Goal: Transaction & Acquisition: Purchase product/service

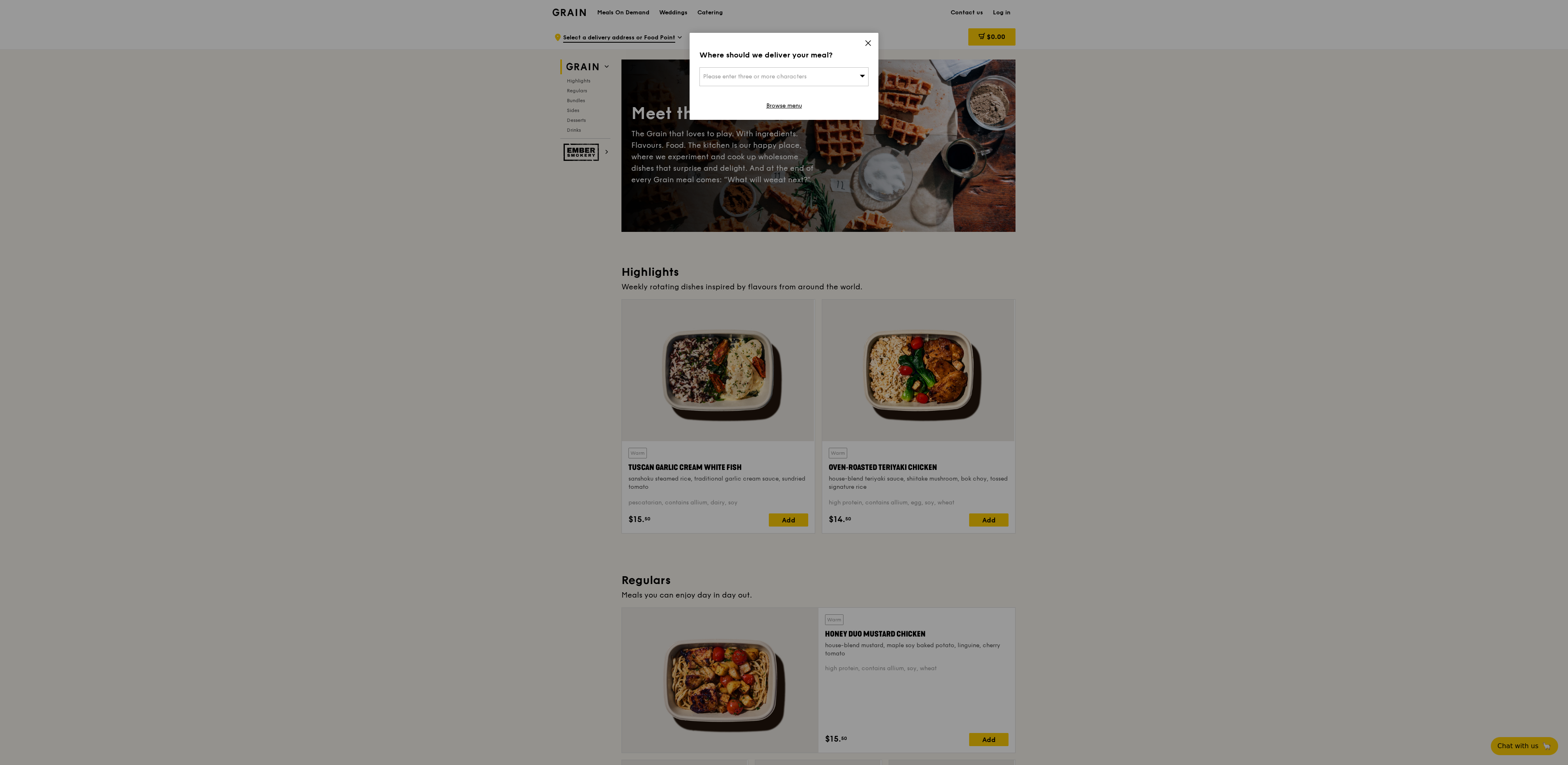
click at [867, 44] on icon at bounding box center [868, 43] width 5 height 5
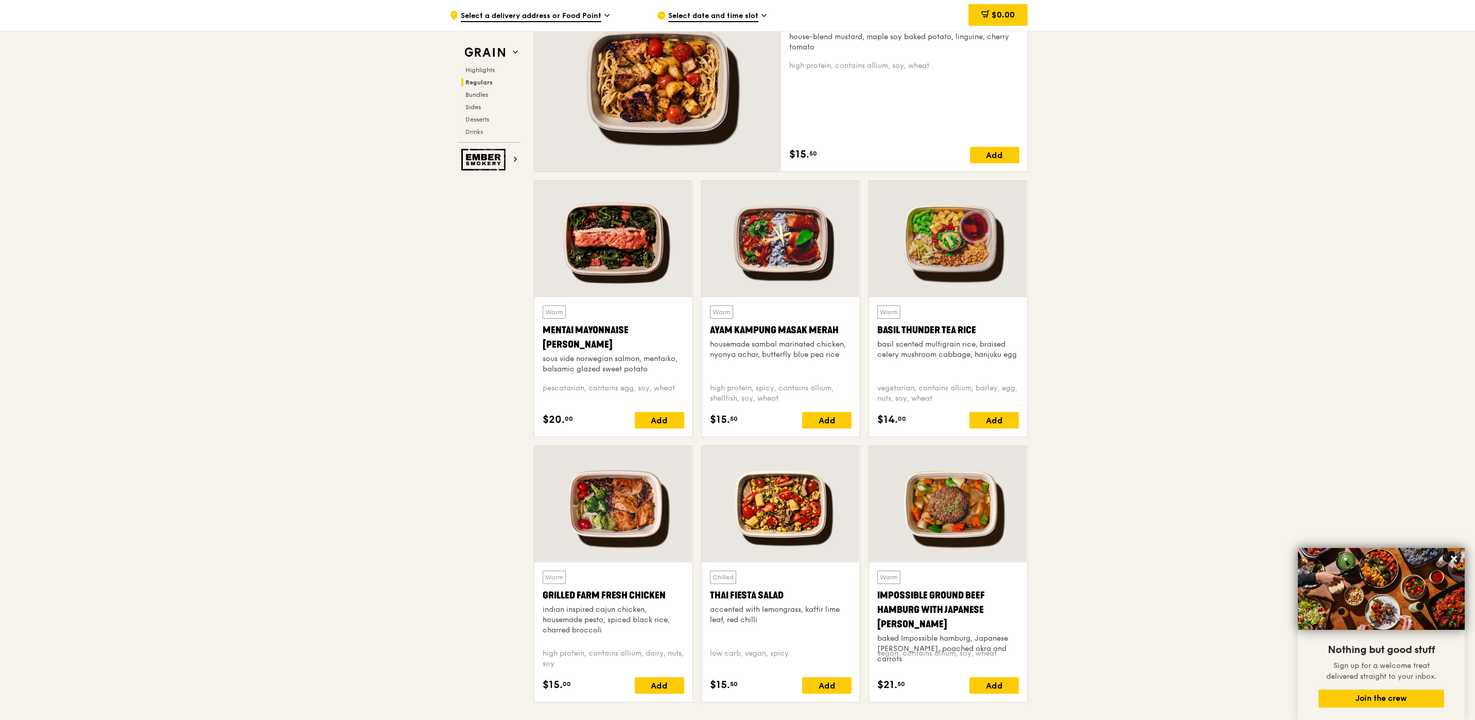
scroll to position [927, 0]
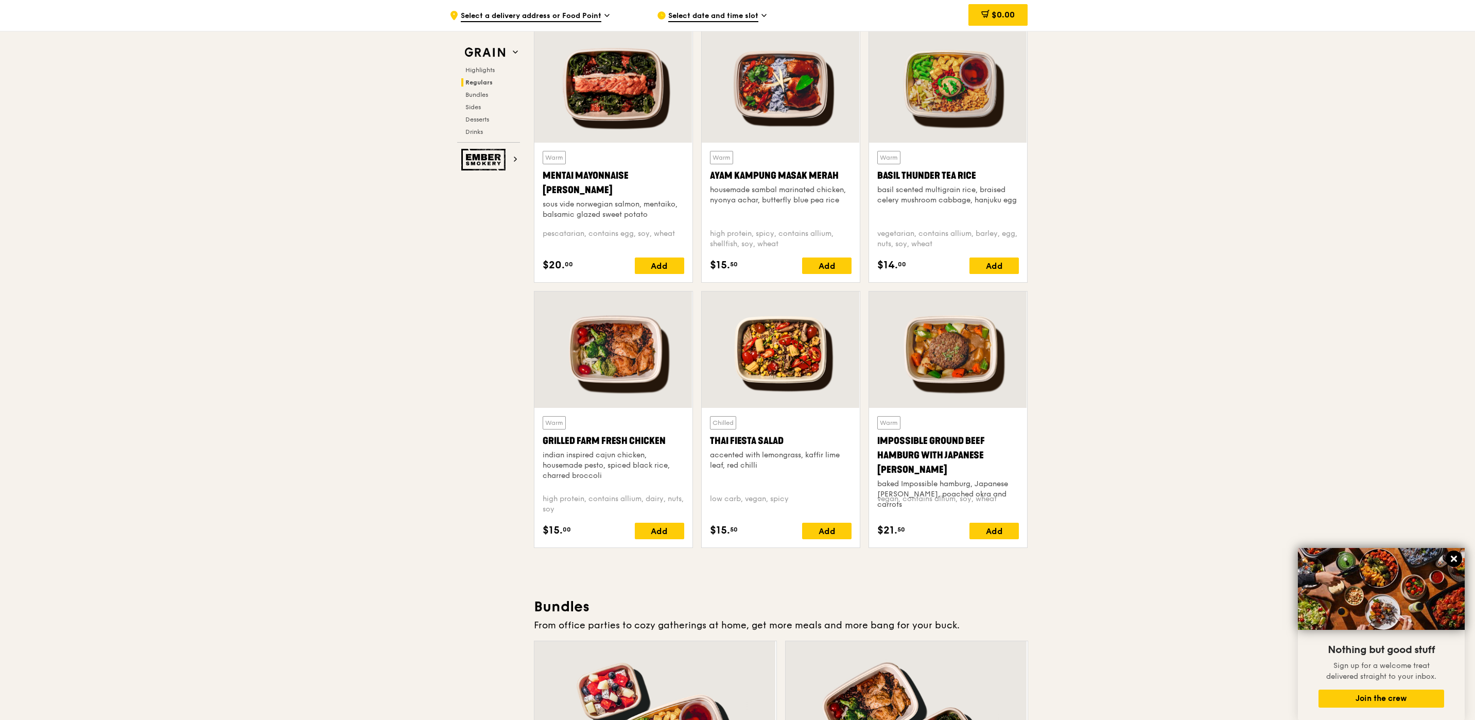
click at [1453, 556] on icon at bounding box center [1453, 558] width 9 height 9
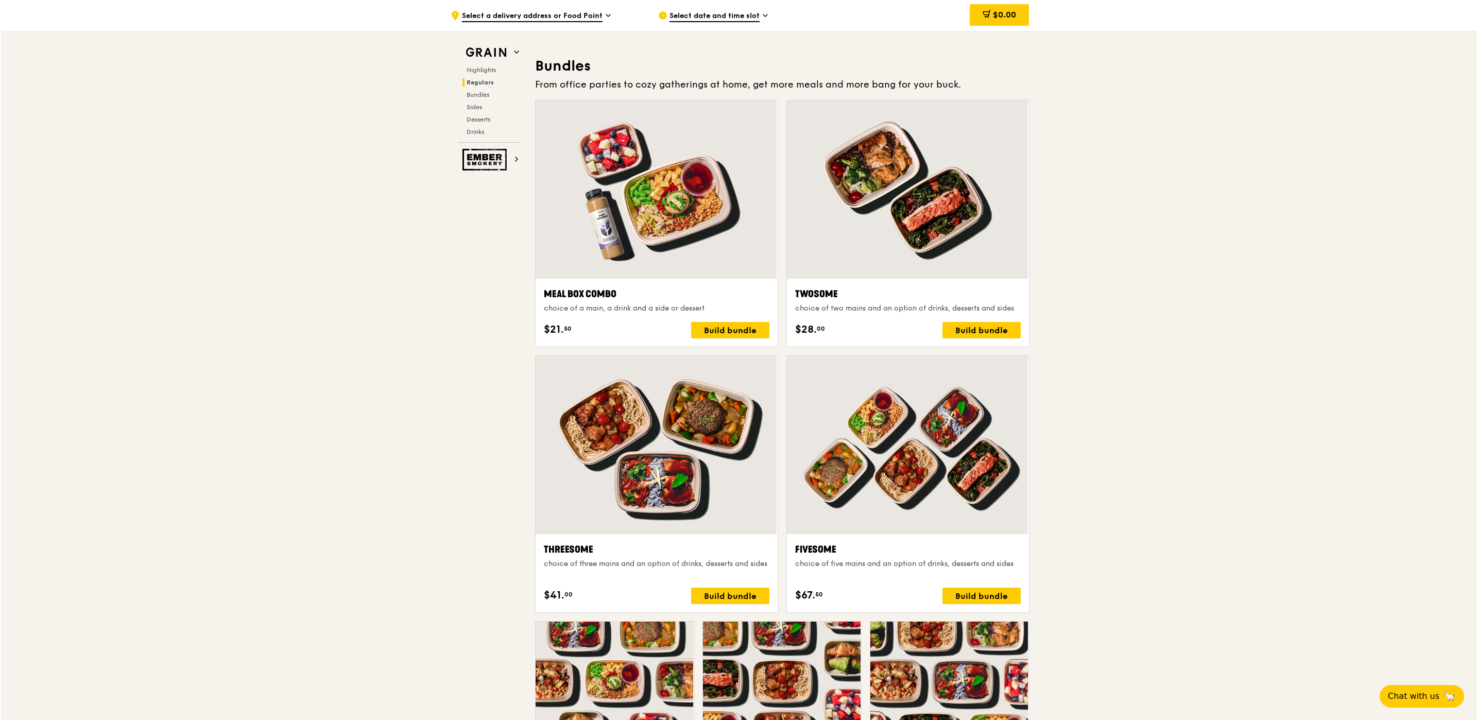
scroll to position [1544, 0]
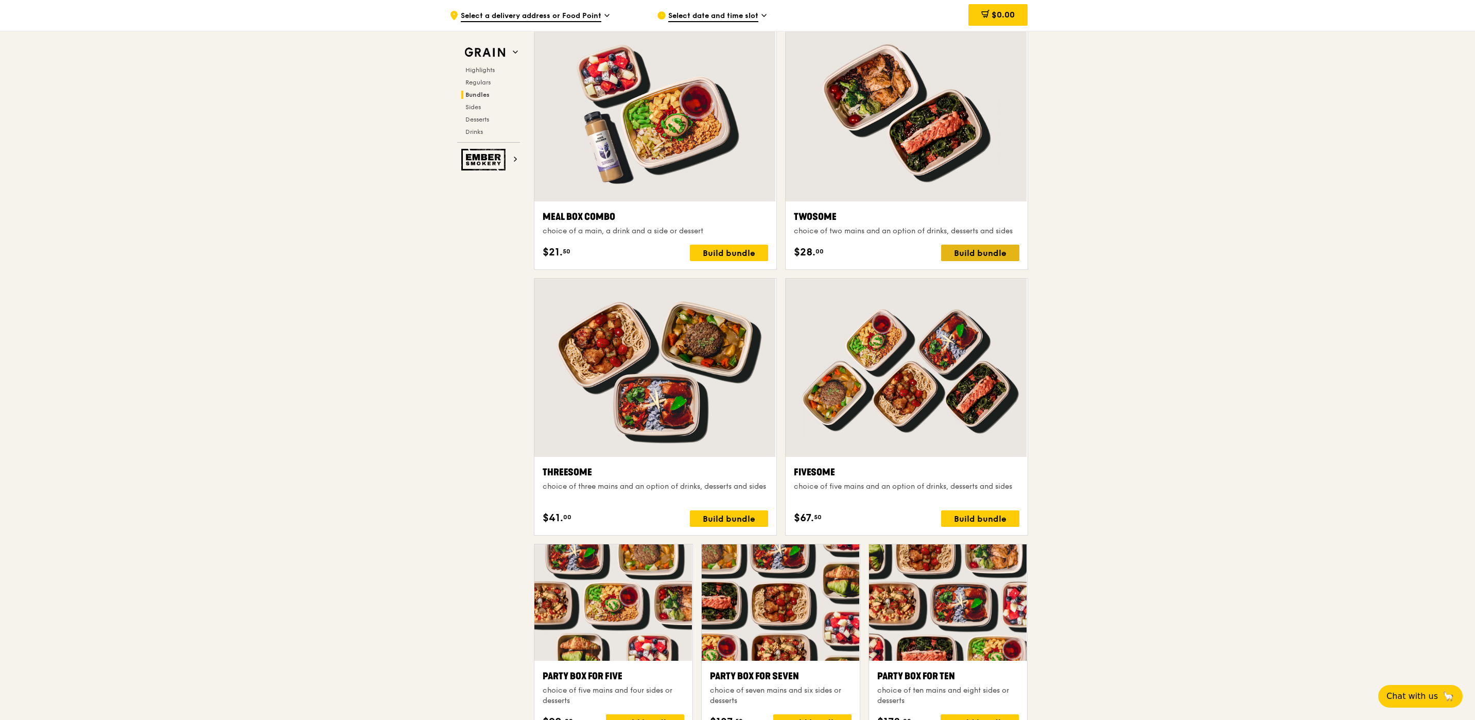
click at [966, 255] on div "Build bundle" at bounding box center [980, 253] width 78 height 16
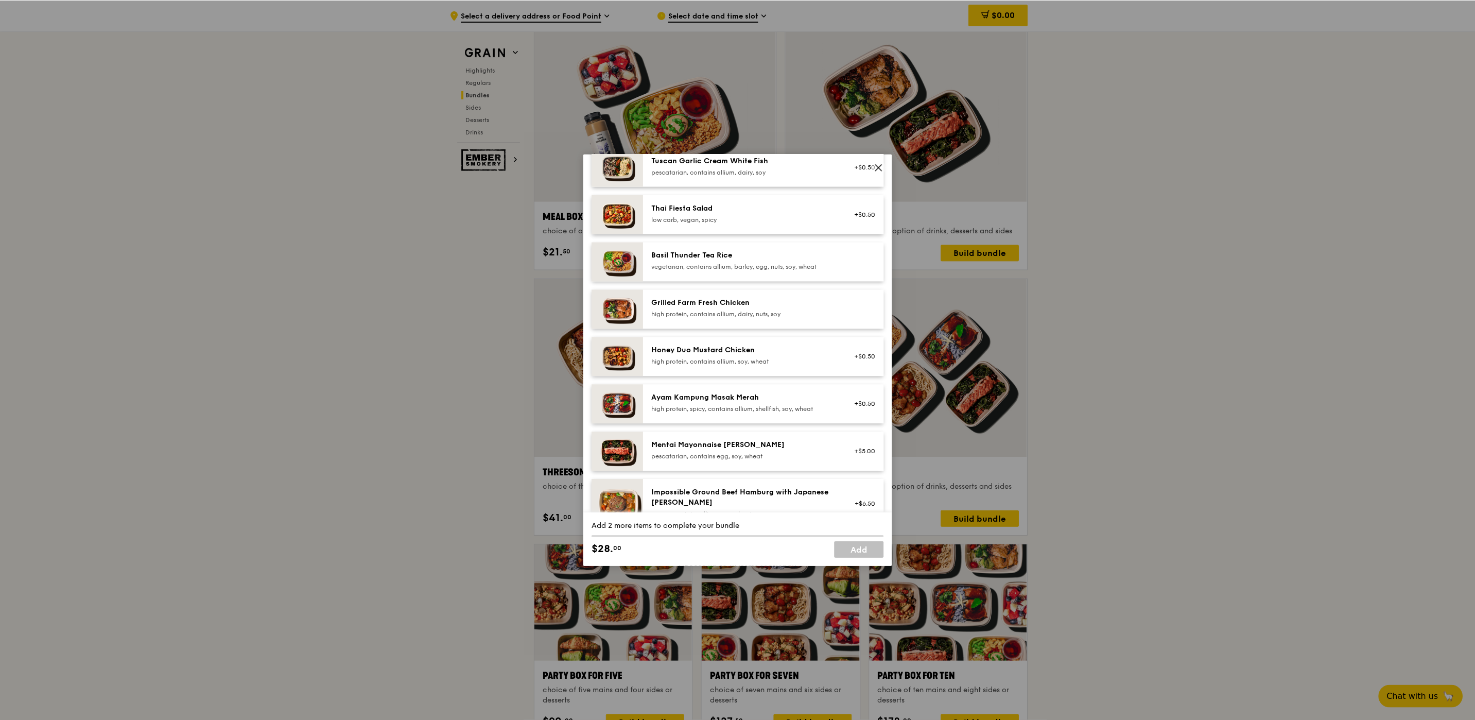
scroll to position [232, 0]
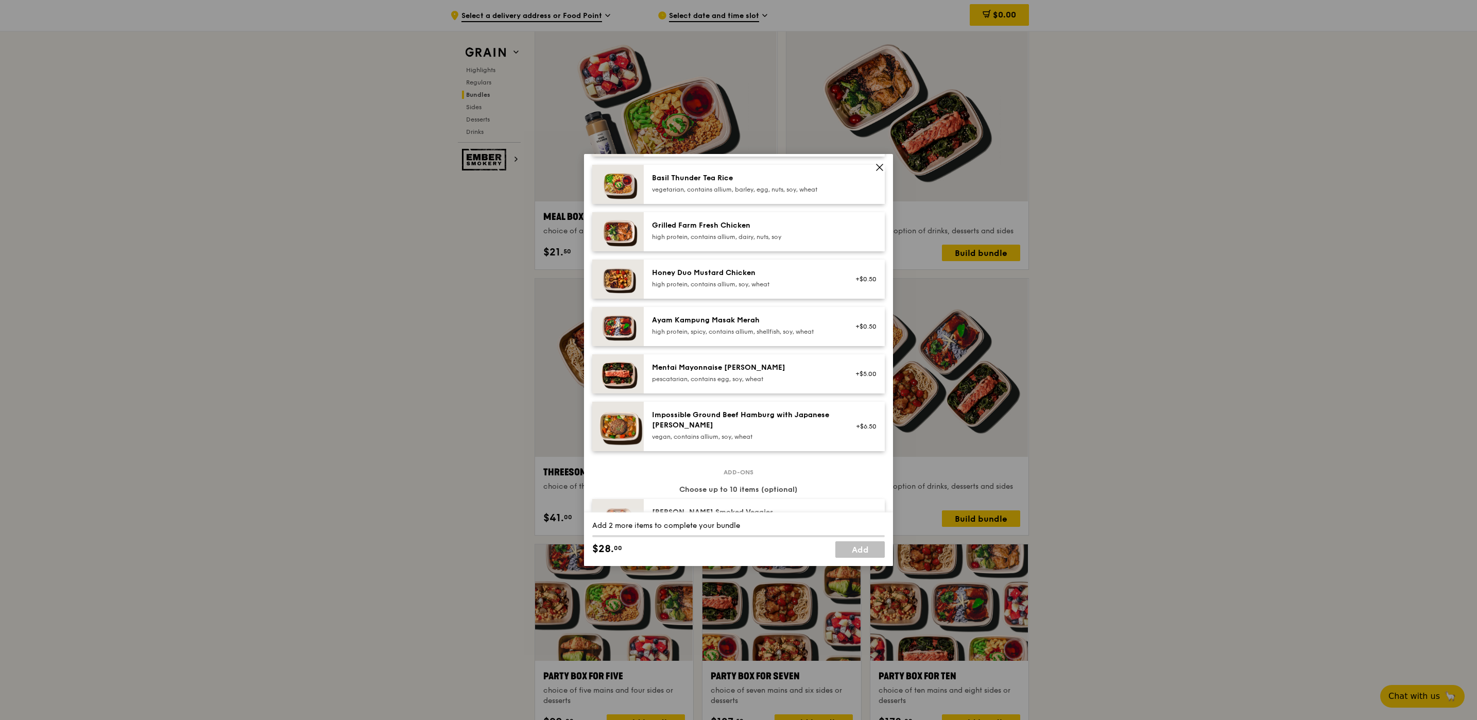
click at [880, 163] on icon at bounding box center [879, 167] width 9 height 9
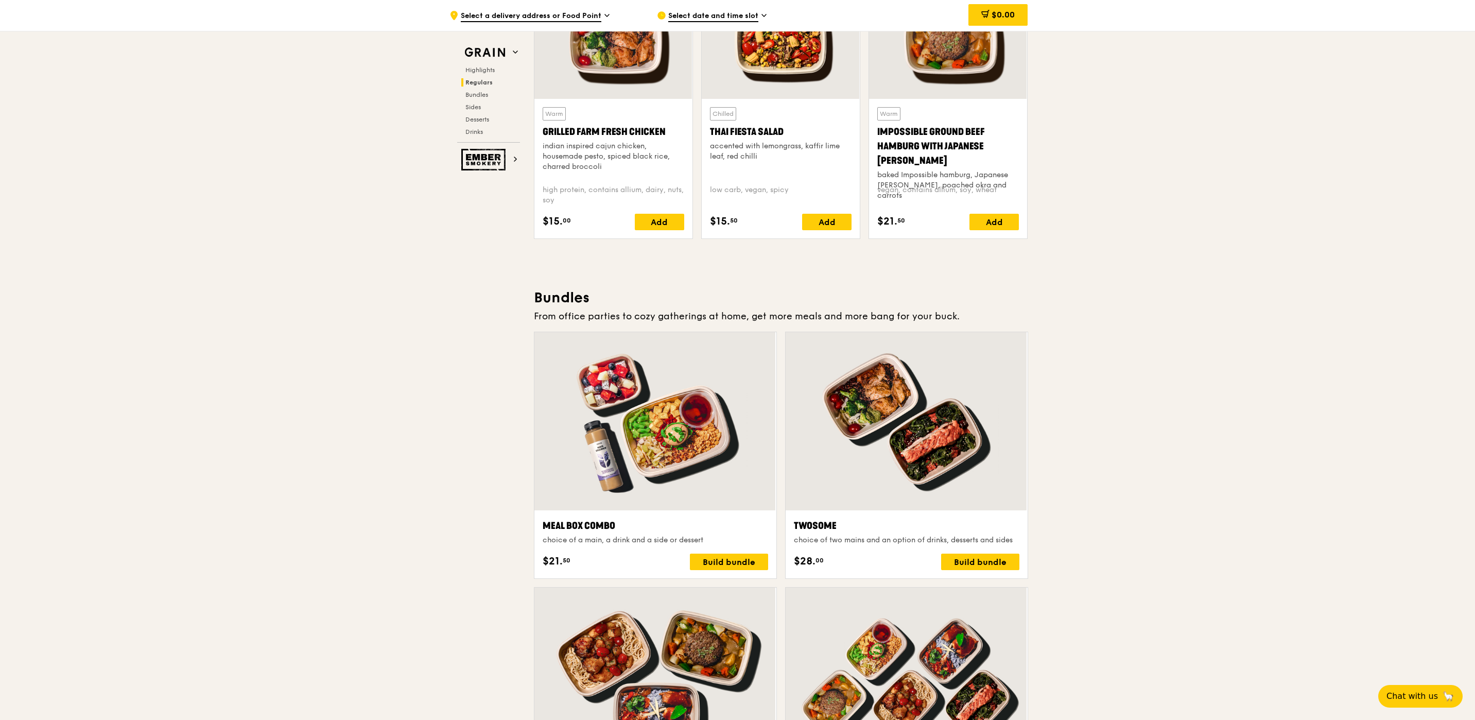
scroll to position [1313, 0]
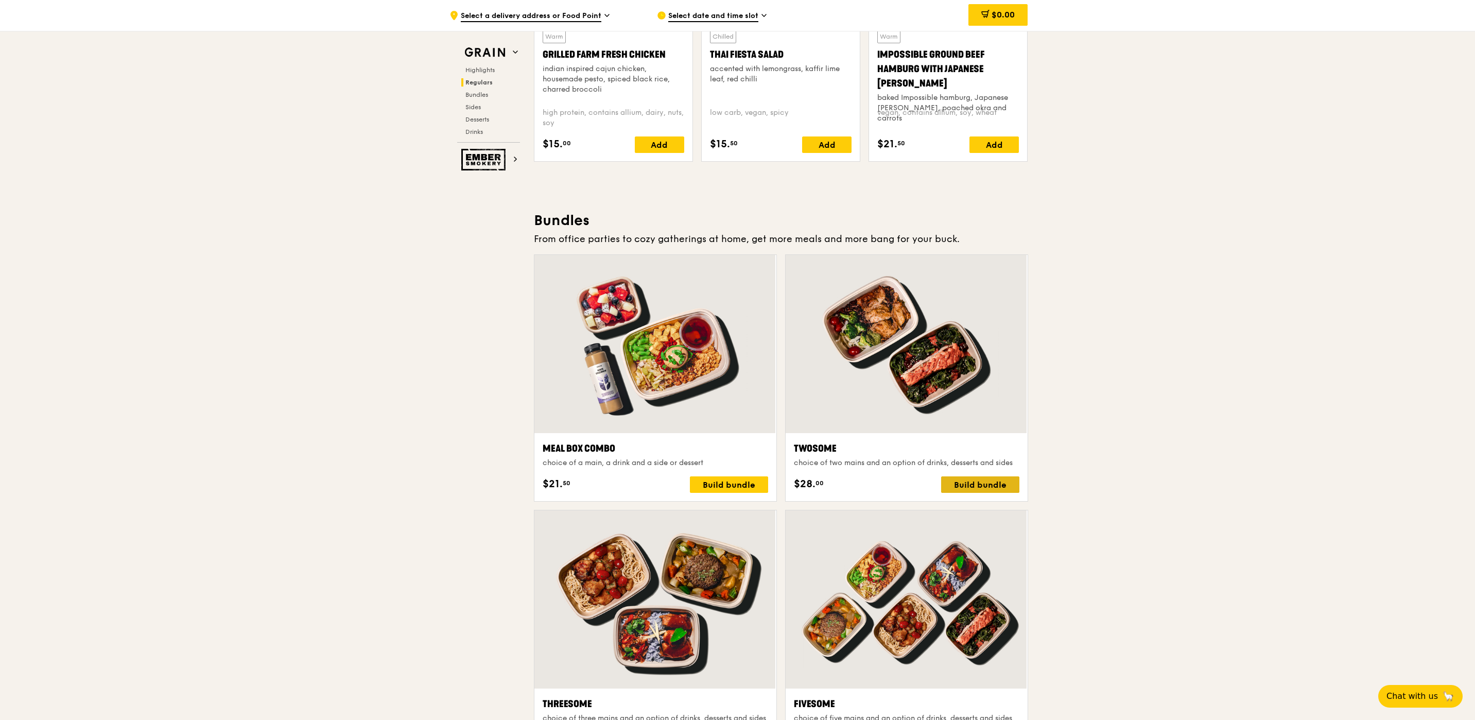
click at [1003, 485] on div "Build bundle" at bounding box center [980, 484] width 78 height 16
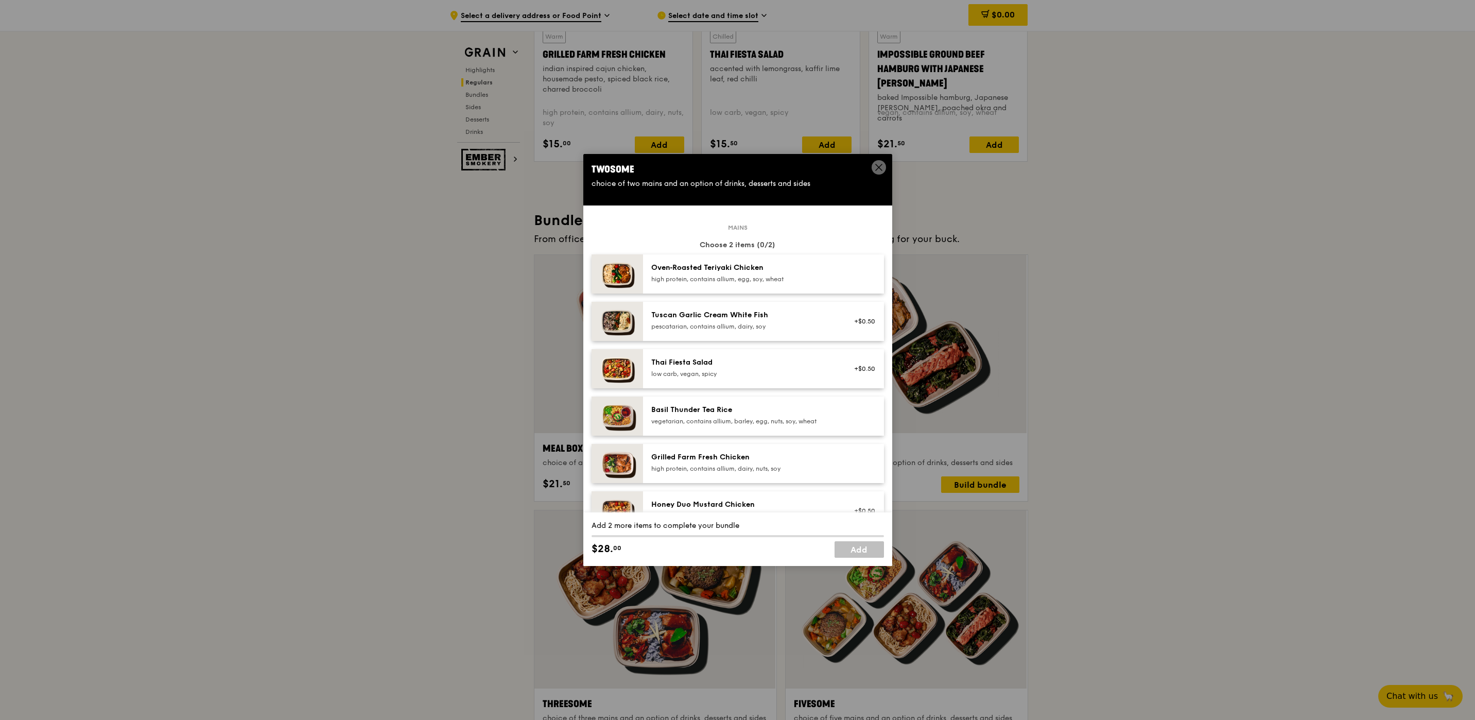
click at [1106, 242] on div "Twosome choice of two mains and an option of drinks, desserts and sides Mains C…" at bounding box center [737, 360] width 1475 height 720
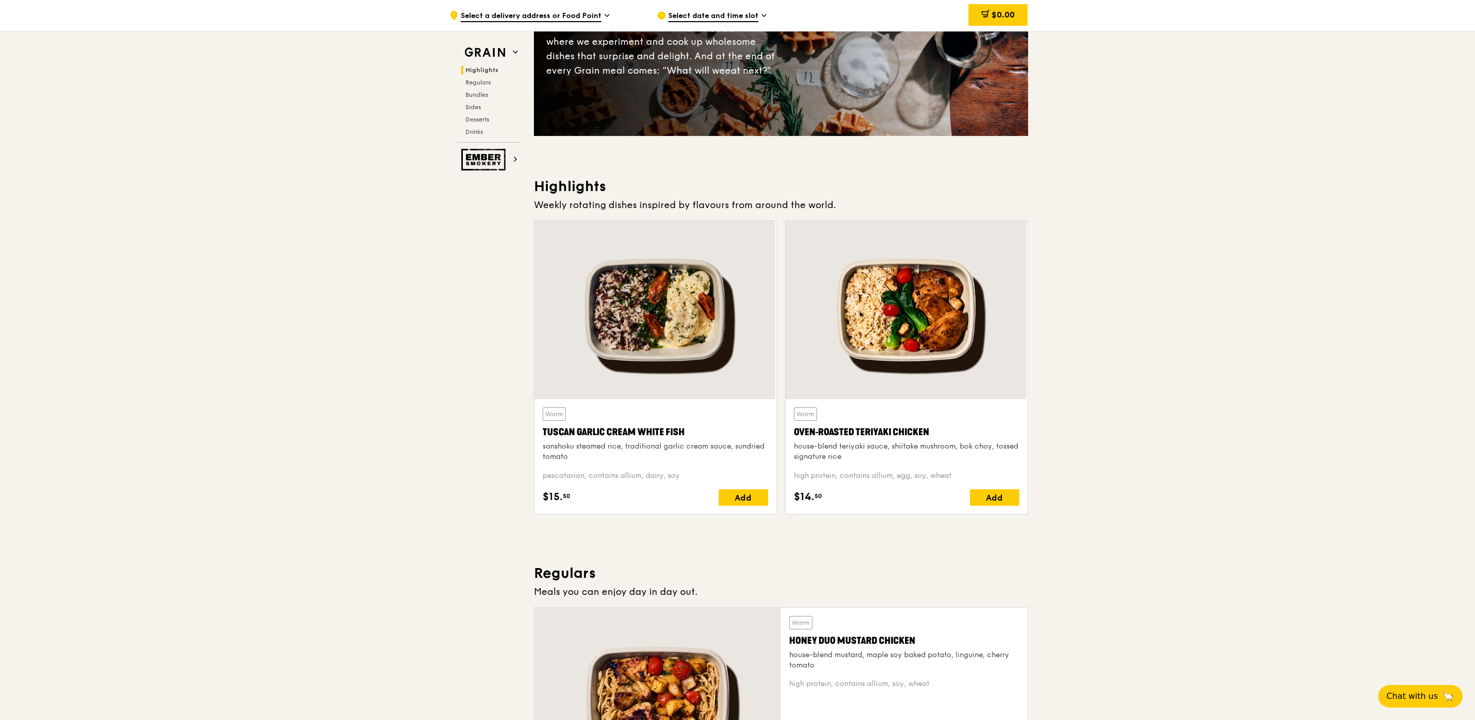
scroll to position [0, 0]
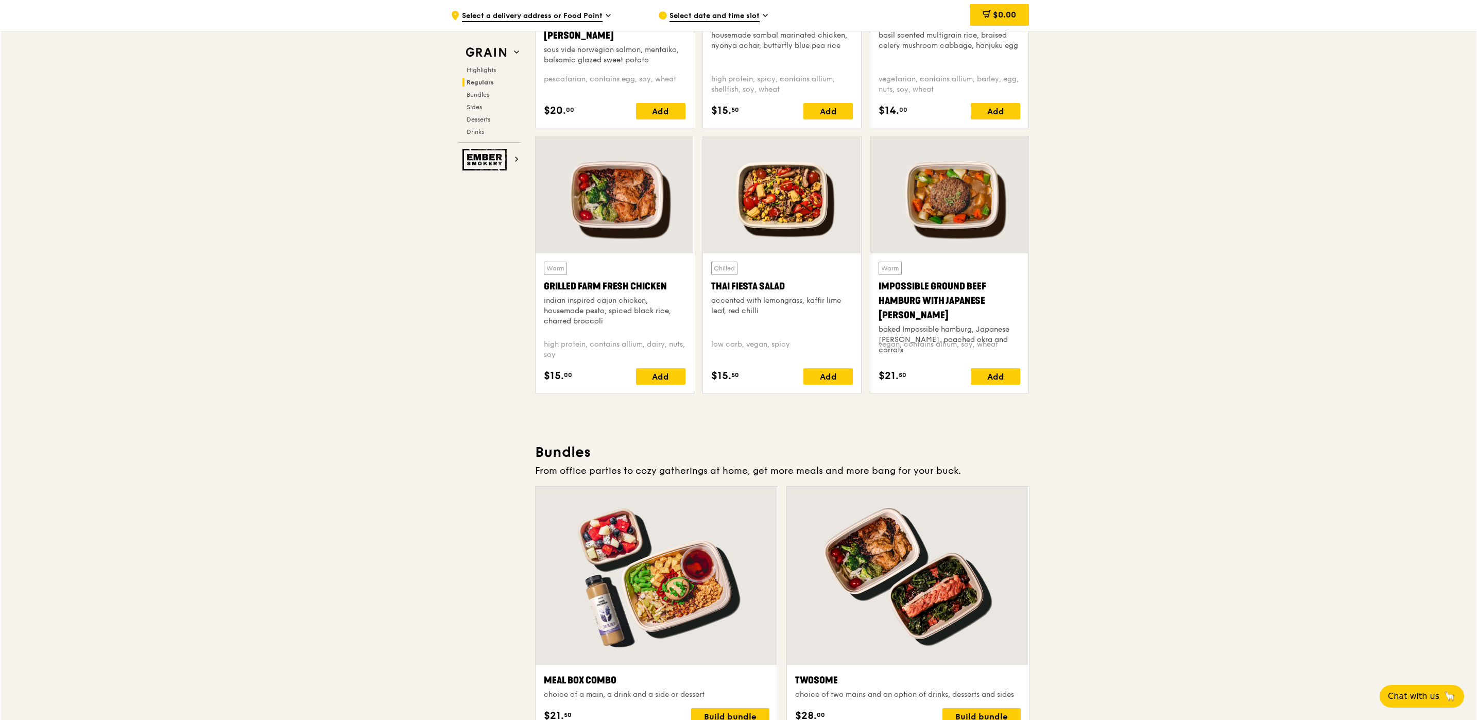
scroll to position [1390, 0]
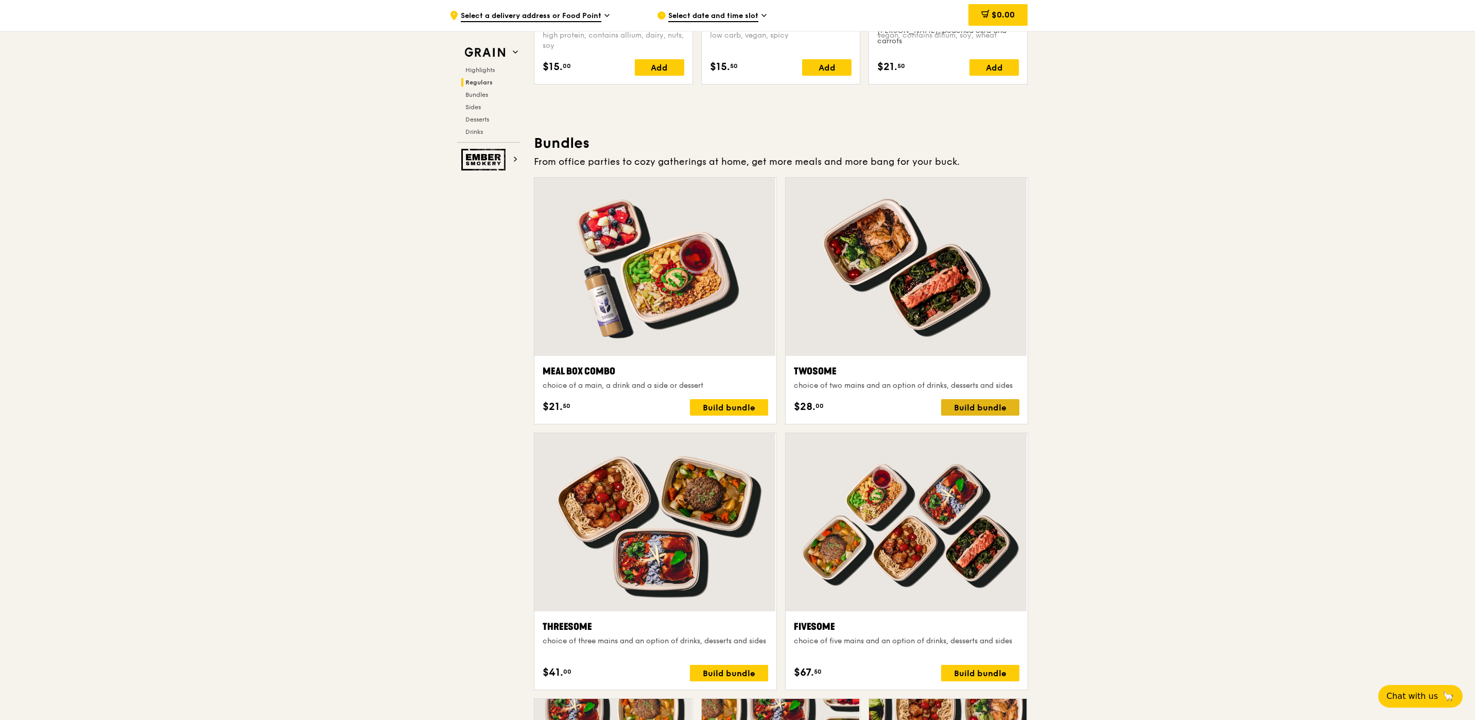
click at [980, 407] on div "Build bundle" at bounding box center [980, 407] width 78 height 16
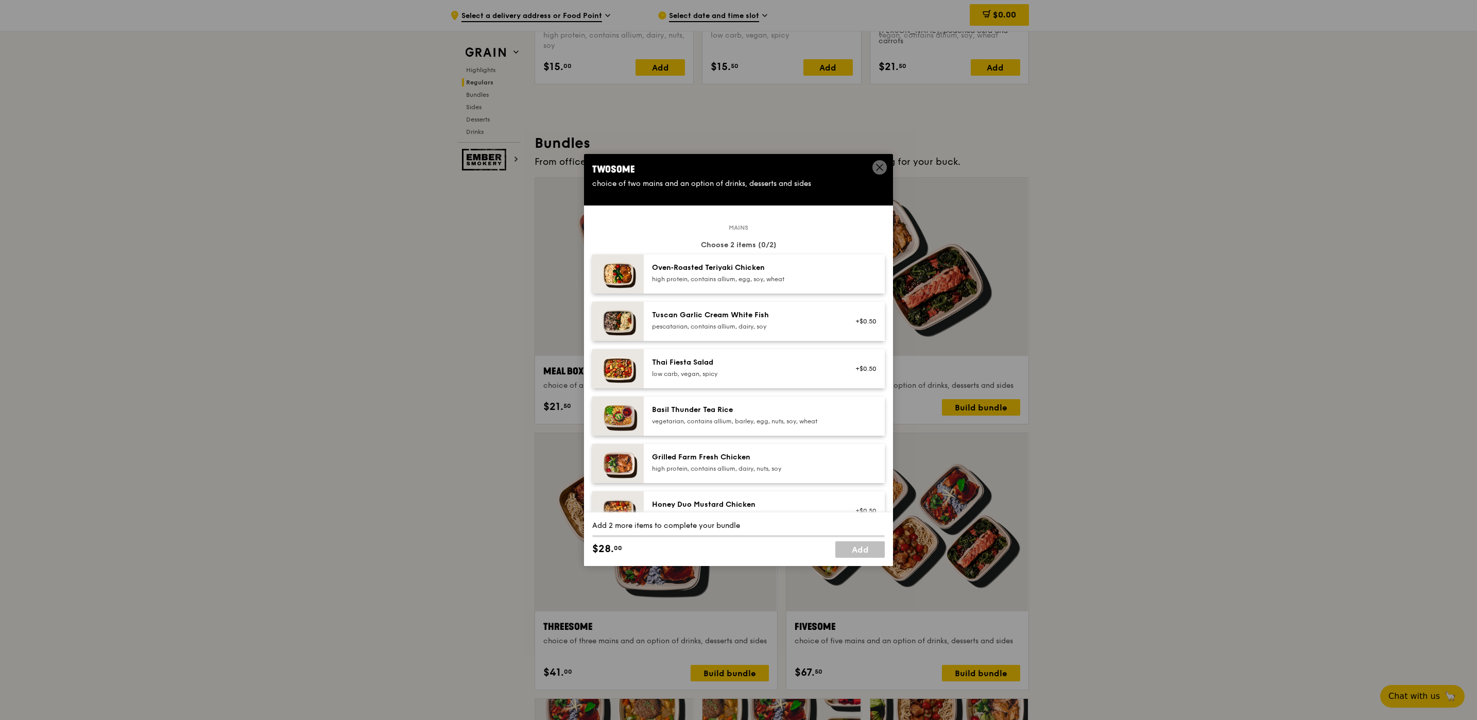
click at [664, 277] on div "high protein, contains allium, egg, soy, wheat" at bounding box center [744, 279] width 185 height 8
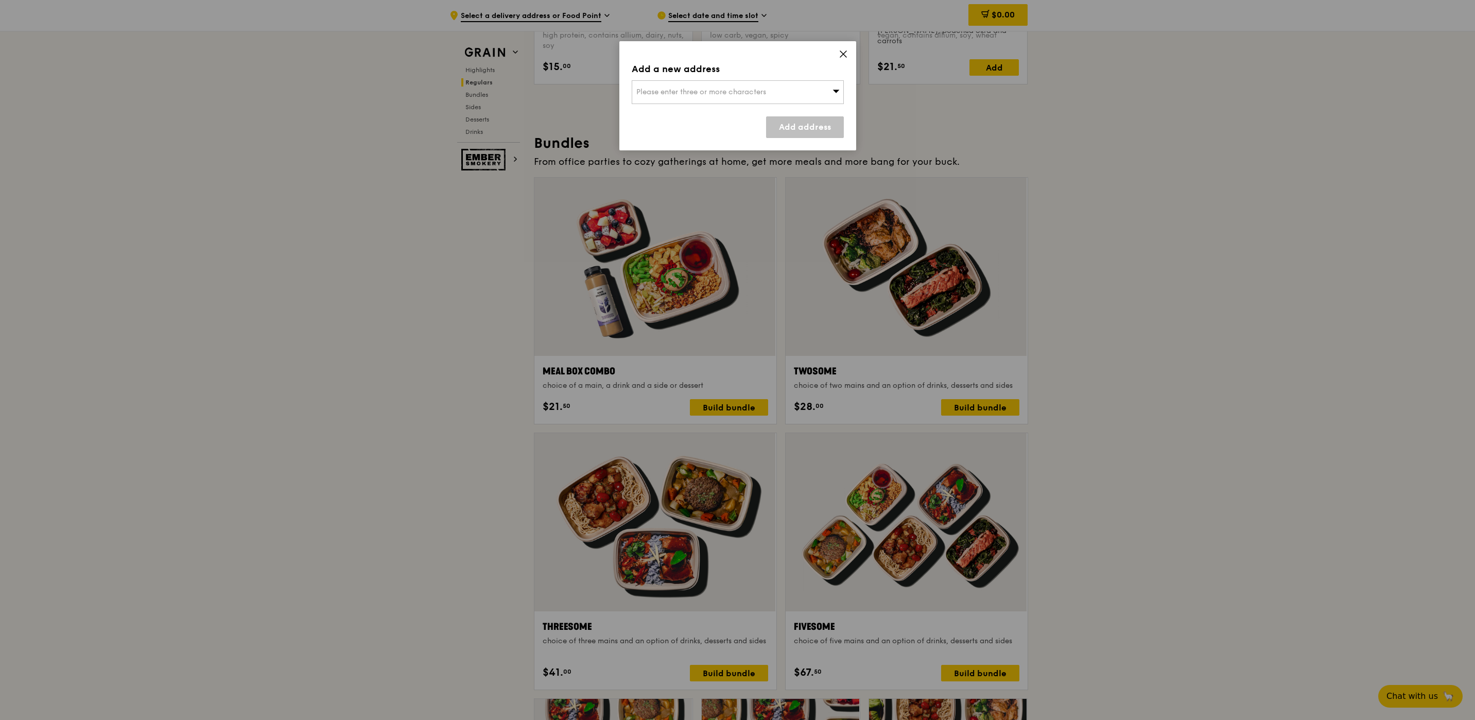
click at [681, 97] on div "Please enter three or more characters" at bounding box center [738, 92] width 212 height 24
click at [1156, 252] on div "Add a new address Please enter three or more characters Please enter 3 or more …" at bounding box center [737, 360] width 1475 height 720
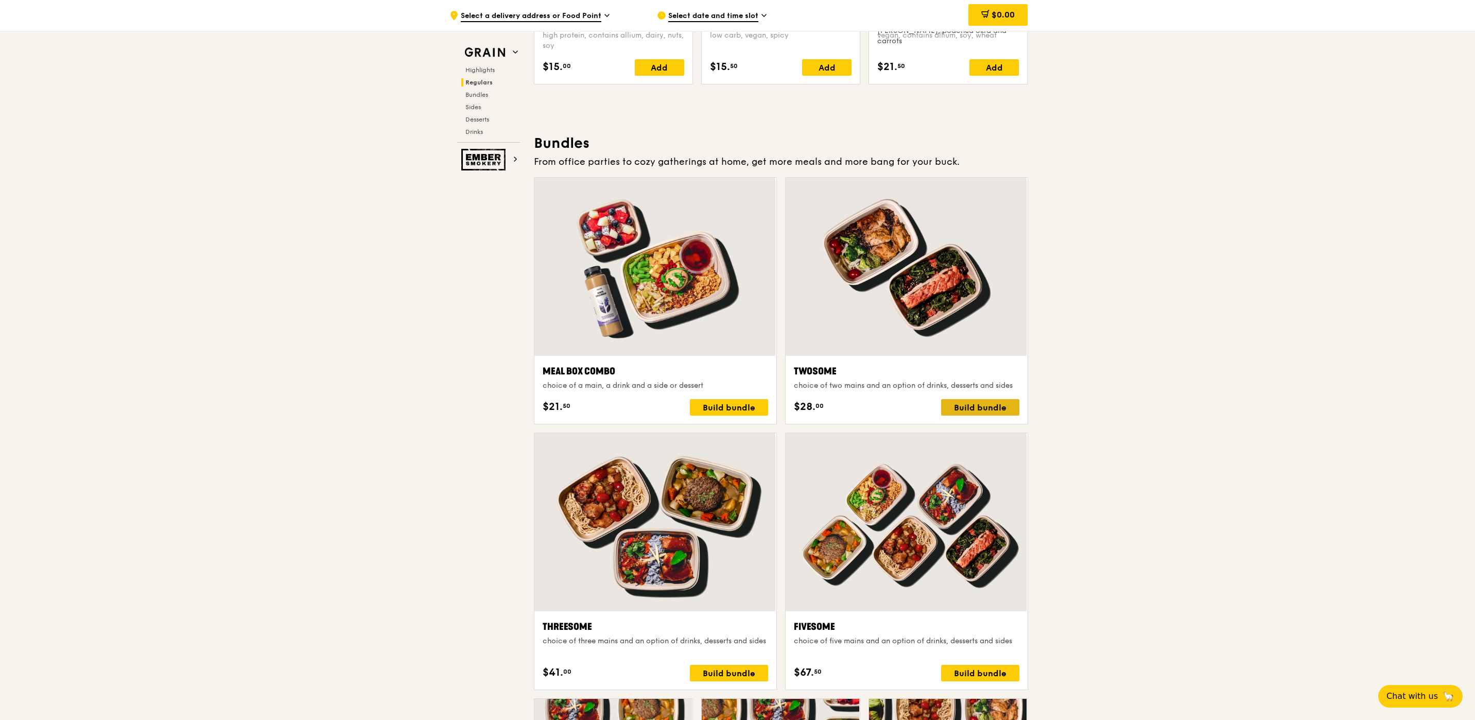
click at [1005, 411] on div "Build bundle" at bounding box center [980, 407] width 78 height 16
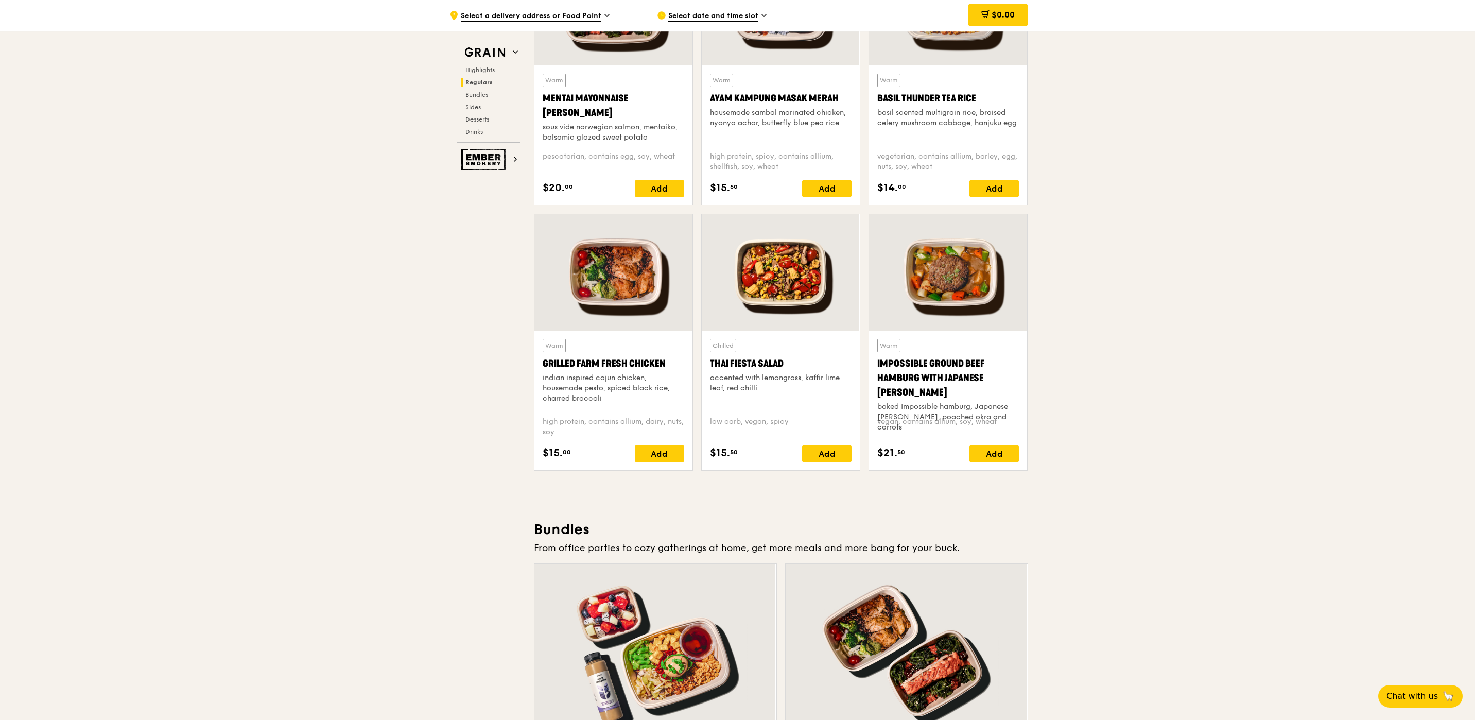
scroll to position [618, 0]
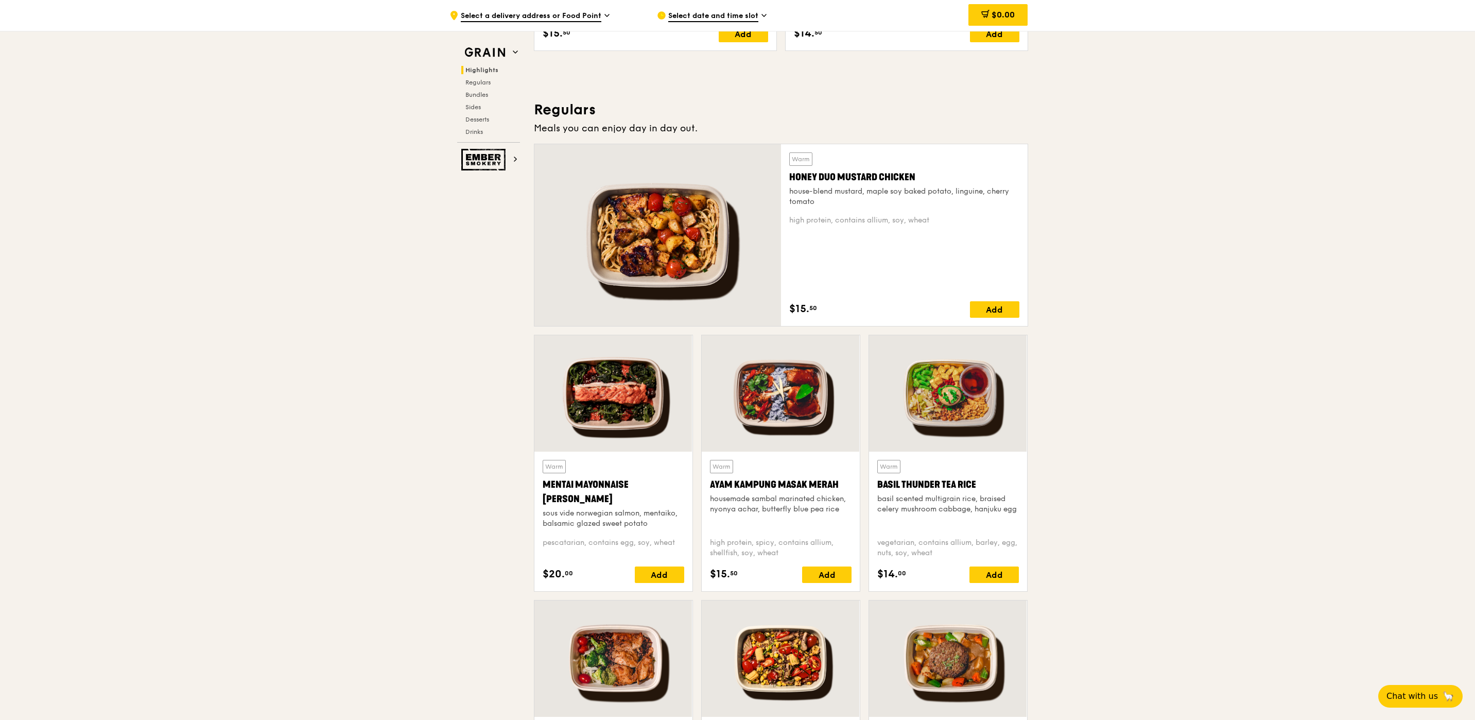
drag, startPoint x: 914, startPoint y: 177, endPoint x: 755, endPoint y: 176, distance: 159.1
click at [755, 176] on div "Warm Honey Duo Mustard Chicken house-blend mustard, maple soy baked potato, lin…" at bounding box center [781, 235] width 494 height 183
click at [925, 187] on div "house-blend mustard, maple soy baked potato, linguine, cherry tomato" at bounding box center [904, 196] width 230 height 21
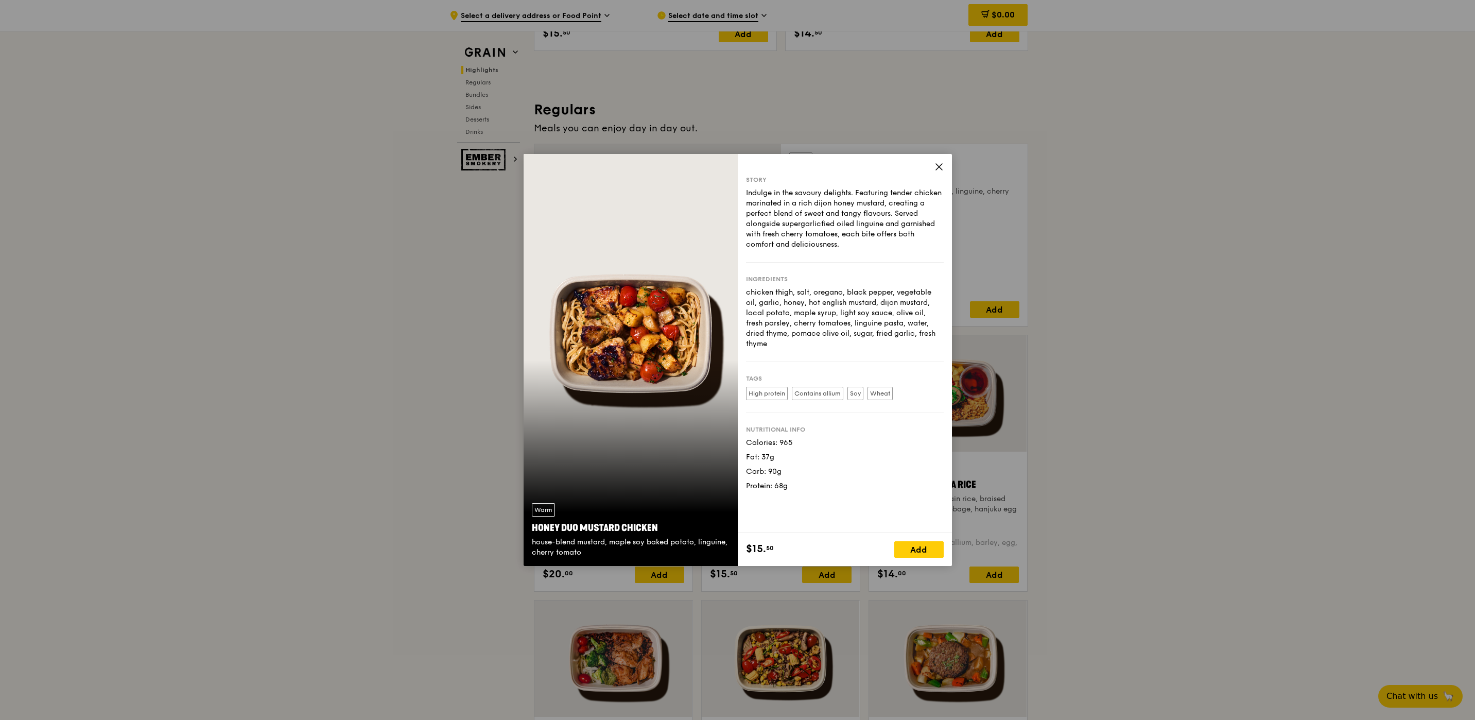
click at [934, 170] on icon at bounding box center [938, 166] width 9 height 9
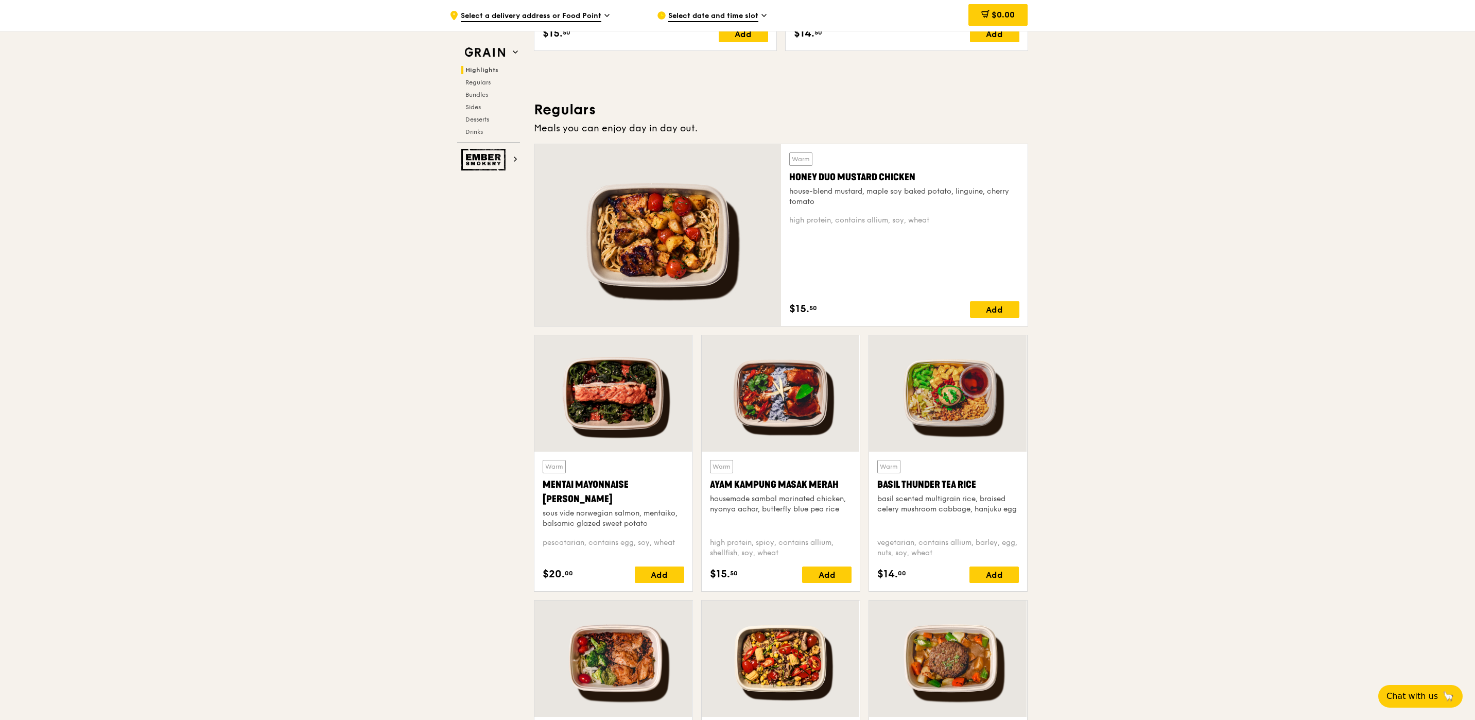
drag, startPoint x: 928, startPoint y: 178, endPoint x: 791, endPoint y: 179, distance: 137.0
click at [791, 179] on div "Honey Duo Mustard Chicken" at bounding box center [904, 177] width 230 height 14
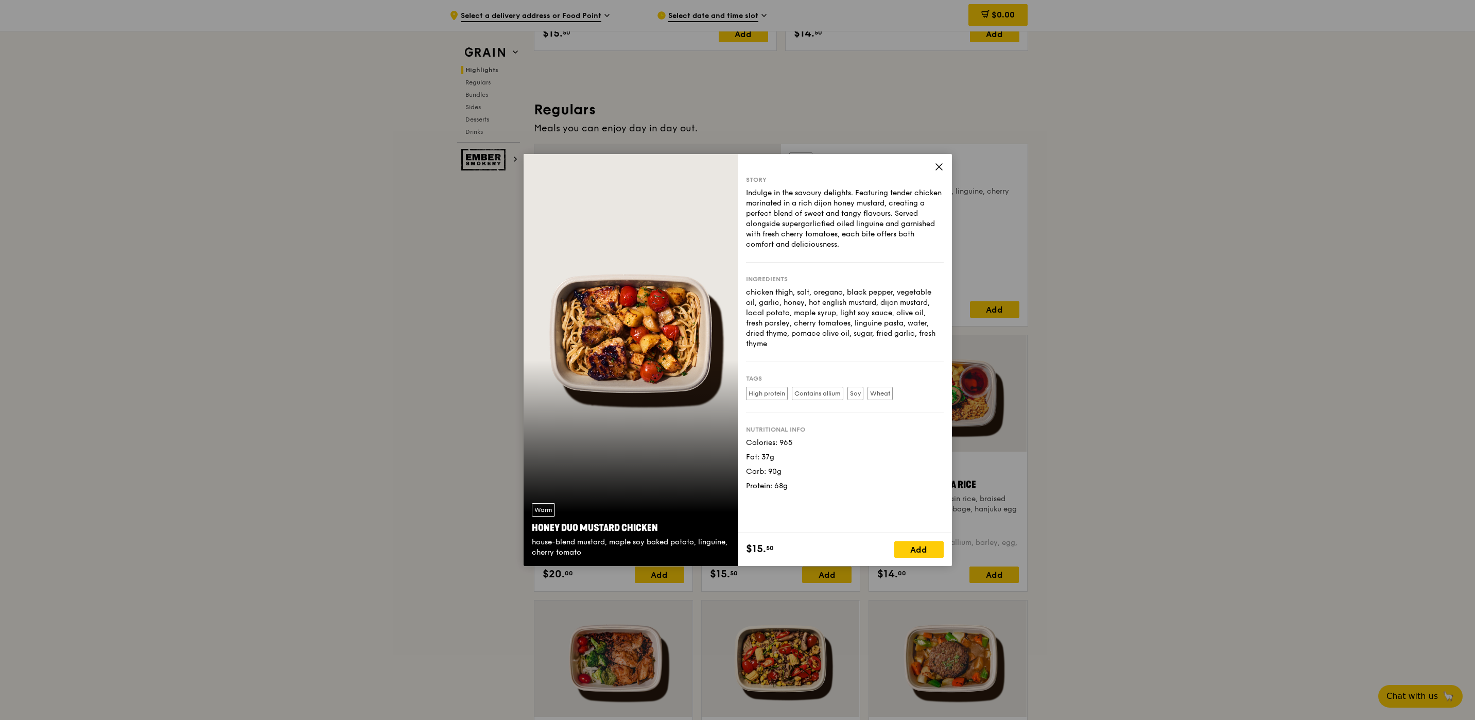
copy div "Honey Duo Mustard Chicken"
click at [936, 164] on icon at bounding box center [939, 167] width 6 height 6
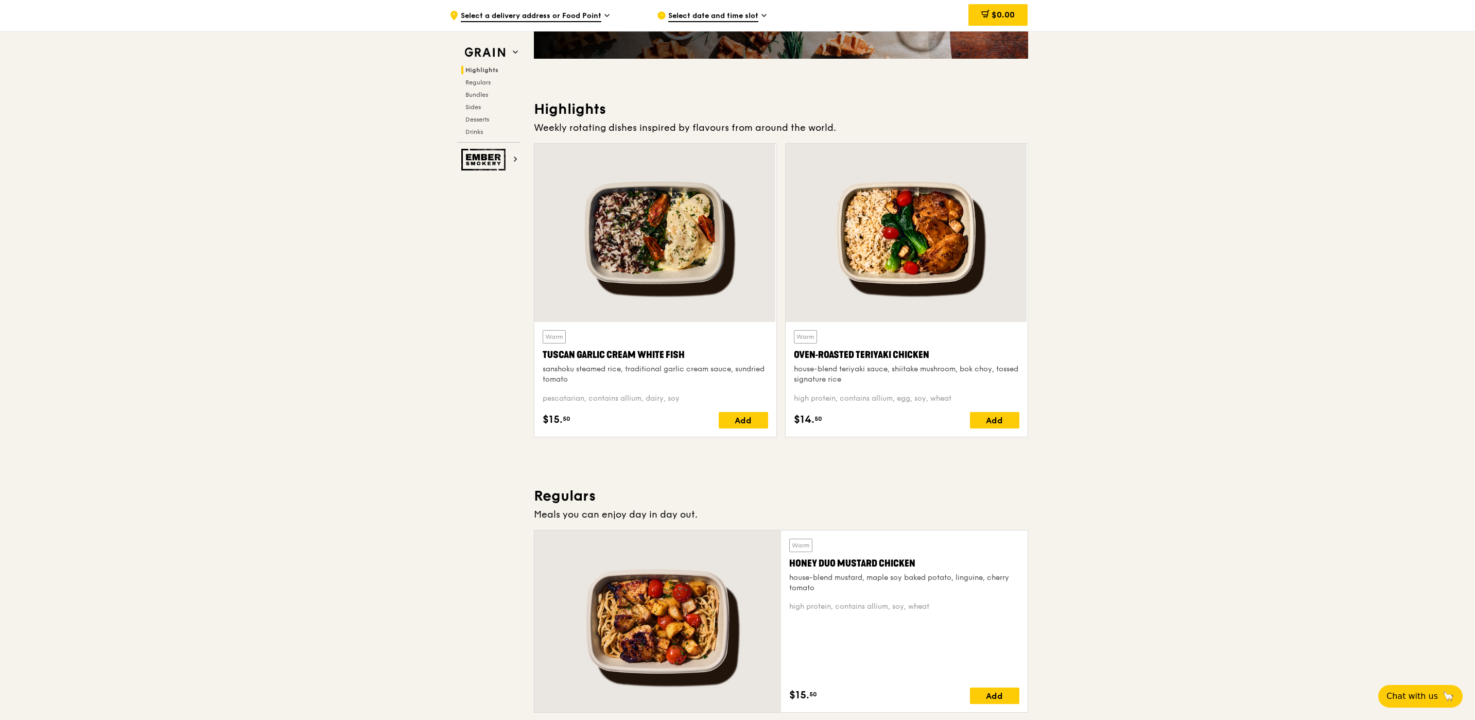
scroll to position [154, 0]
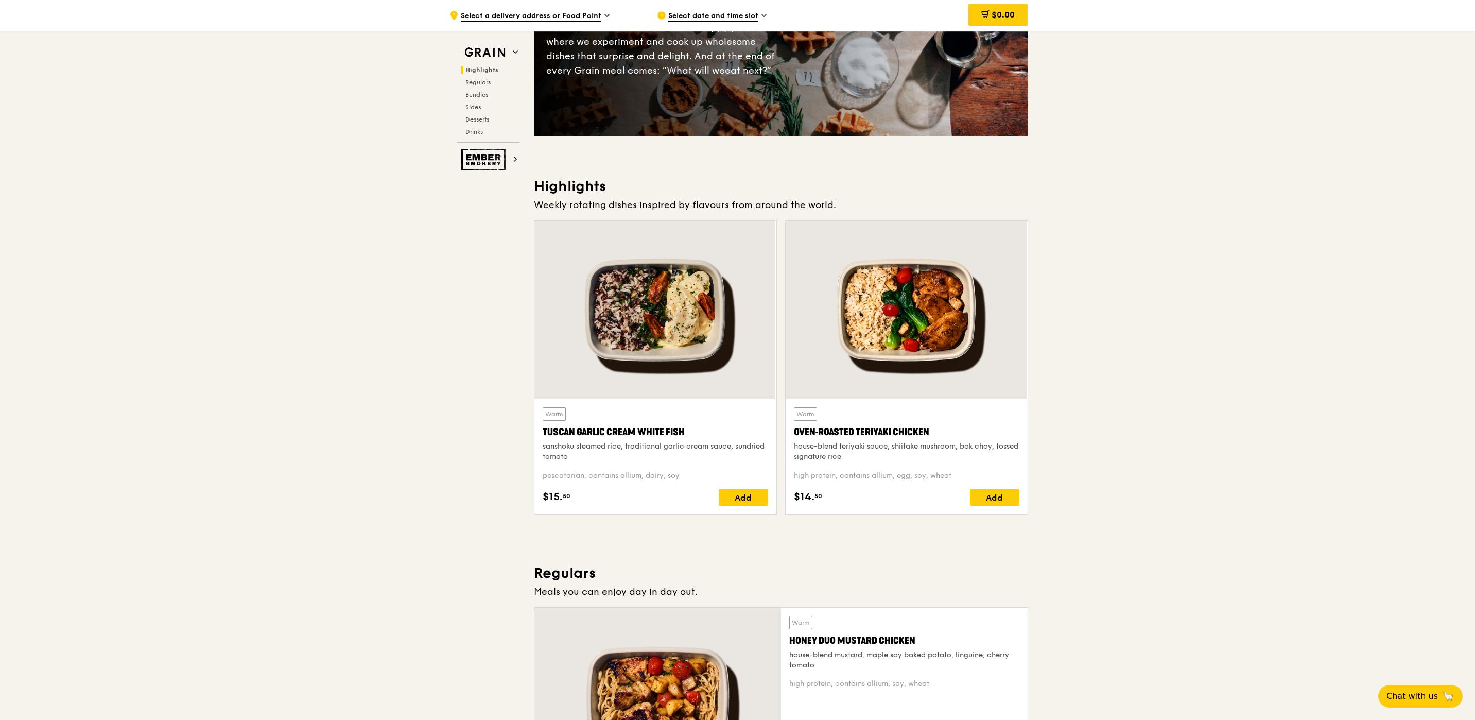
drag, startPoint x: 933, startPoint y: 431, endPoint x: 796, endPoint y: 432, distance: 137.5
click at [796, 432] on div "Oven‑Roasted Teriyaki Chicken" at bounding box center [906, 432] width 225 height 14
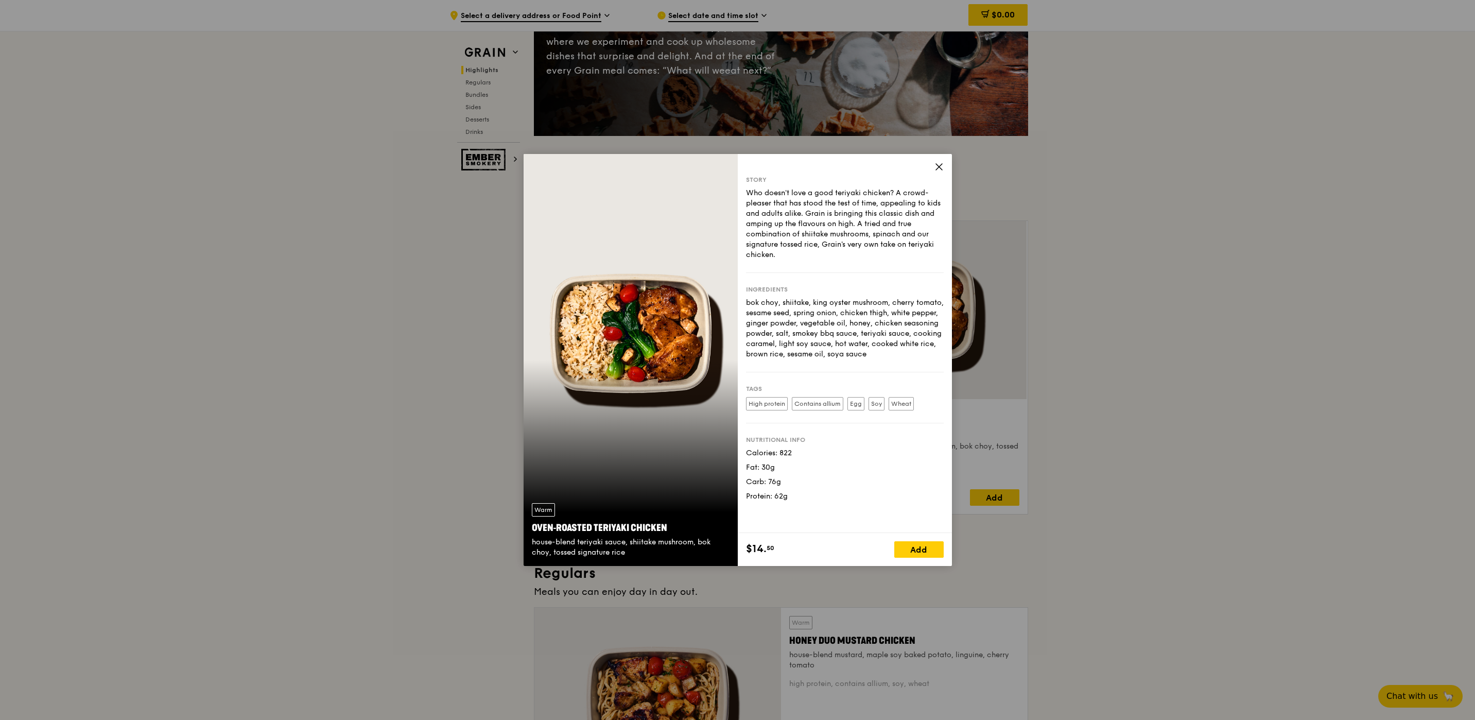
copy div "Oven‑Roasted Teriyaki Chicken"
click at [937, 165] on icon at bounding box center [939, 167] width 6 height 6
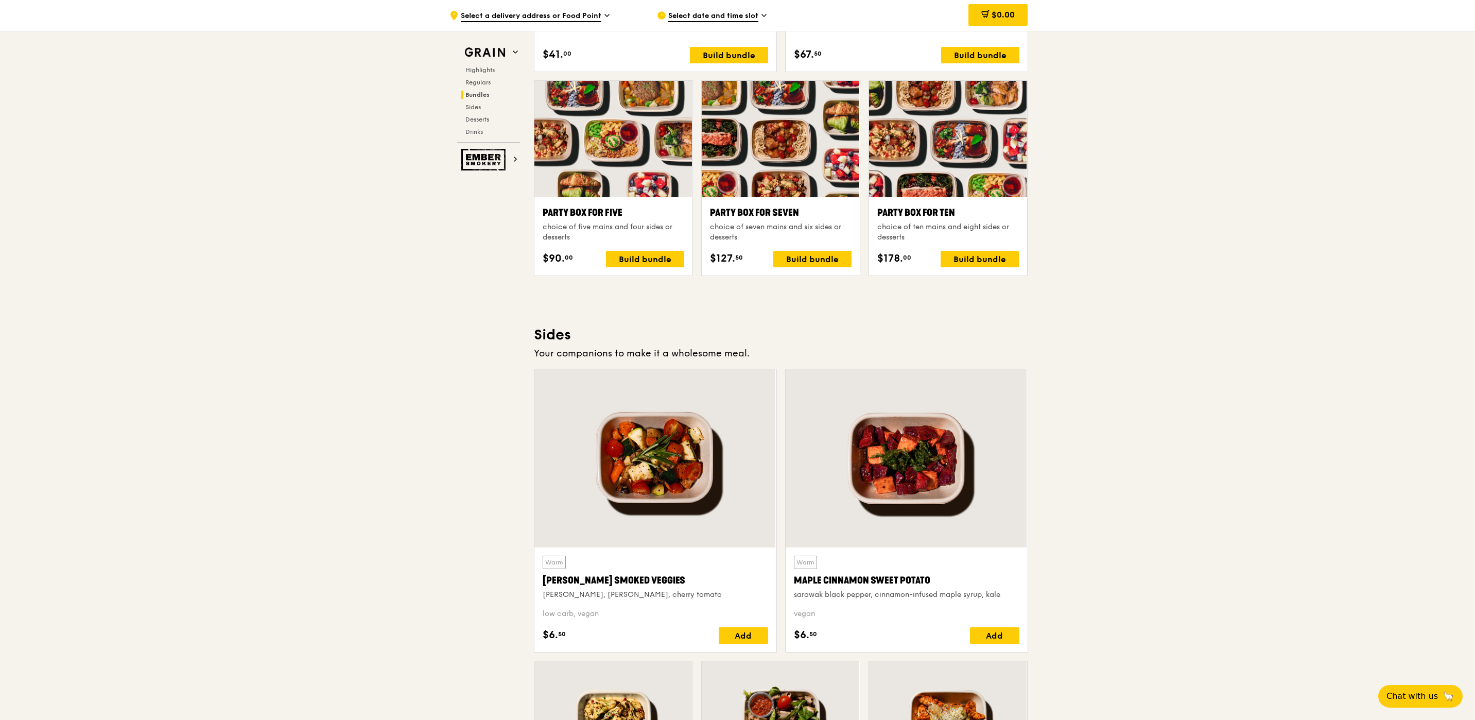
scroll to position [2239, 0]
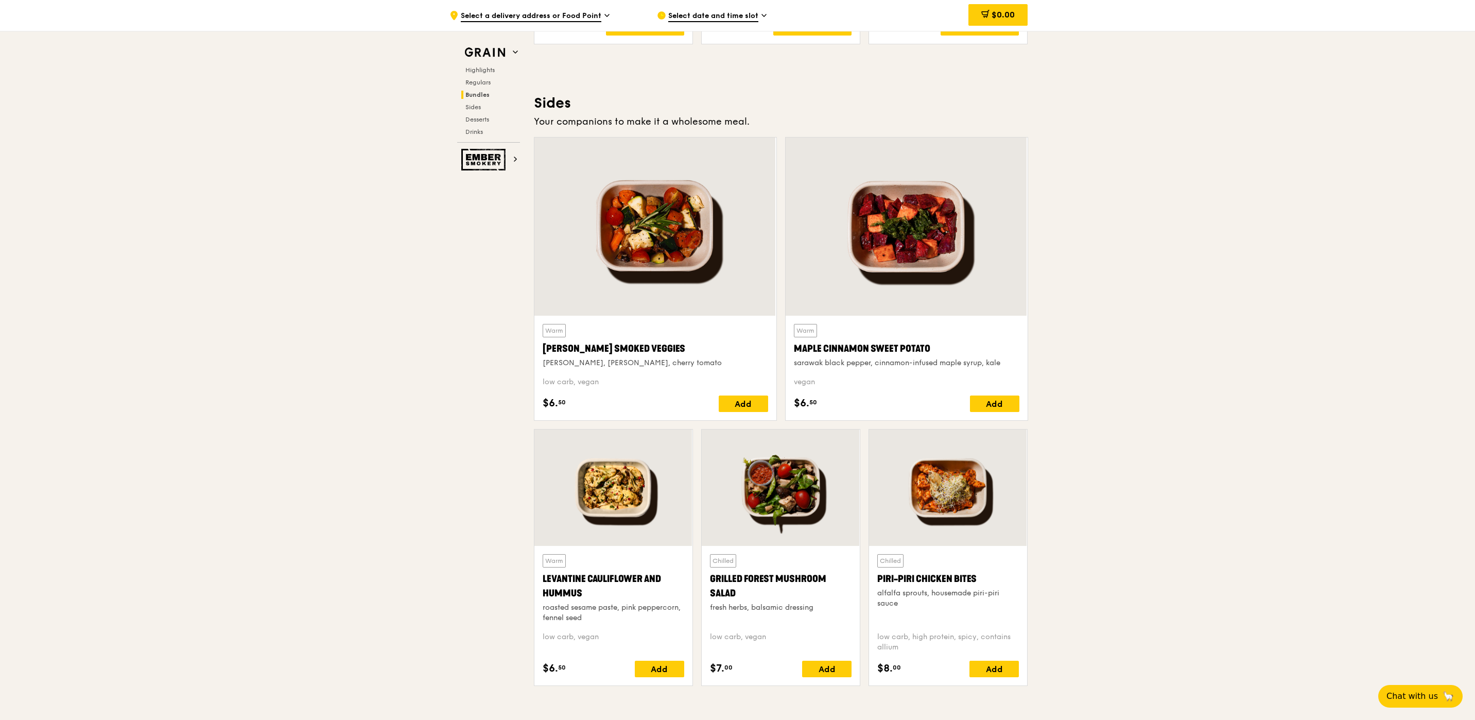
drag, startPoint x: 706, startPoint y: 581, endPoint x: 741, endPoint y: 594, distance: 37.1
click at [741, 594] on div "Chilled Grilled Forest Mushroom Salad fresh herbs, balsamic dressing low carb, …" at bounding box center [781, 616] width 158 height 140
copy div "Grilled Forest Mushroom Salad"
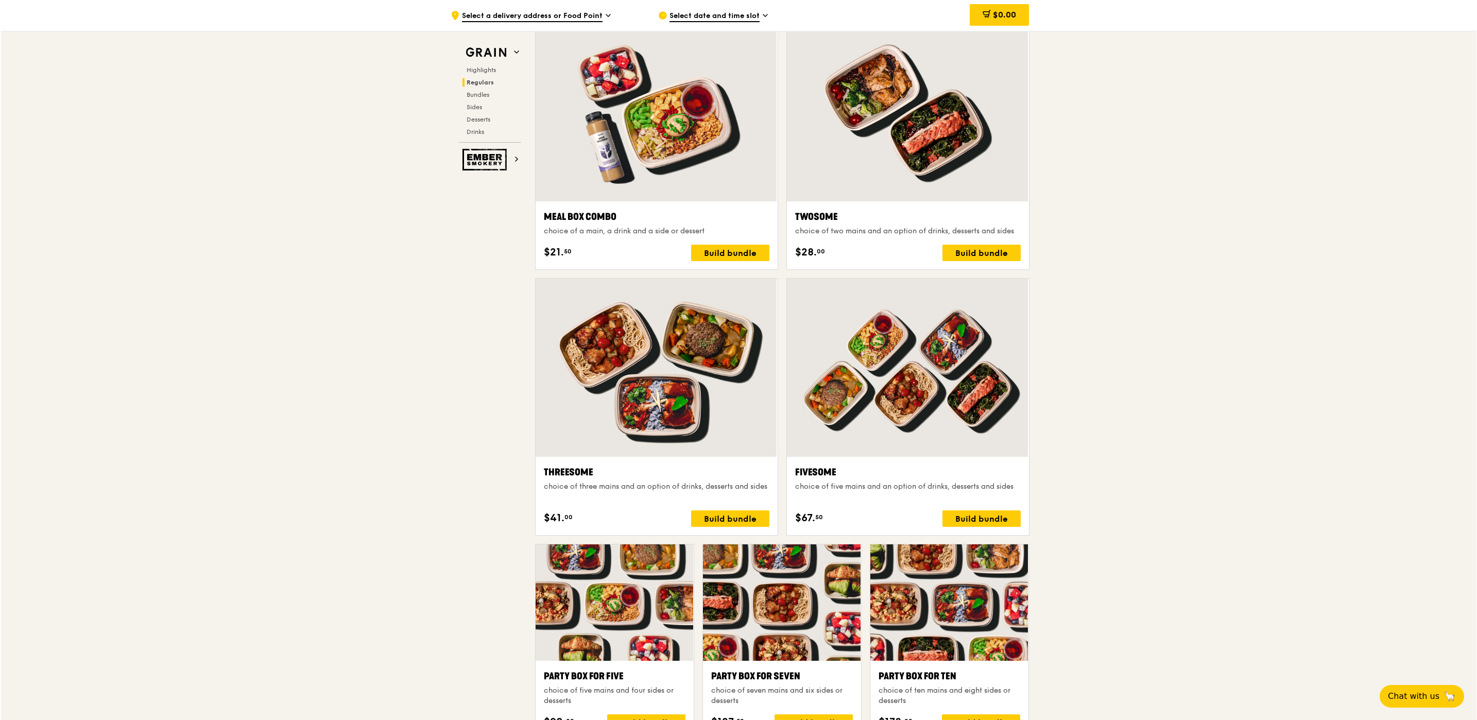
scroll to position [1313, 0]
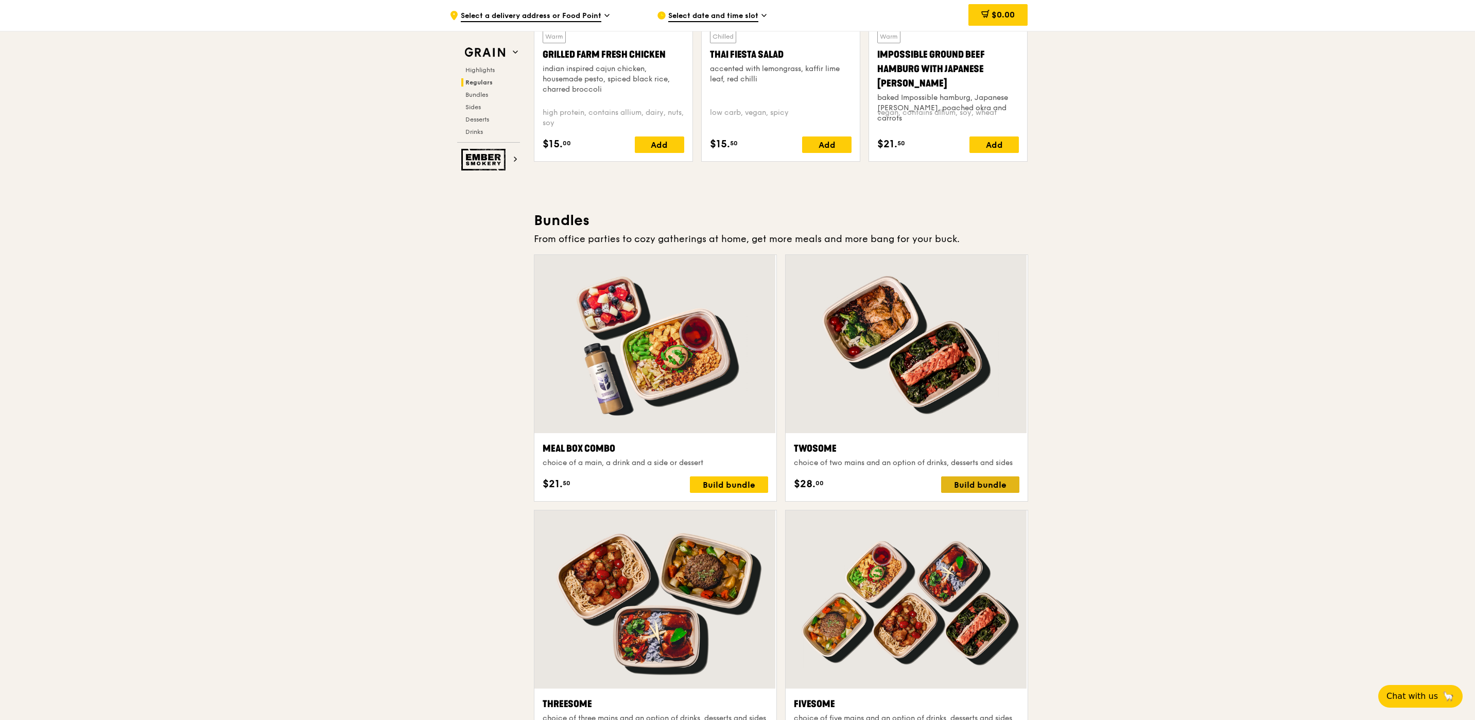
click at [992, 485] on div "Build bundle" at bounding box center [980, 484] width 78 height 16
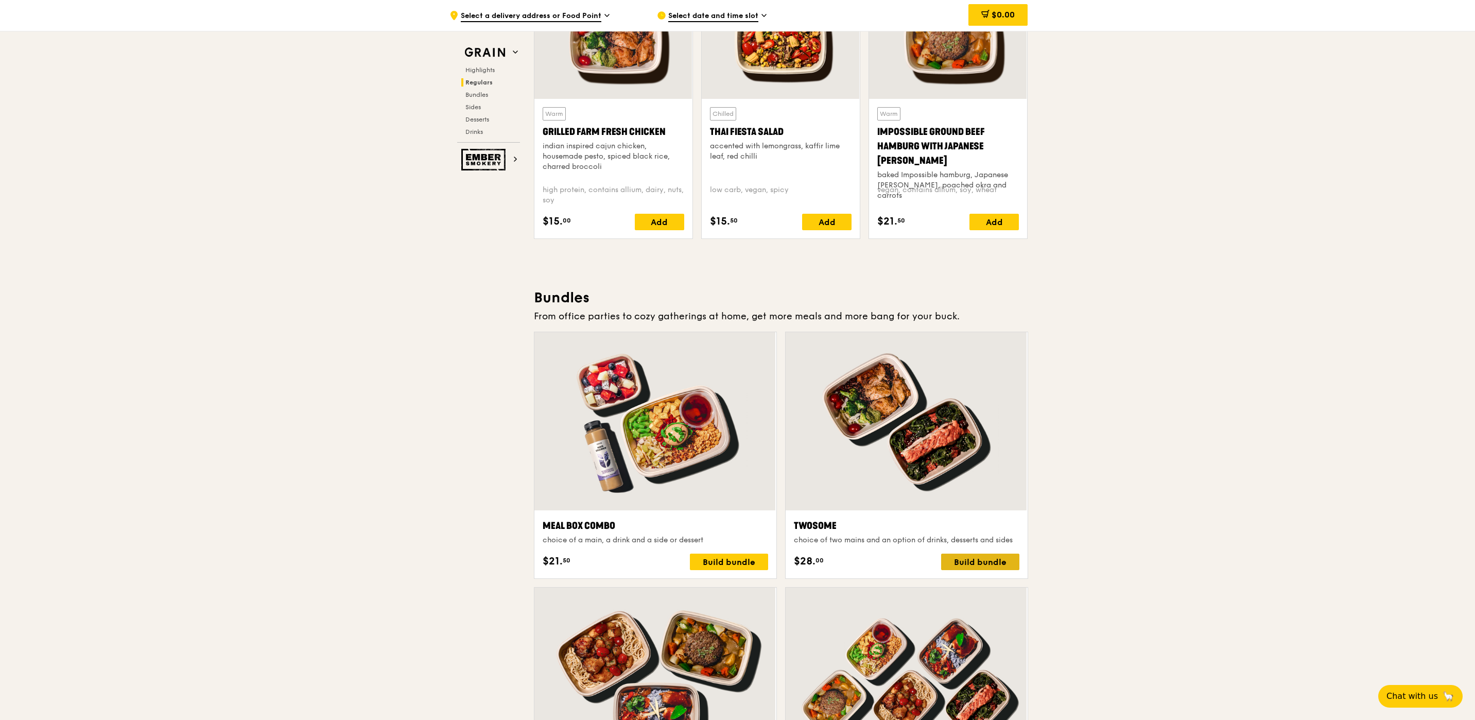
click at [950, 566] on div "Build bundle" at bounding box center [980, 561] width 78 height 16
click at [964, 561] on div "Build bundle" at bounding box center [980, 561] width 78 height 16
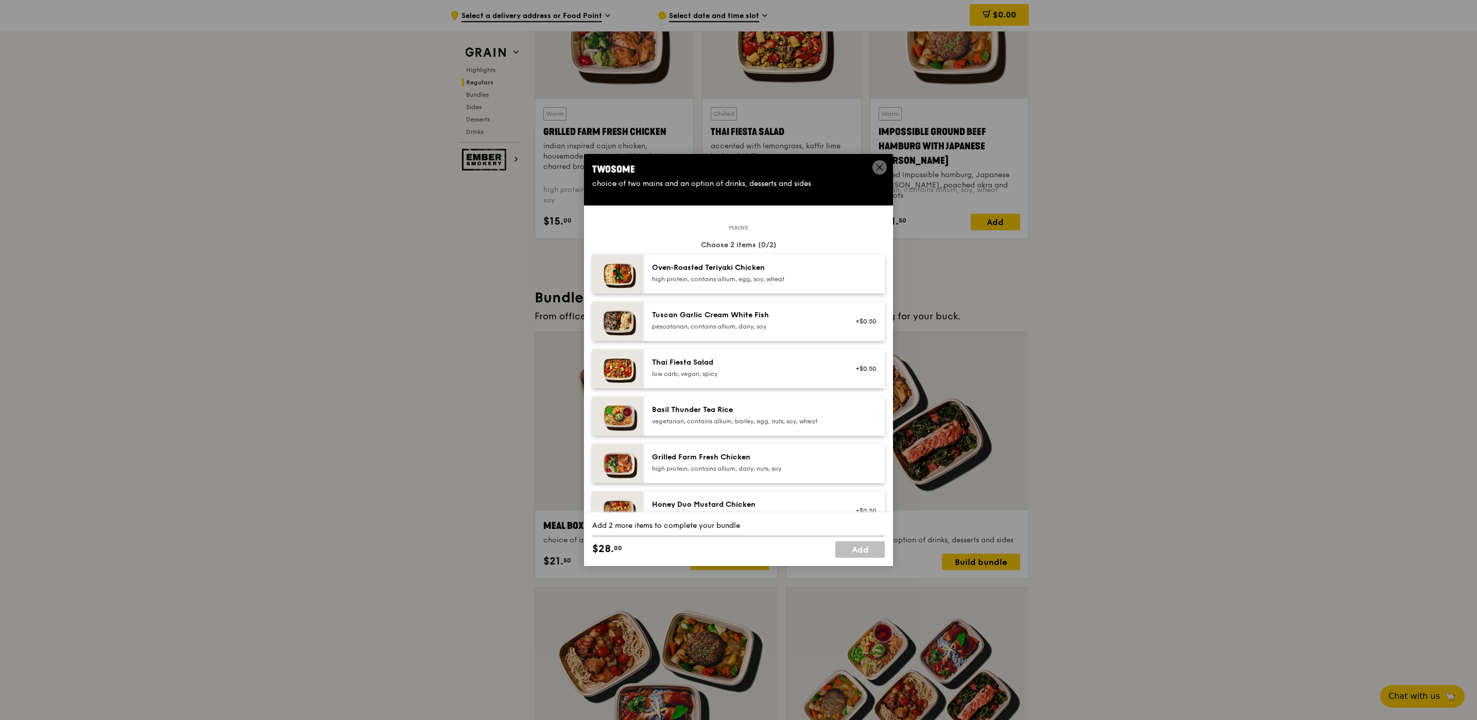
click at [663, 272] on div "Oven‑Roasted Teriyaki Chicken" at bounding box center [744, 268] width 185 height 10
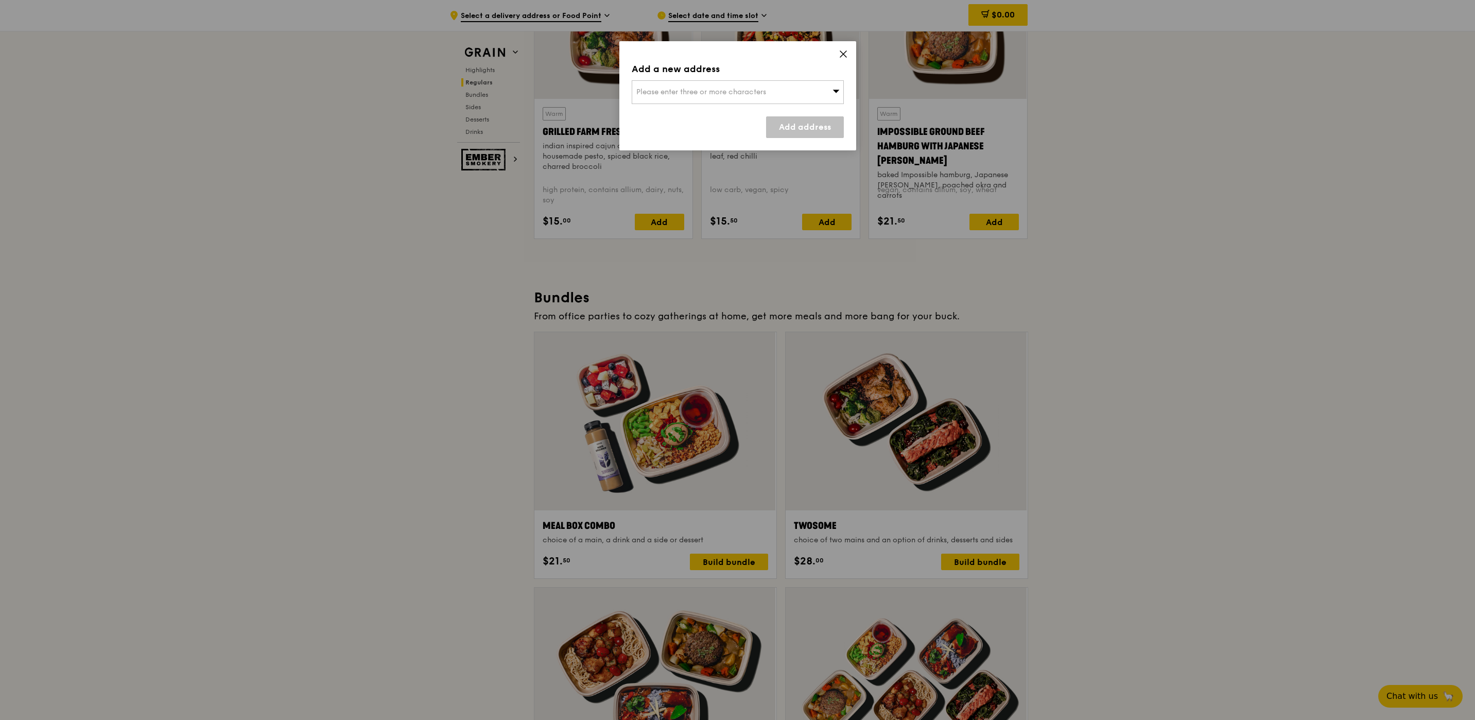
click at [696, 92] on span "Please enter three or more characters" at bounding box center [701, 92] width 130 height 9
type input "1"
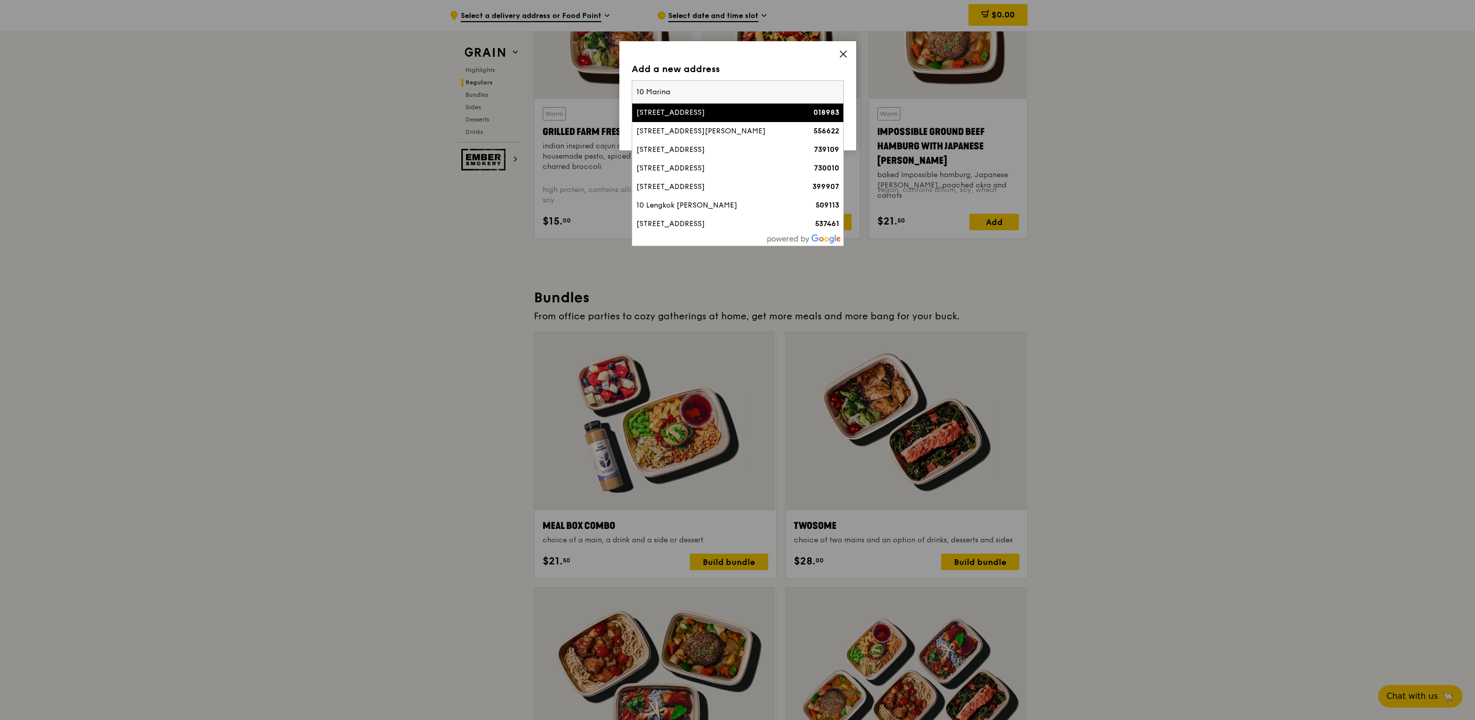
type input "10 Marina"
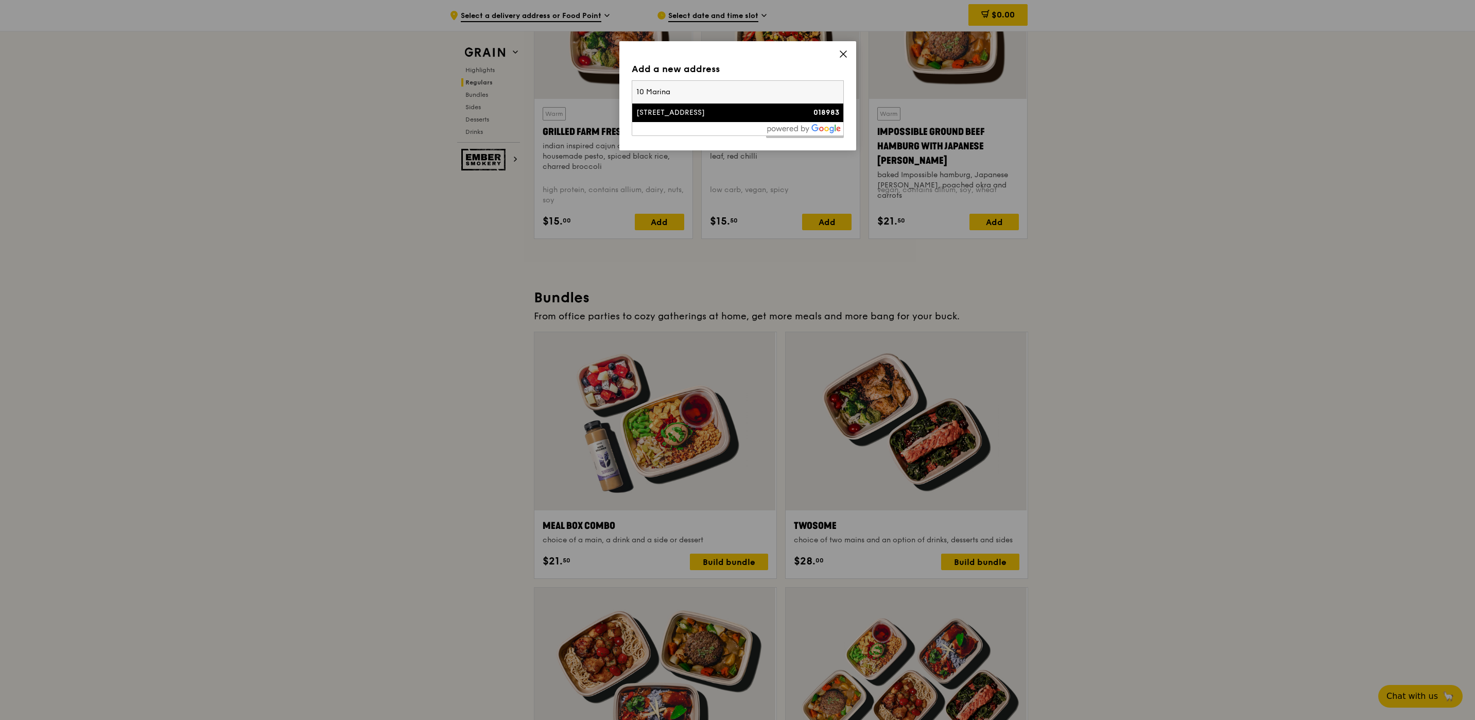
click at [708, 116] on div "[STREET_ADDRESS]" at bounding box center [712, 113] width 152 height 10
click at [786, 125] on link "Add address" at bounding box center [805, 127] width 78 height 22
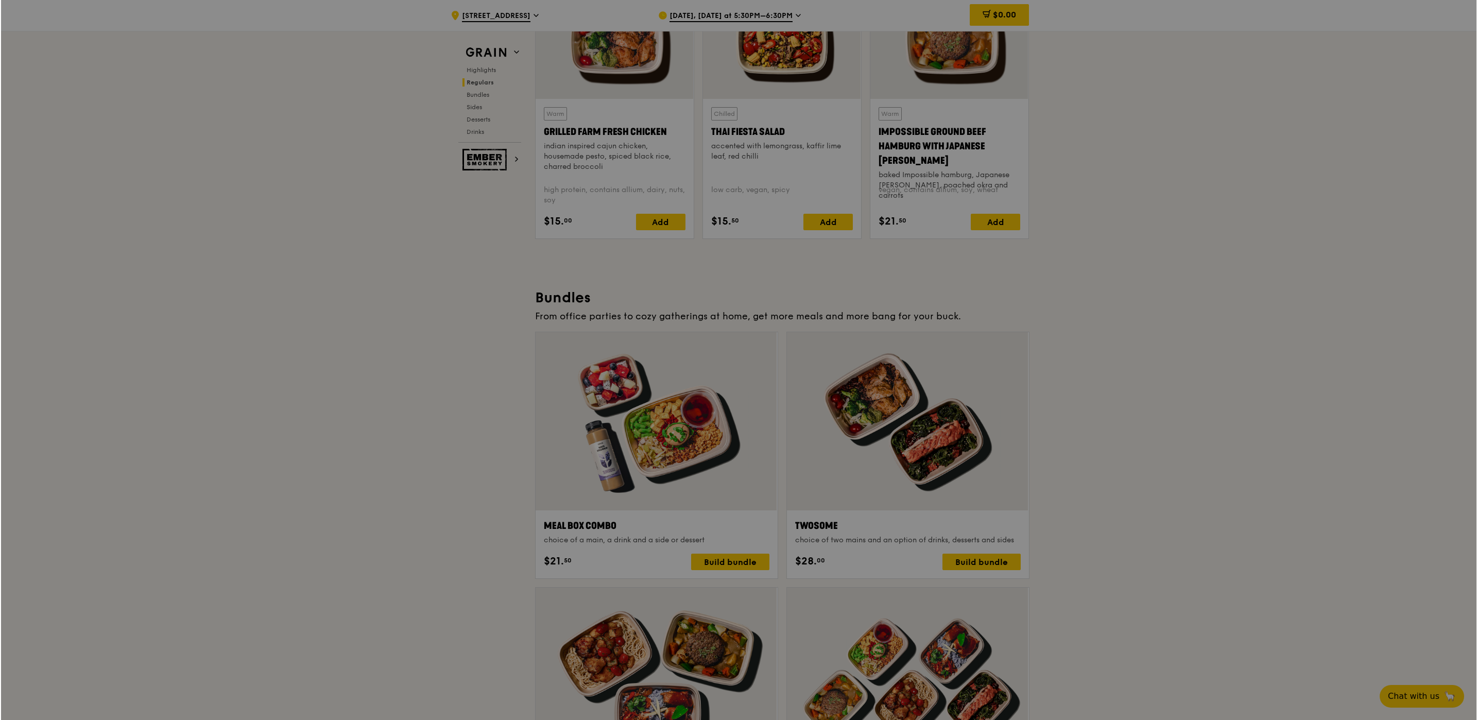
scroll to position [1236, 0]
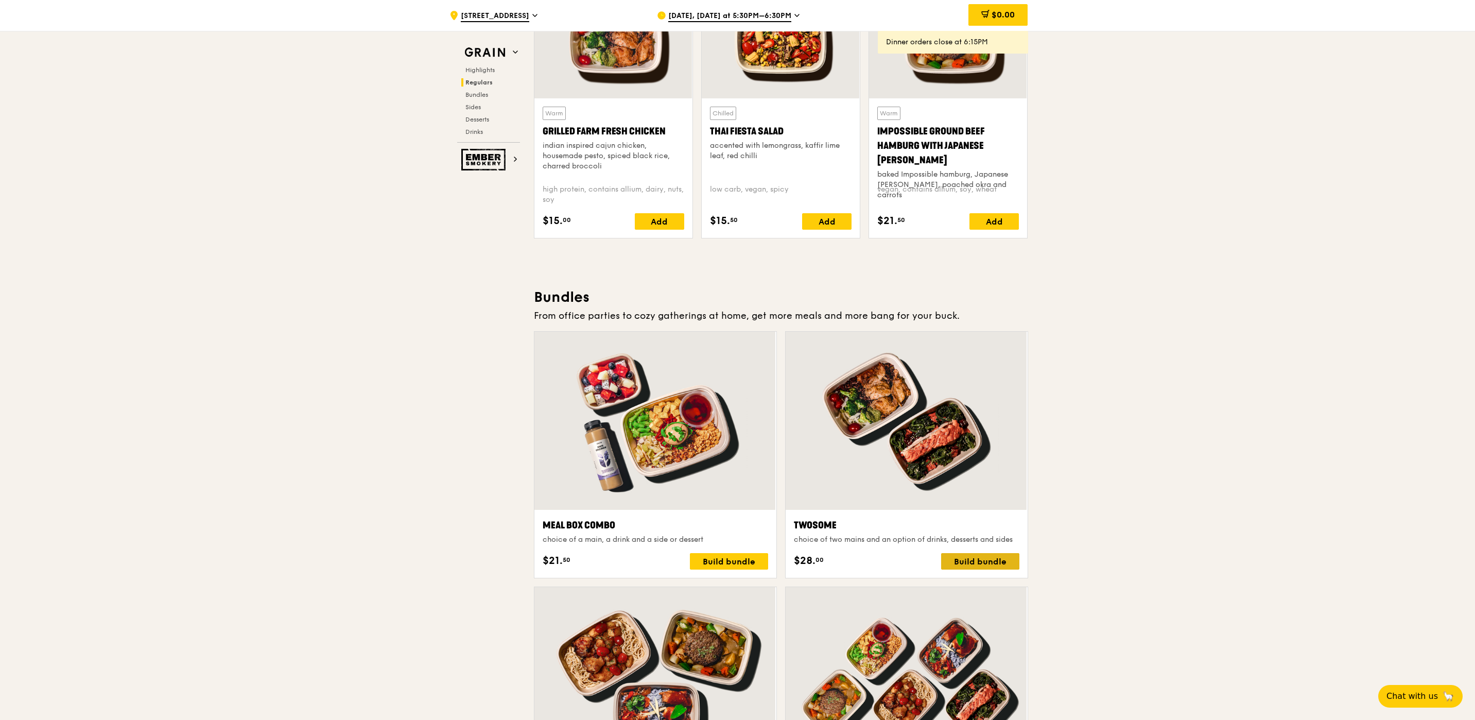
click at [988, 561] on div "Build bundle" at bounding box center [980, 561] width 78 height 16
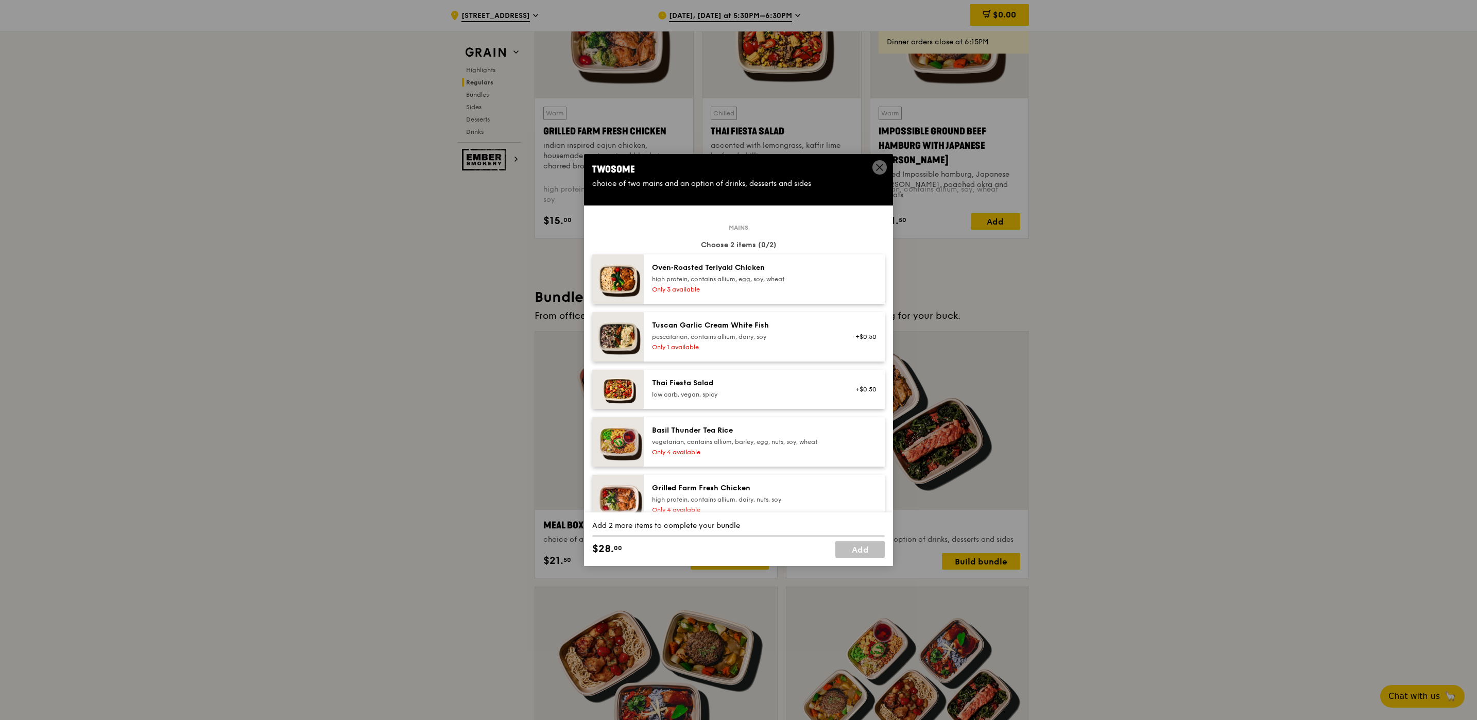
click at [690, 273] on div "Oven‑Roasted Teriyaki Chicken high protein, contains allium, egg, soy, wheat" at bounding box center [744, 273] width 185 height 21
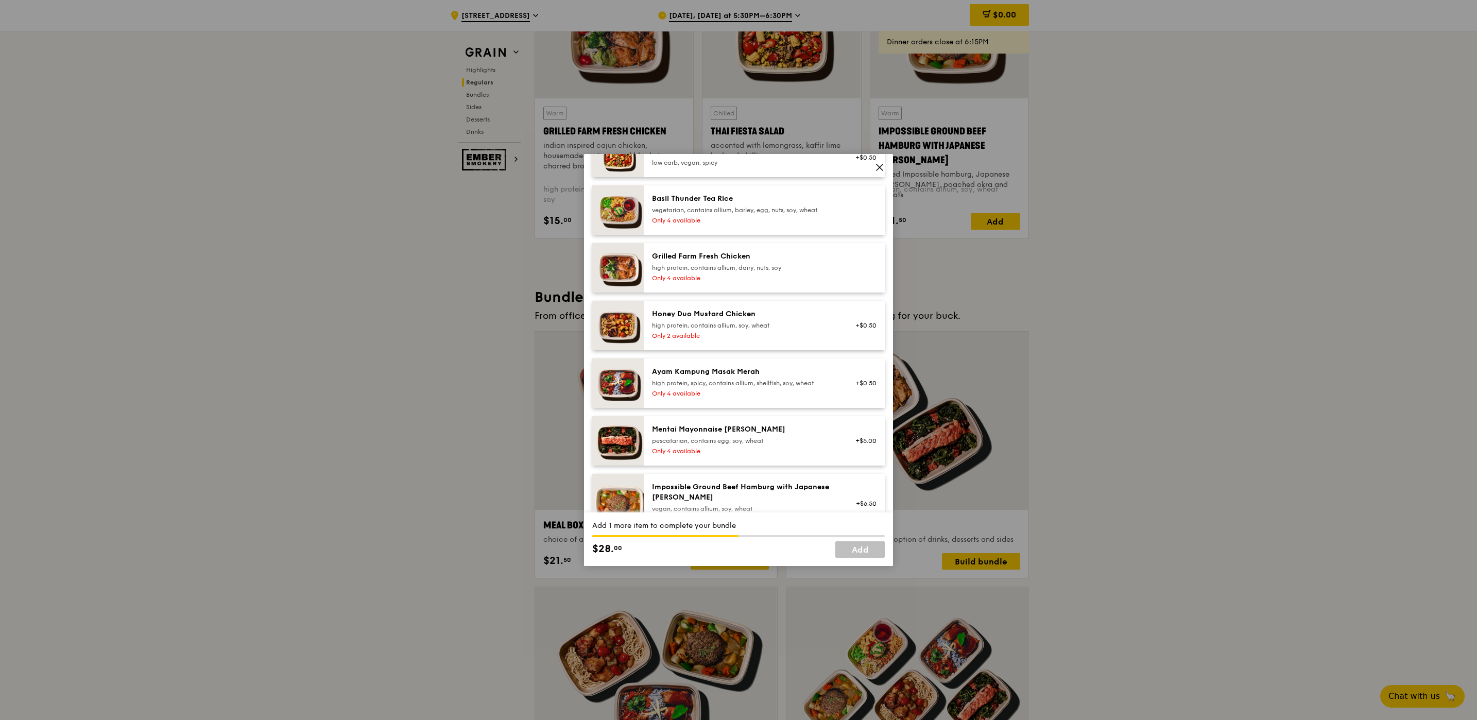
scroll to position [386, 0]
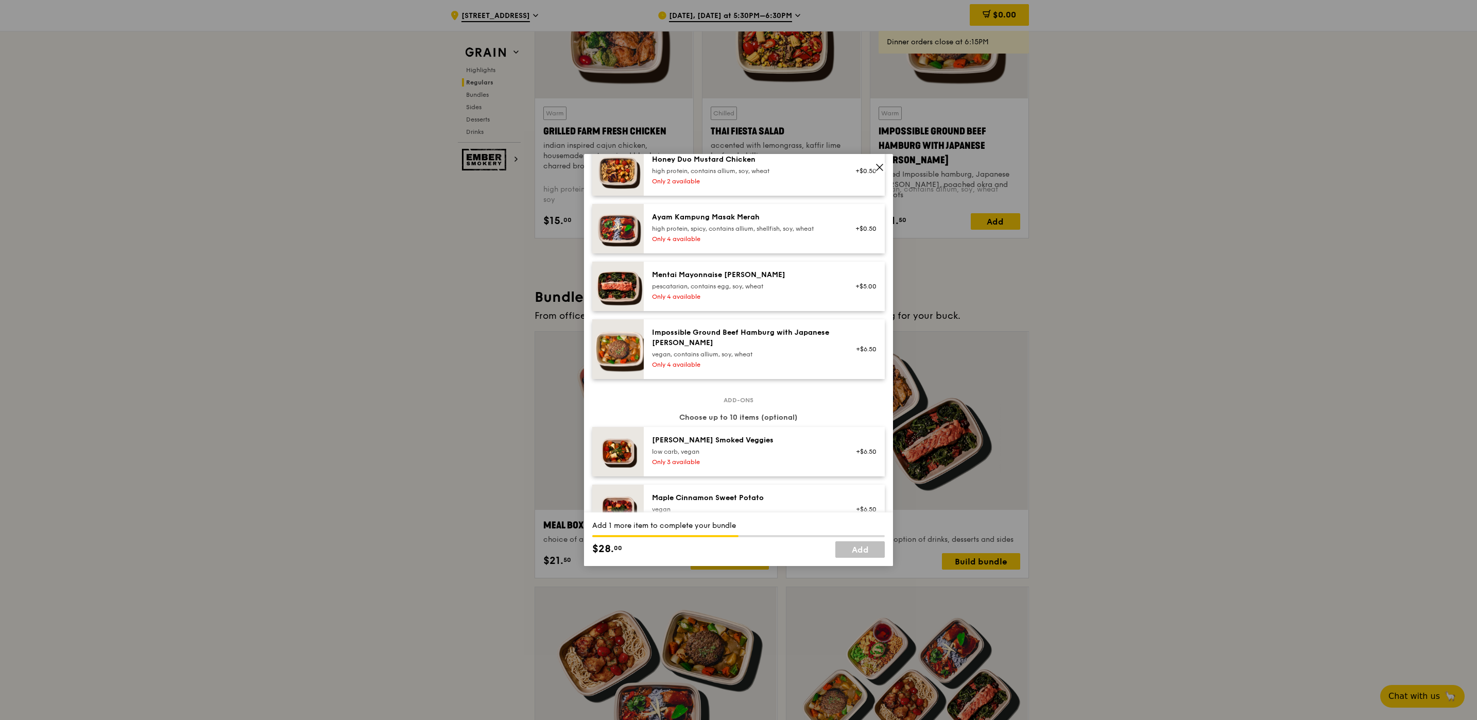
click at [667, 290] on div "Mentai Mayonnaise [PERSON_NAME] pescatarian, contains egg, soy, wheat Only 4 av…" at bounding box center [744, 286] width 197 height 33
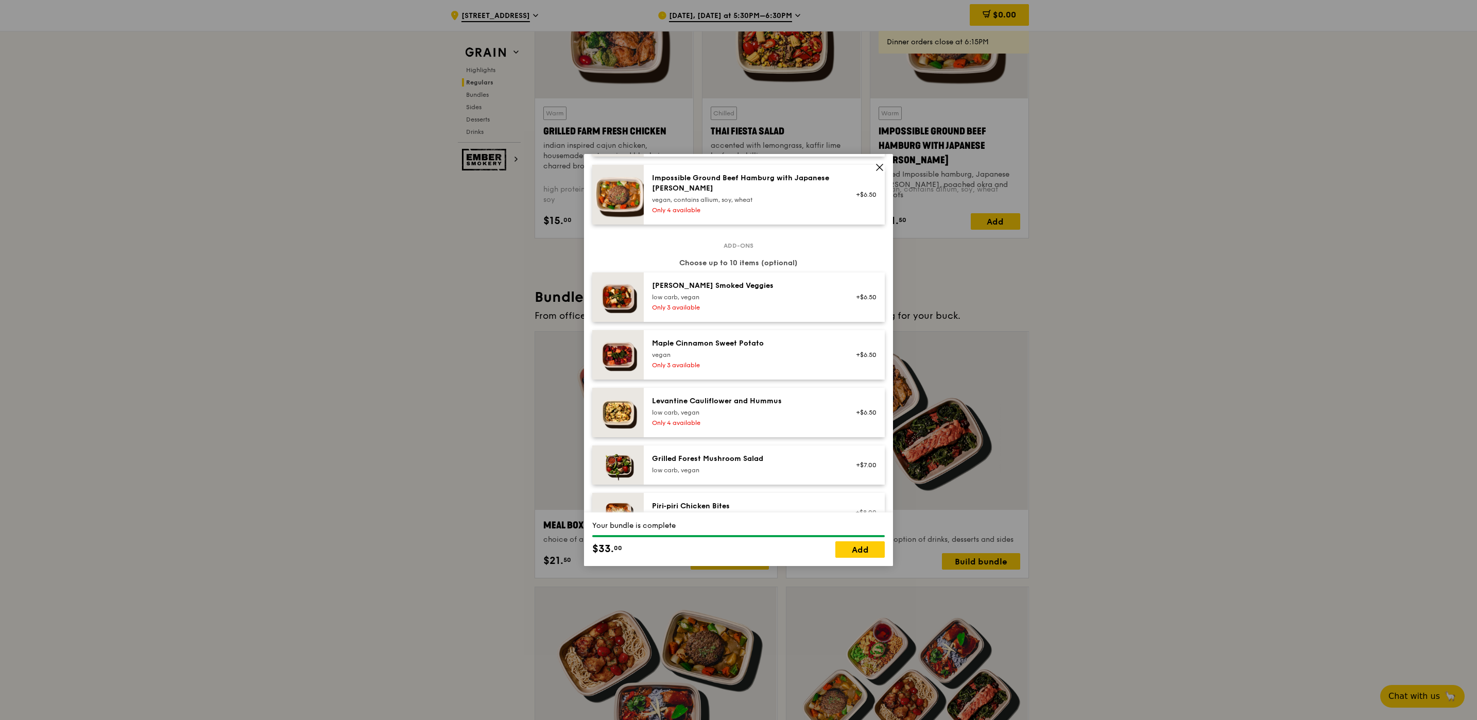
scroll to position [618, 0]
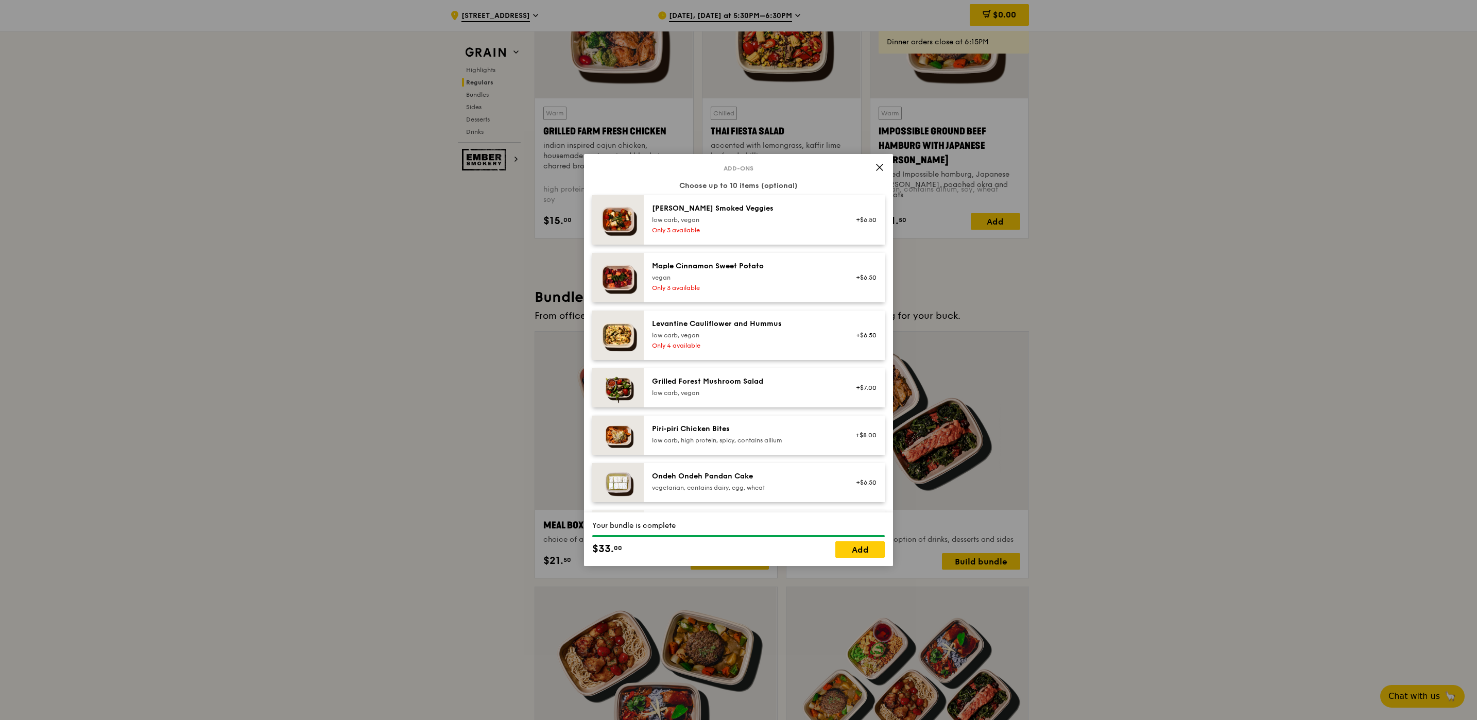
click at [788, 374] on div "Grilled Forest Mushroom Salad low carb, vegan +$7.00" at bounding box center [764, 387] width 241 height 39
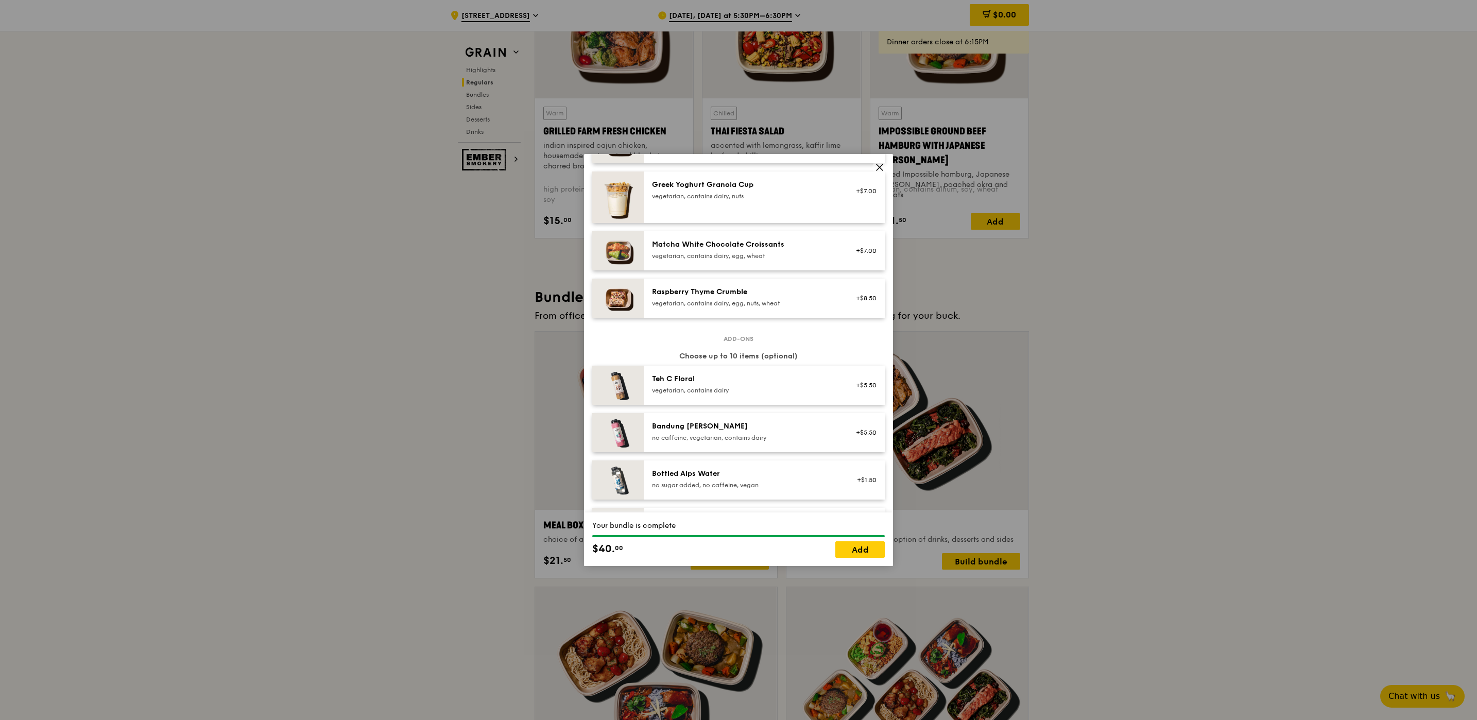
scroll to position [1081, 0]
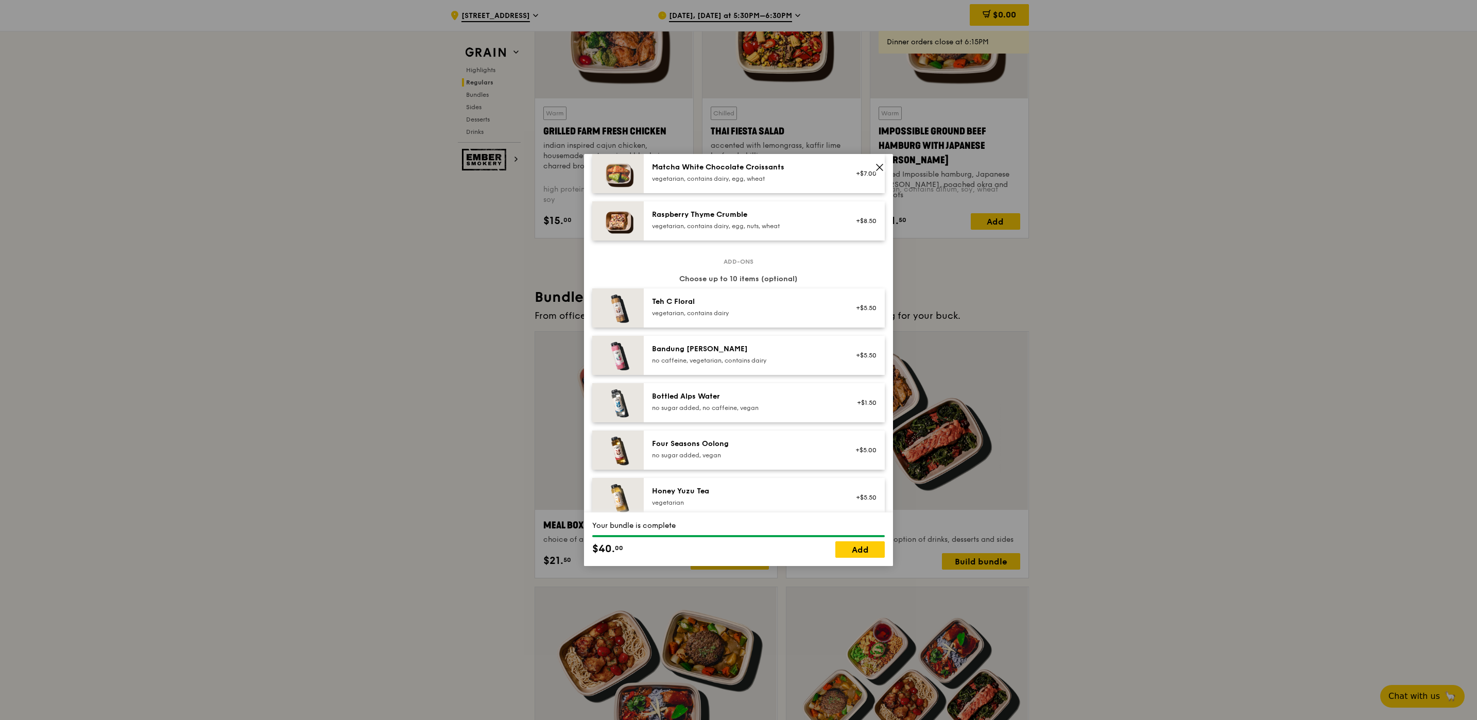
click at [734, 407] on div "no sugar added, no caffeine, vegan" at bounding box center [744, 408] width 185 height 8
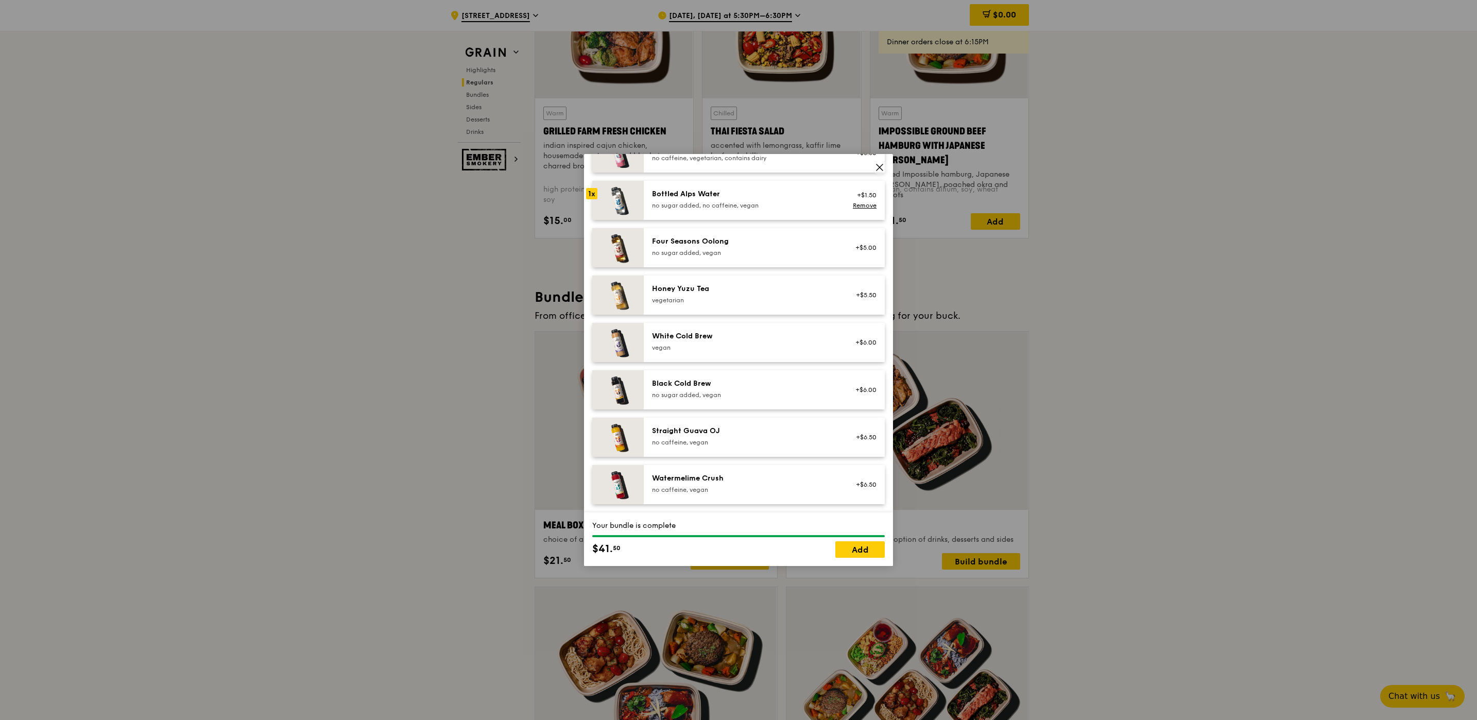
click at [882, 169] on icon at bounding box center [879, 167] width 9 height 9
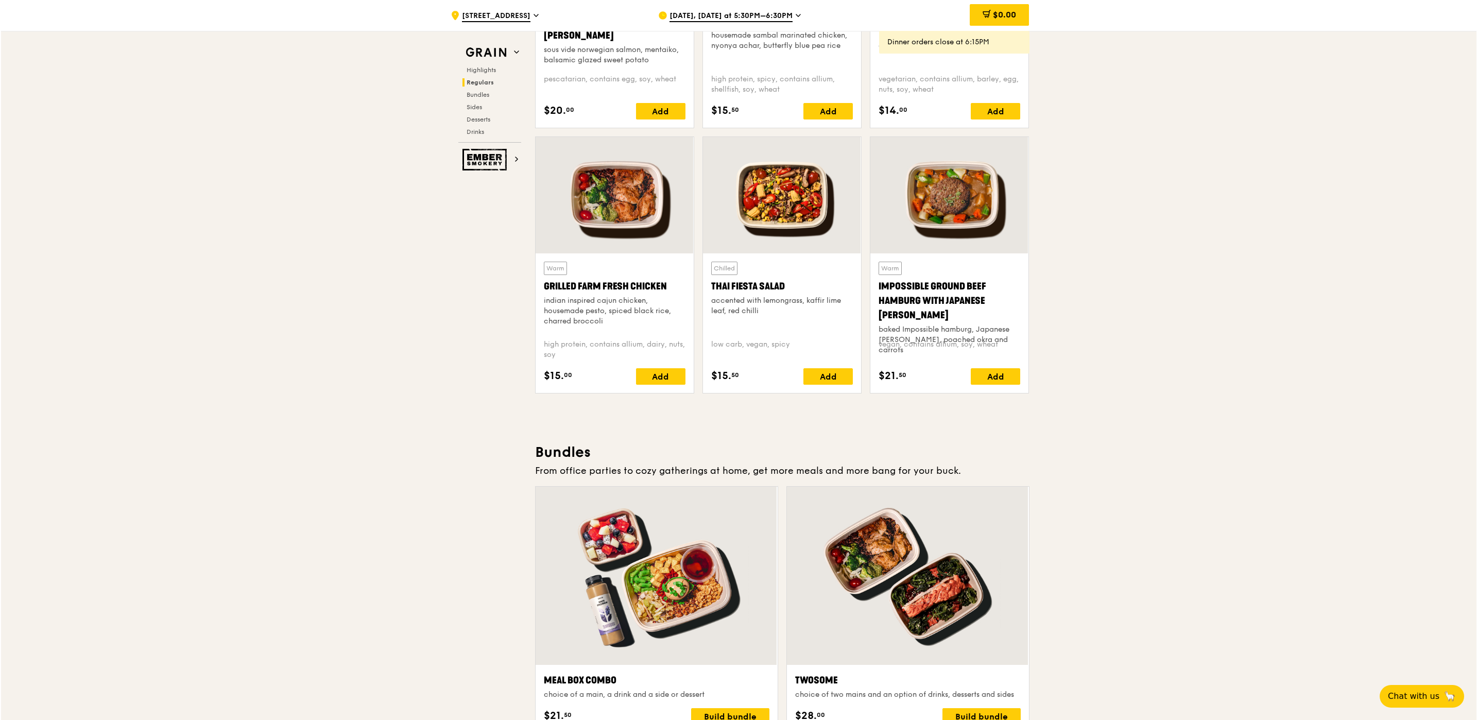
scroll to position [1390, 0]
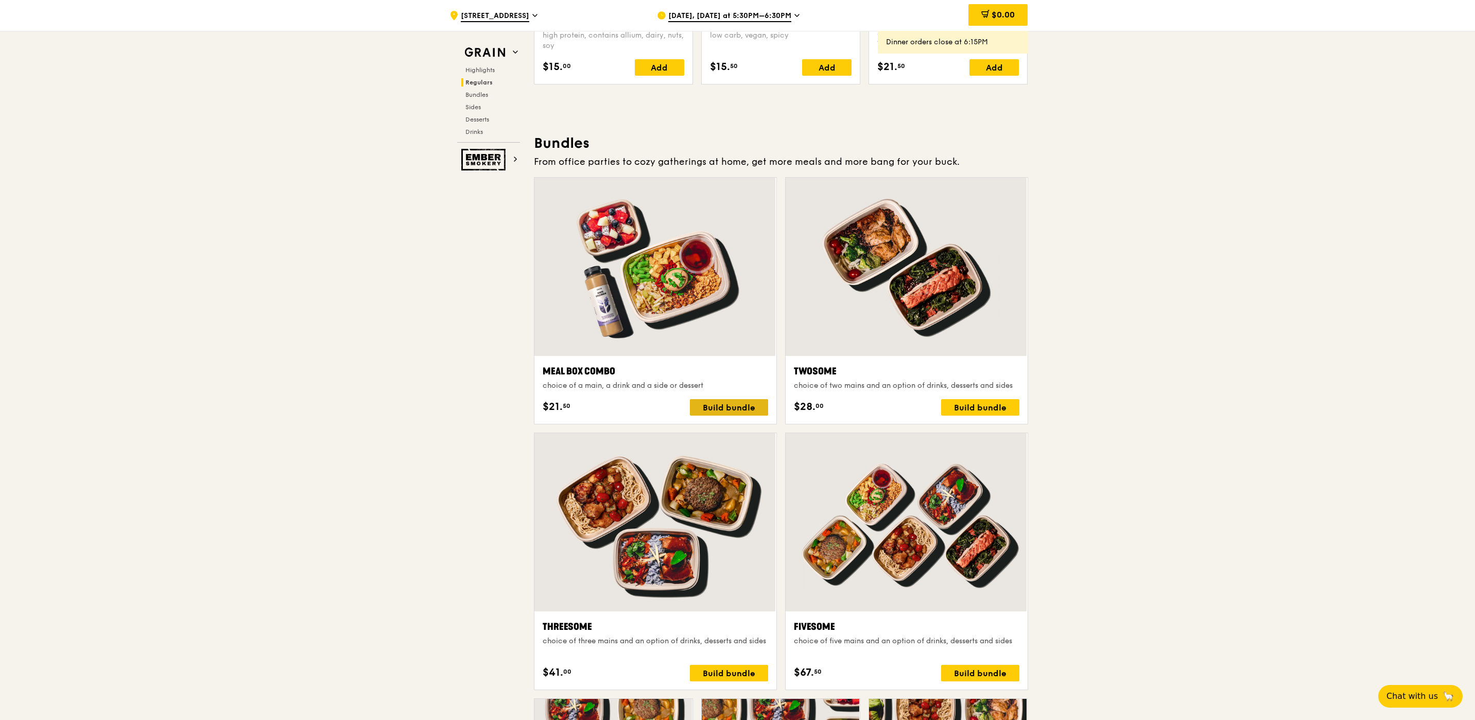
click at [744, 413] on div "Build bundle" at bounding box center [729, 407] width 78 height 16
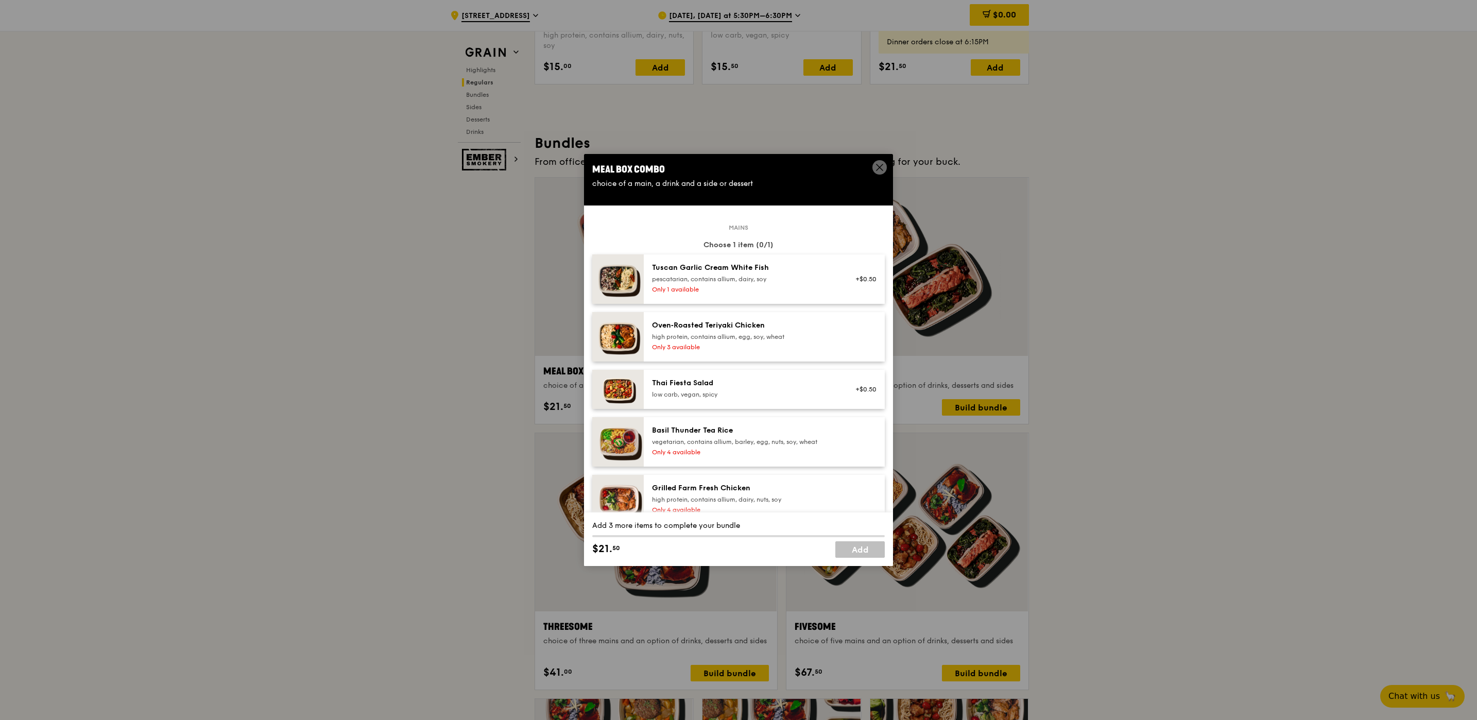
click at [711, 338] on div "high protein, contains allium, egg, soy, wheat" at bounding box center [744, 337] width 185 height 8
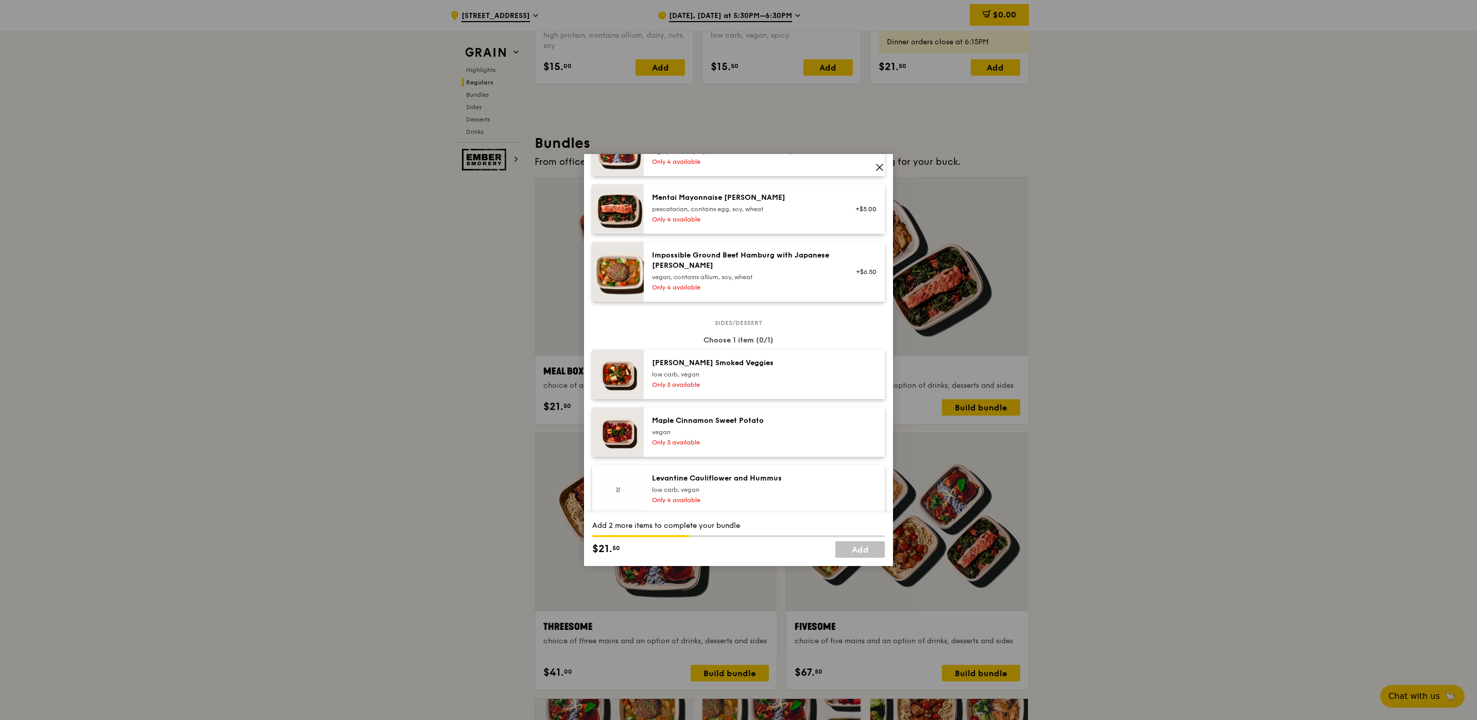
scroll to position [541, 0]
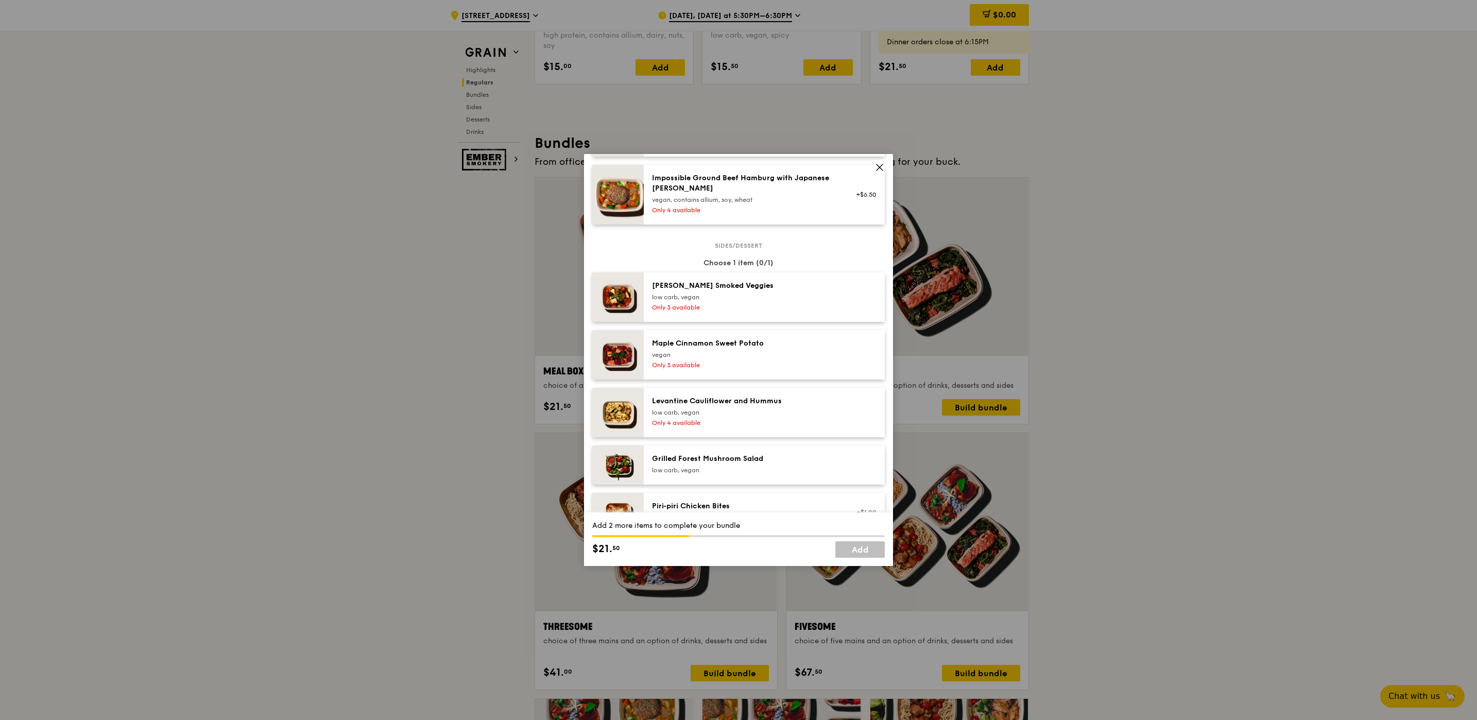
click at [703, 471] on div "low carb, vegan" at bounding box center [744, 470] width 185 height 8
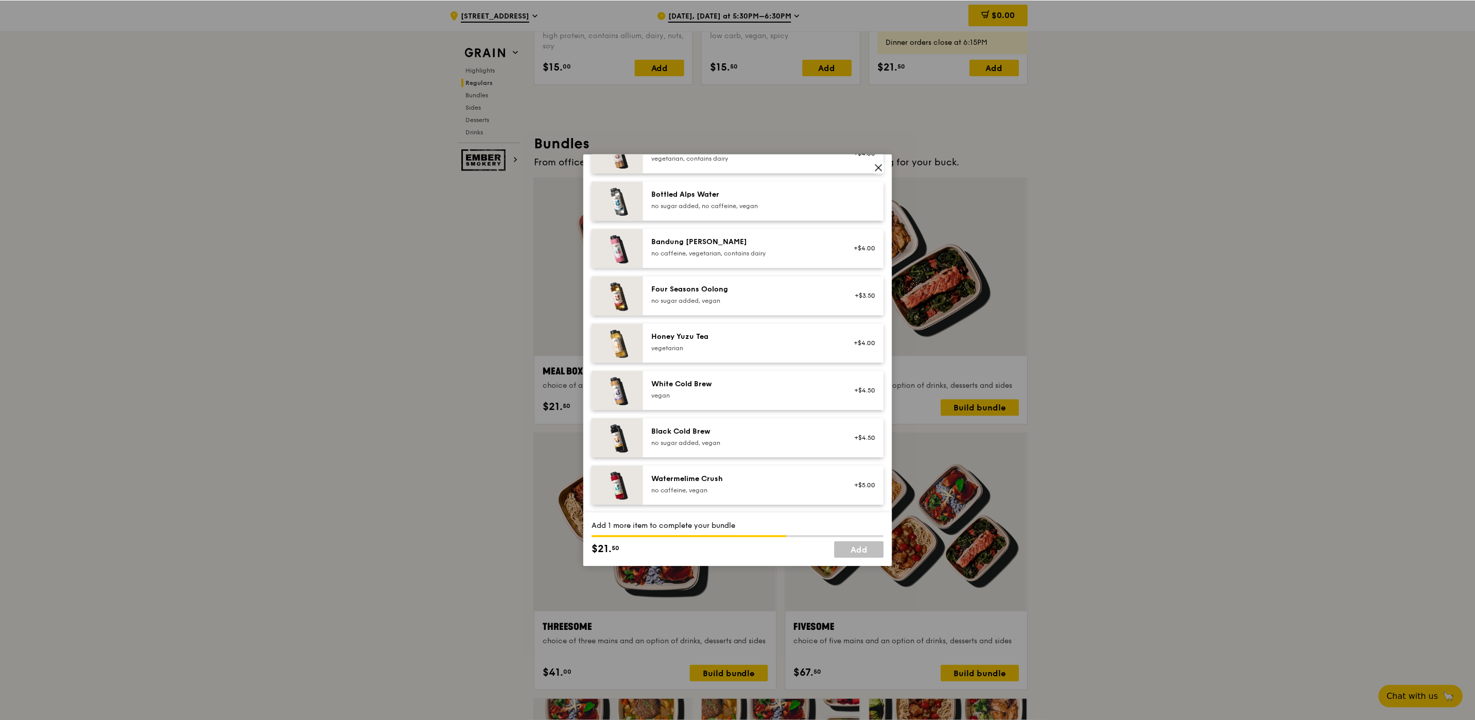
scroll to position [1158, 0]
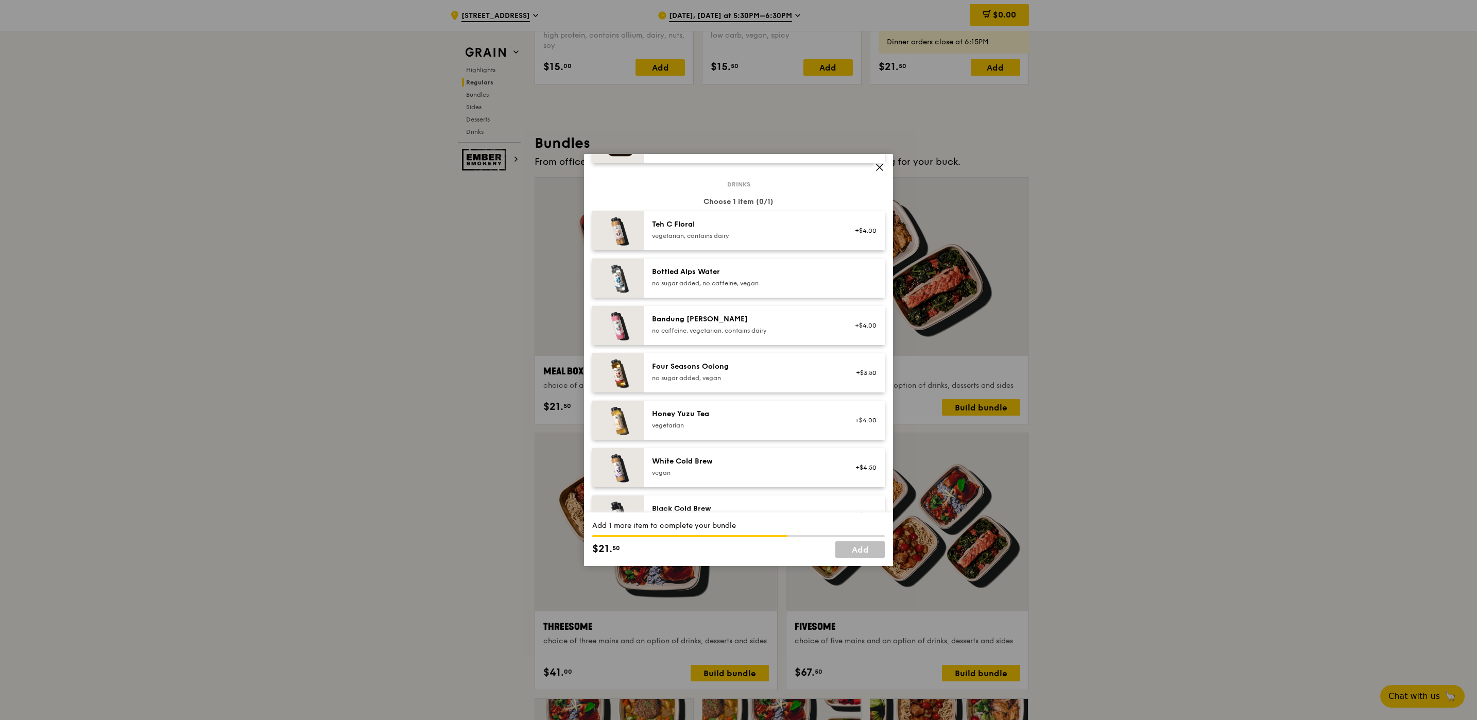
click at [712, 277] on div "Bottled Alps Water no sugar added, no caffeine, vegan" at bounding box center [744, 277] width 185 height 21
click at [880, 168] on icon at bounding box center [879, 167] width 6 height 6
click at [881, 170] on icon at bounding box center [879, 167] width 9 height 9
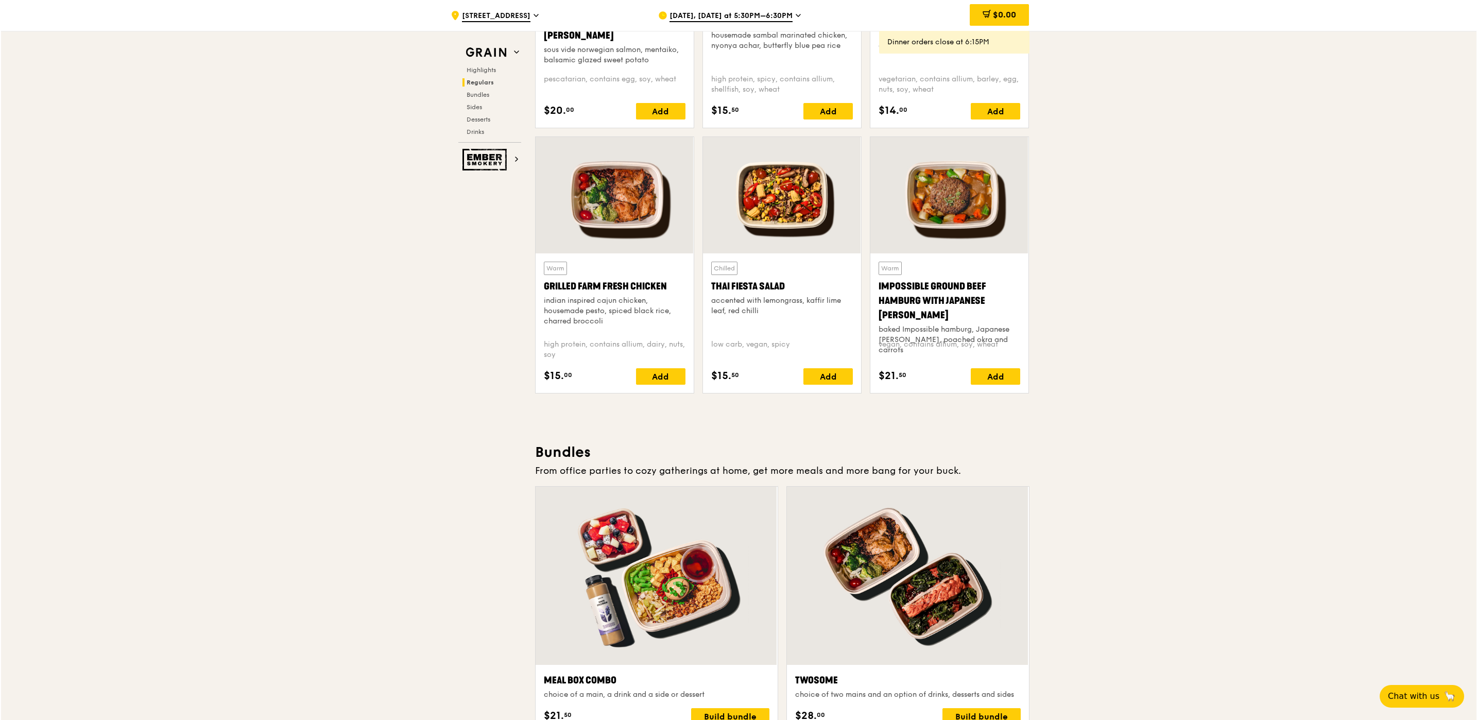
scroll to position [1236, 0]
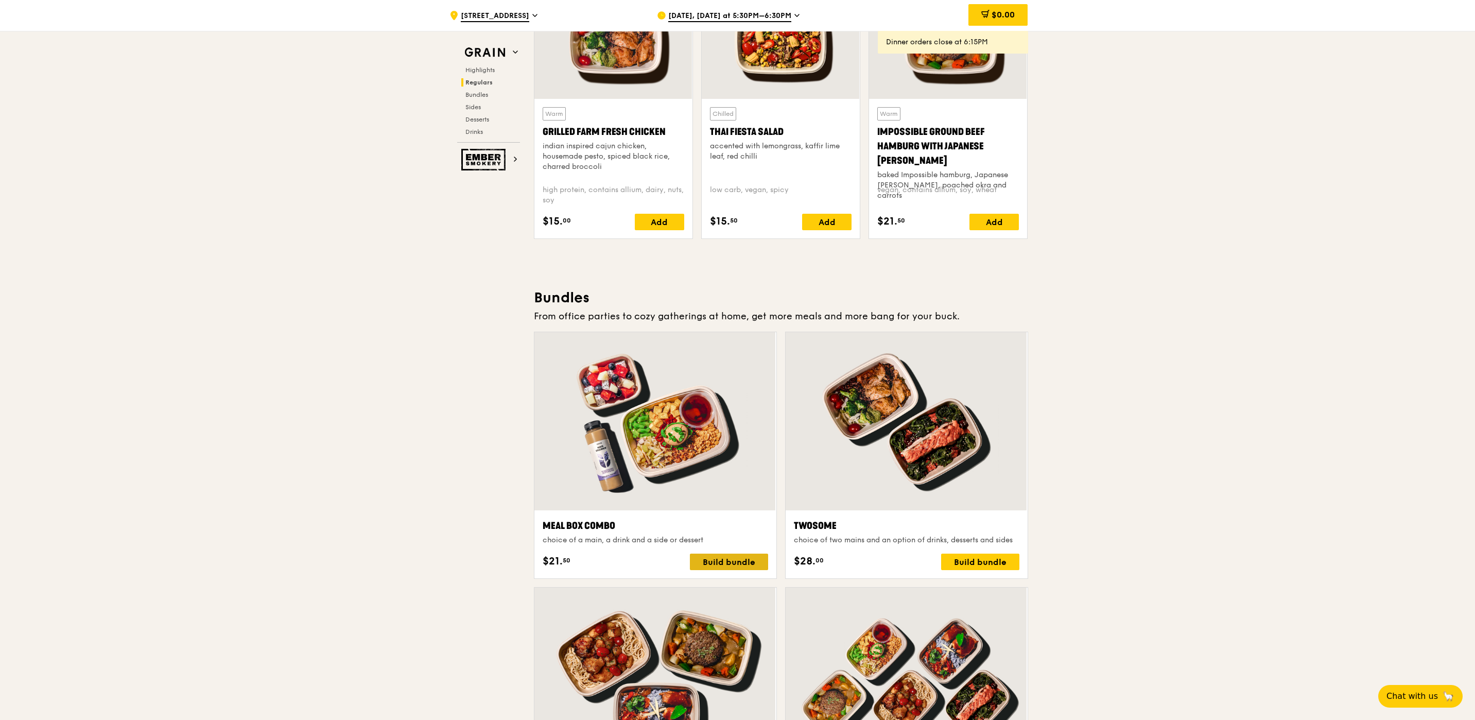
click at [707, 563] on div "Build bundle" at bounding box center [729, 561] width 78 height 16
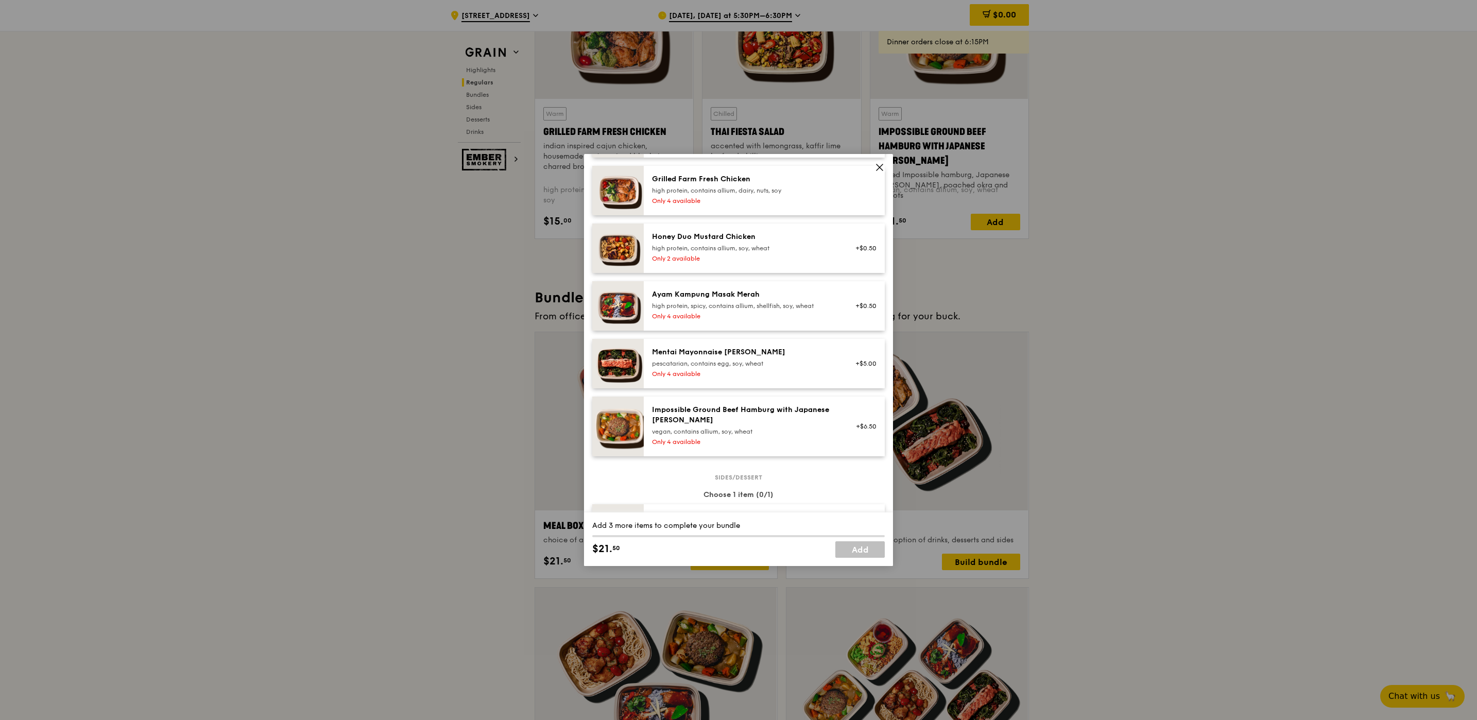
scroll to position [232, 0]
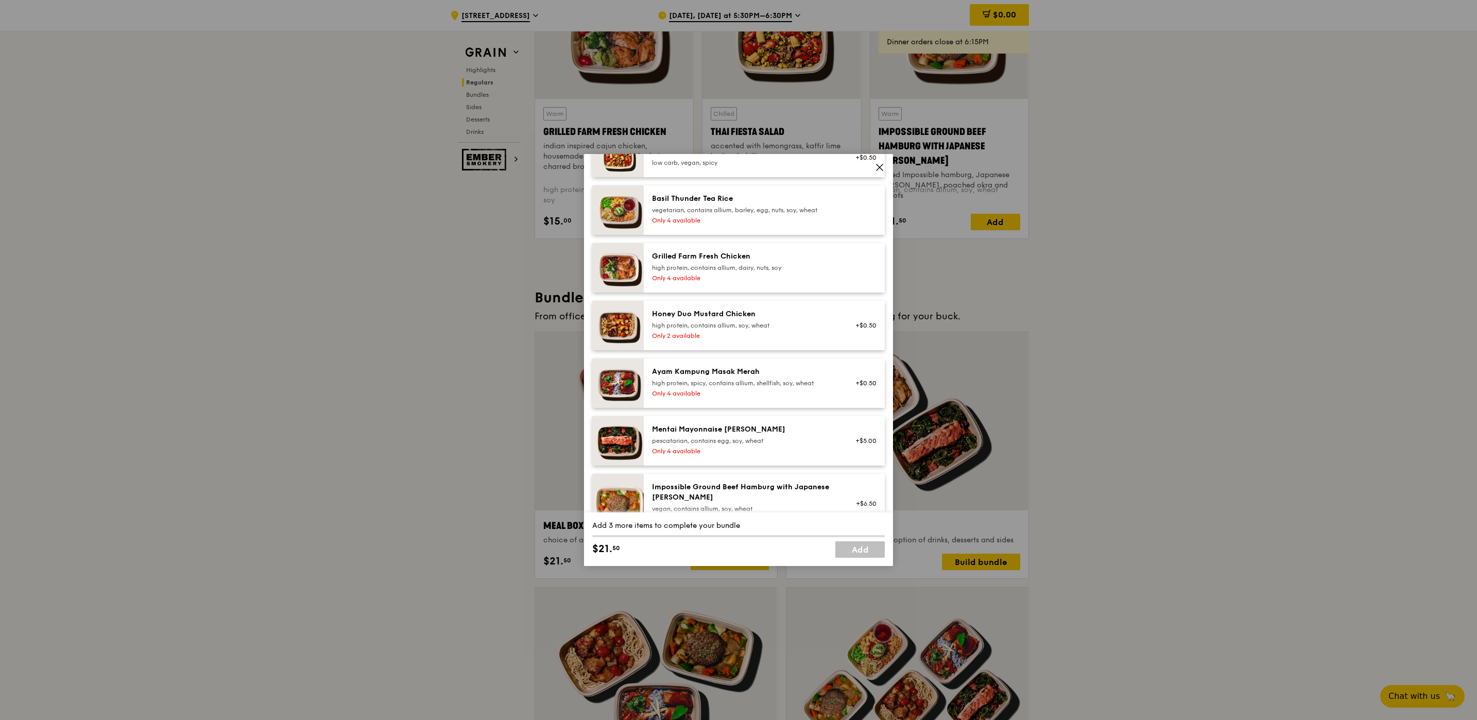
click at [685, 334] on div "Only 2 available" at bounding box center [744, 336] width 185 height 8
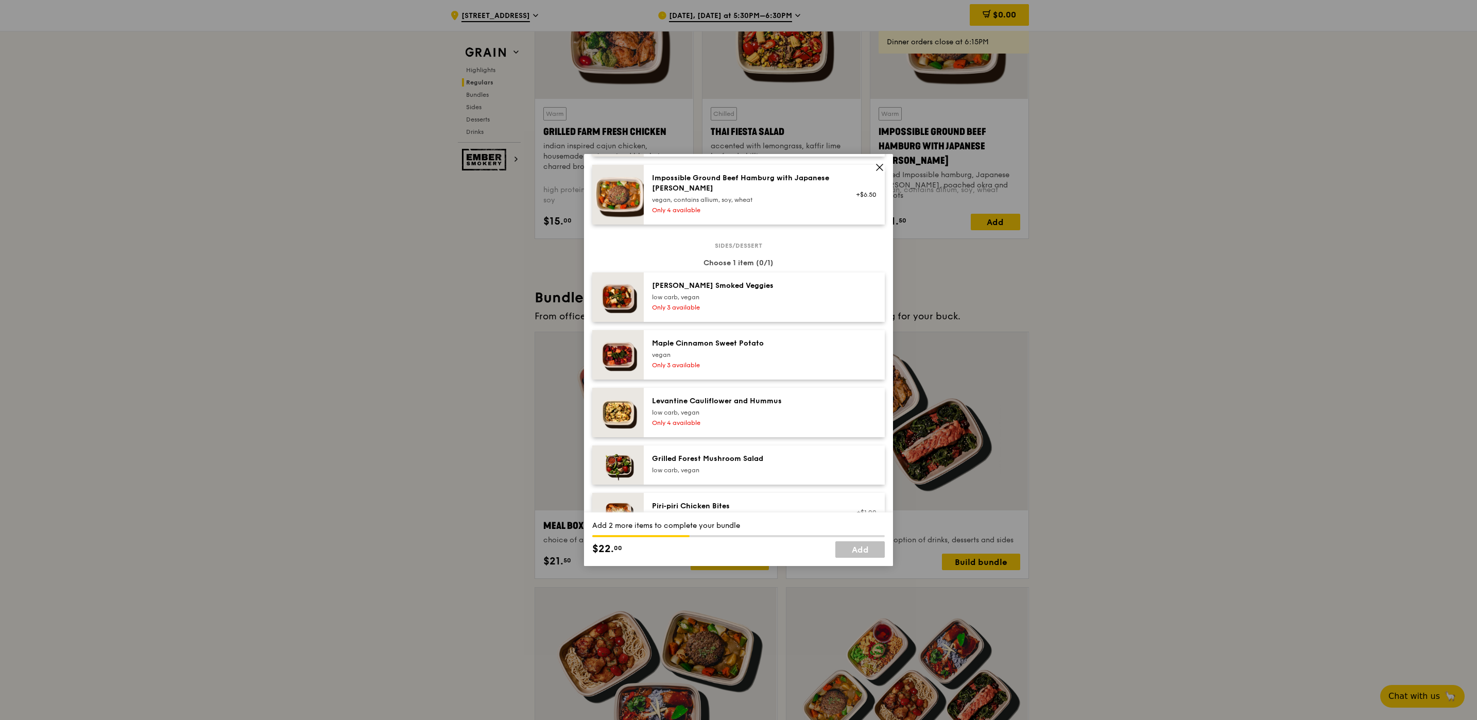
scroll to position [618, 0]
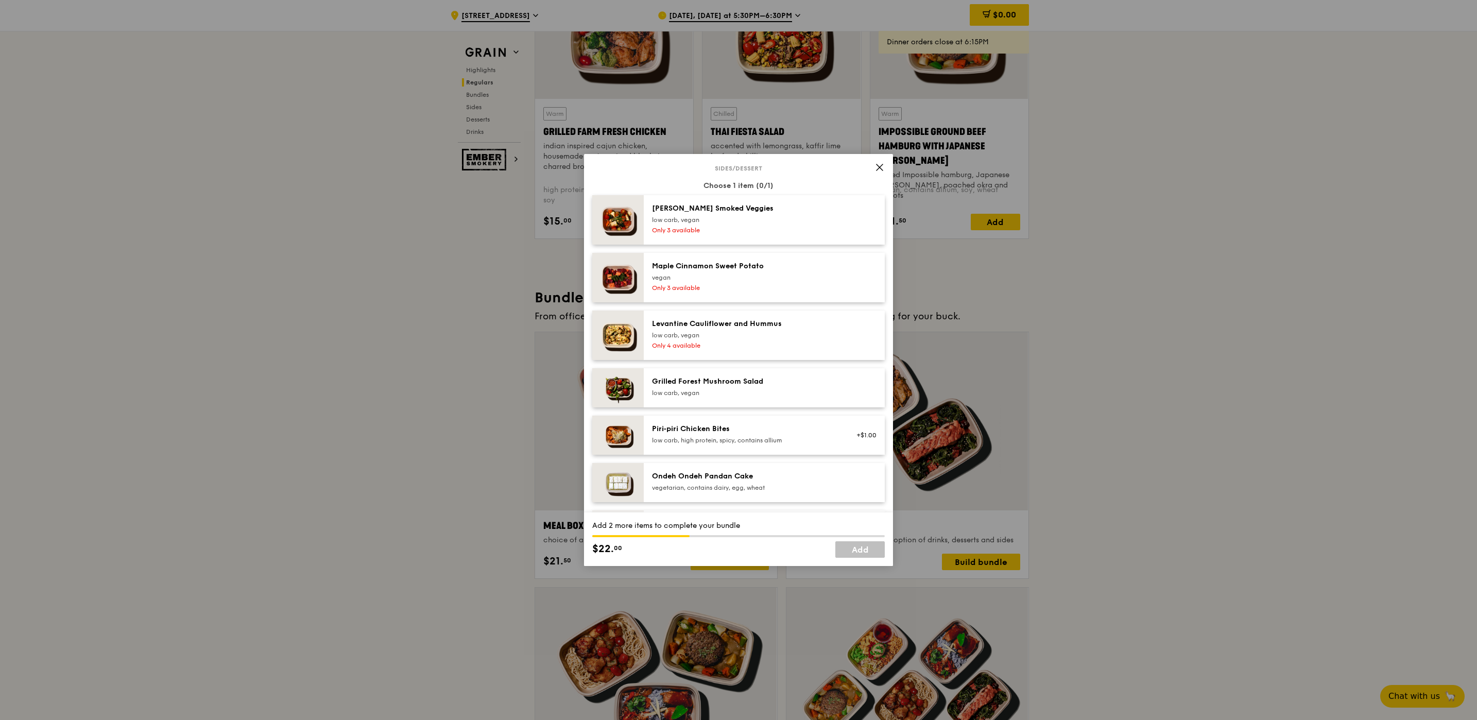
click at [698, 381] on div "Grilled Forest Mushroom Salad" at bounding box center [744, 381] width 185 height 10
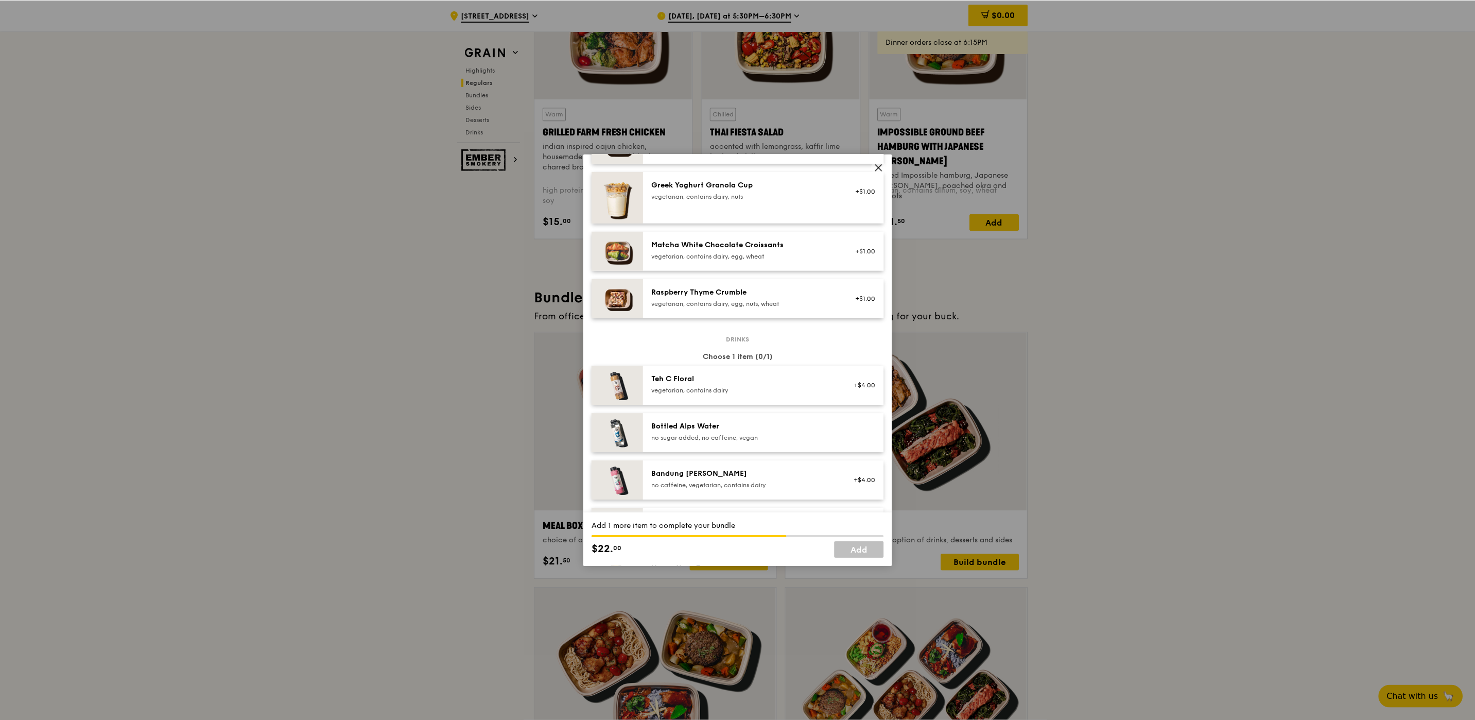
scroll to position [1081, 0]
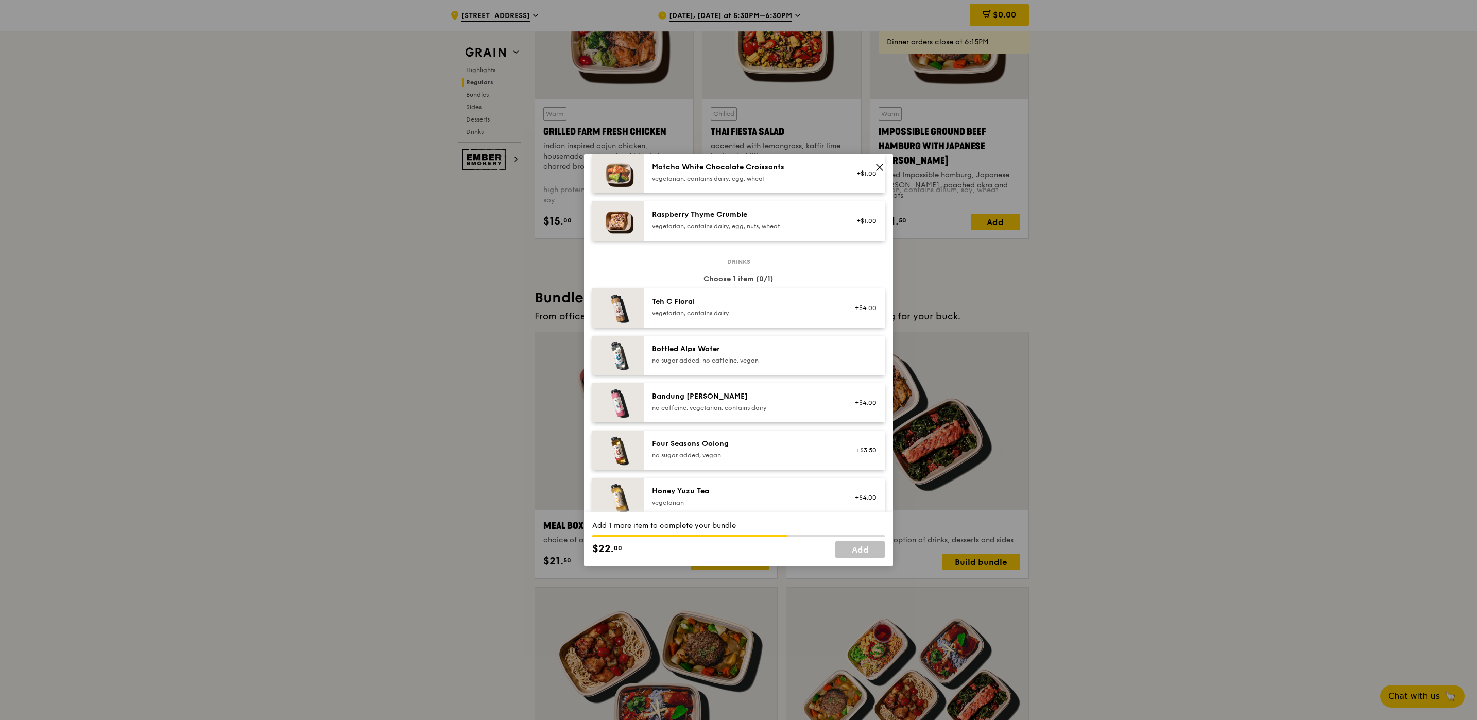
click at [877, 169] on icon at bounding box center [879, 167] width 6 height 6
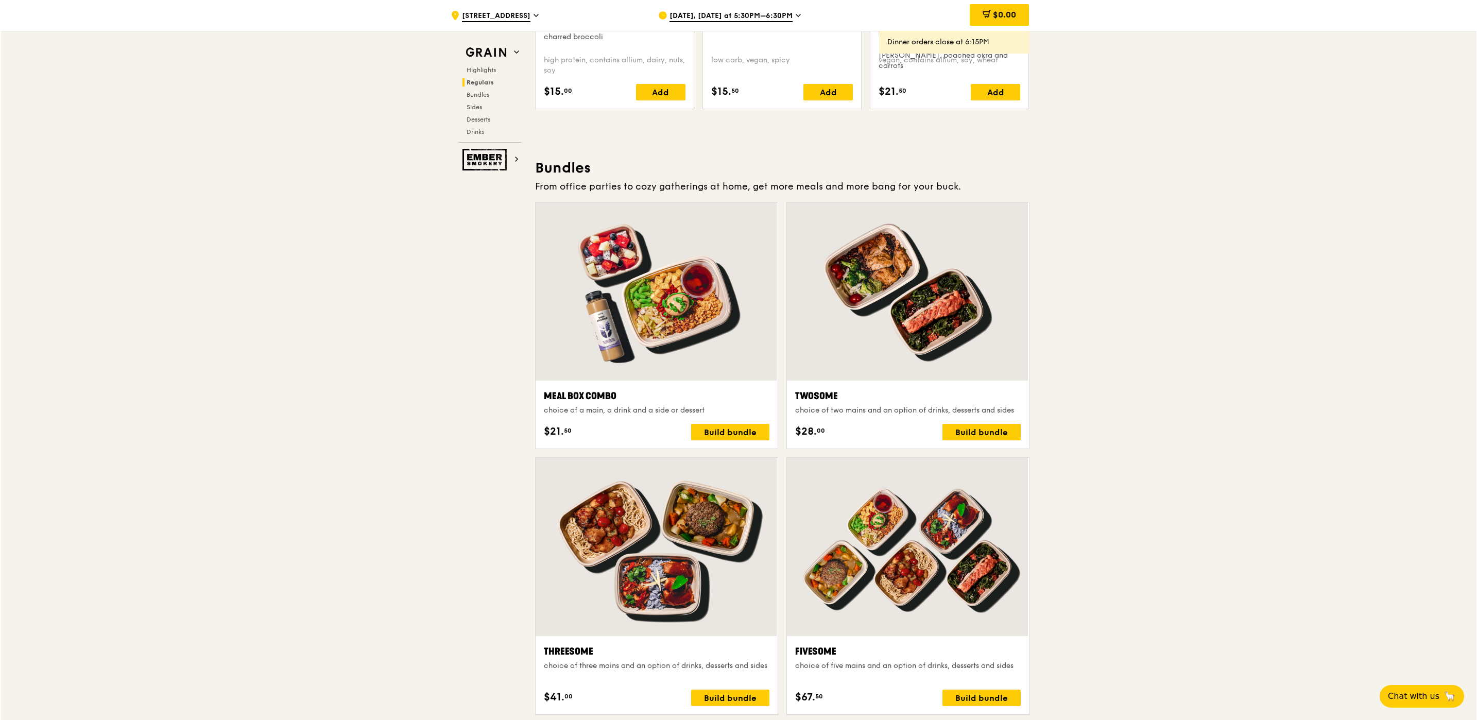
scroll to position [1443, 0]
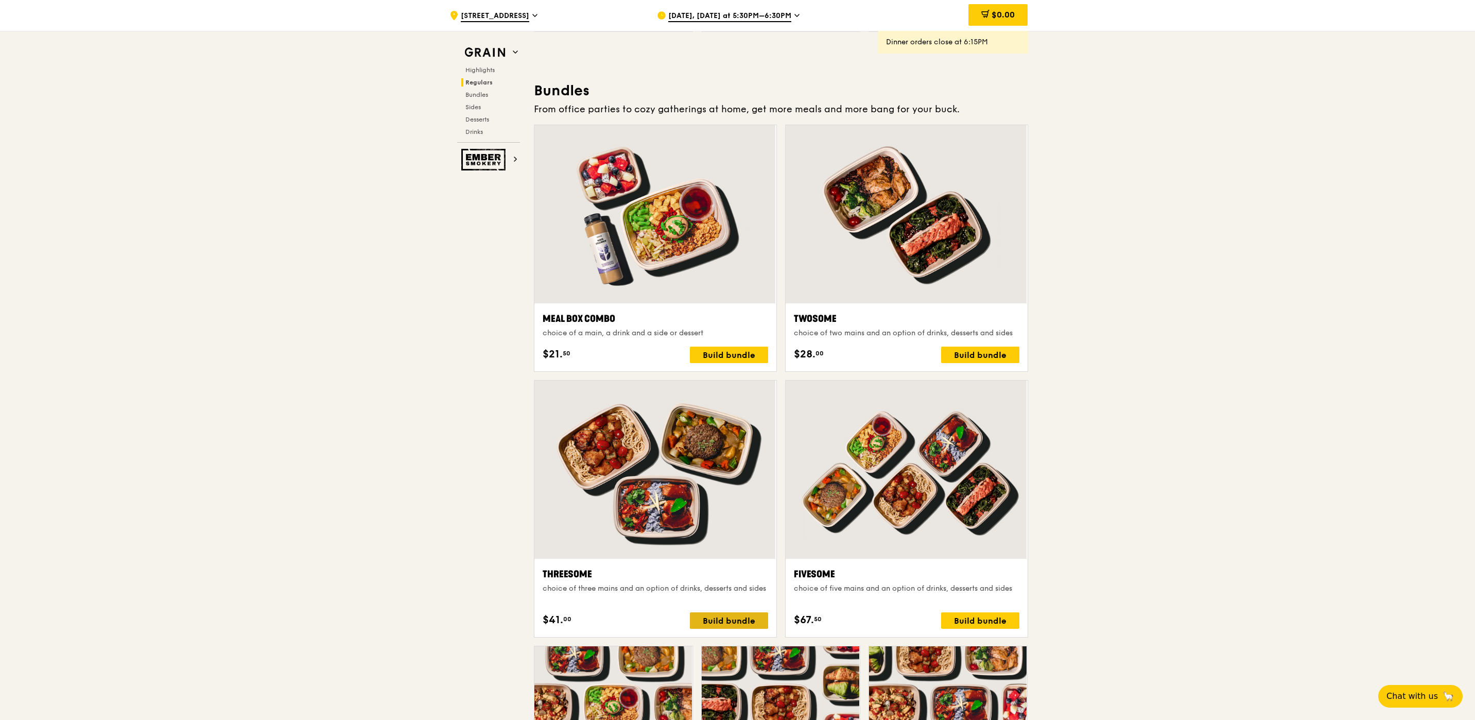
click at [714, 621] on div "Build bundle" at bounding box center [729, 620] width 78 height 16
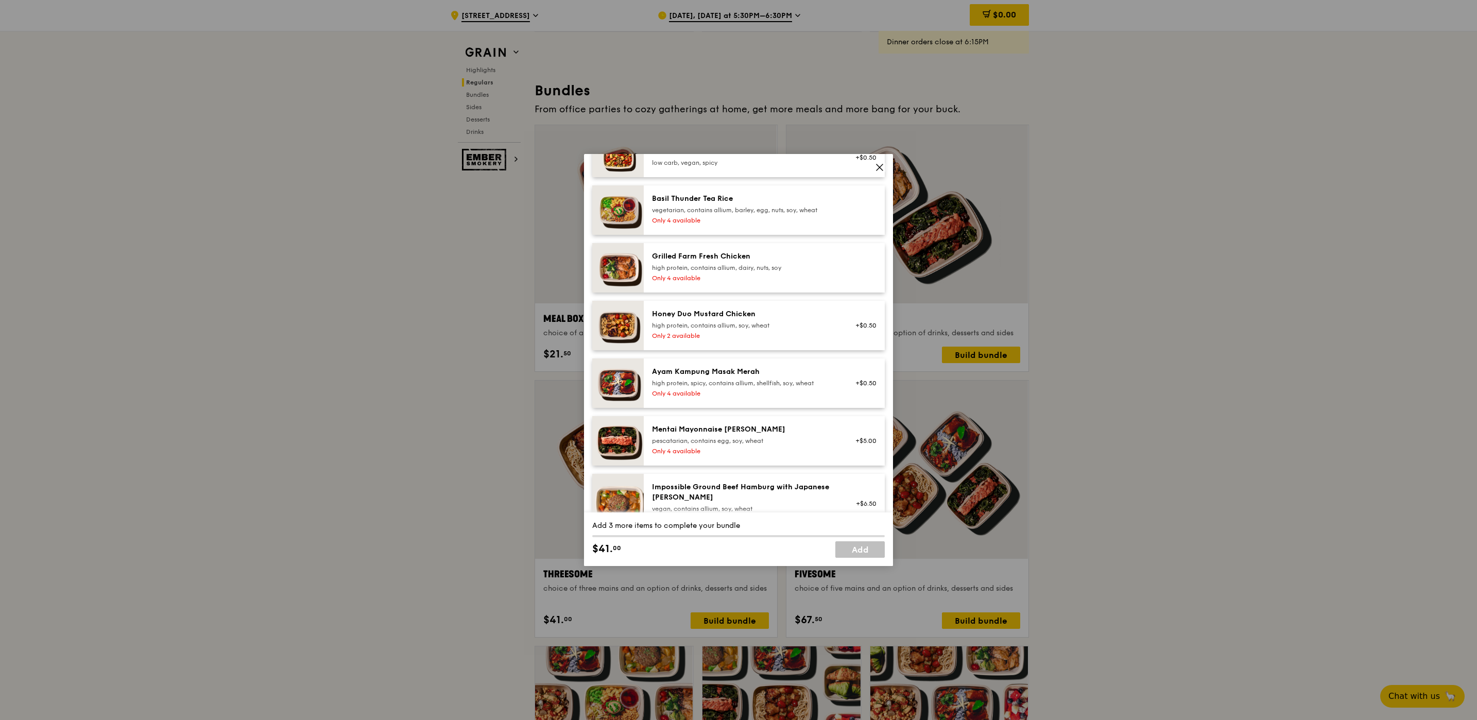
scroll to position [0, 0]
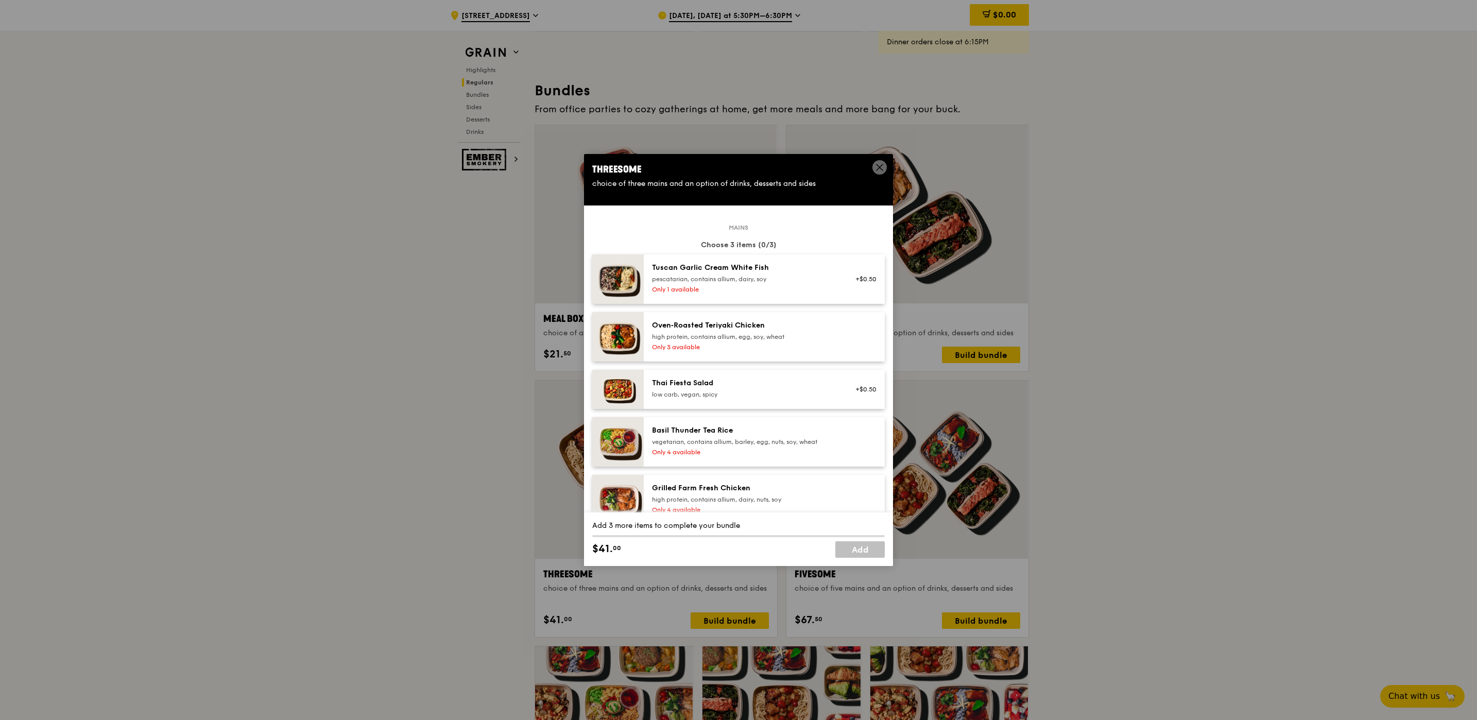
click at [694, 333] on div "high protein, contains allium, egg, soy, wheat" at bounding box center [744, 337] width 185 height 8
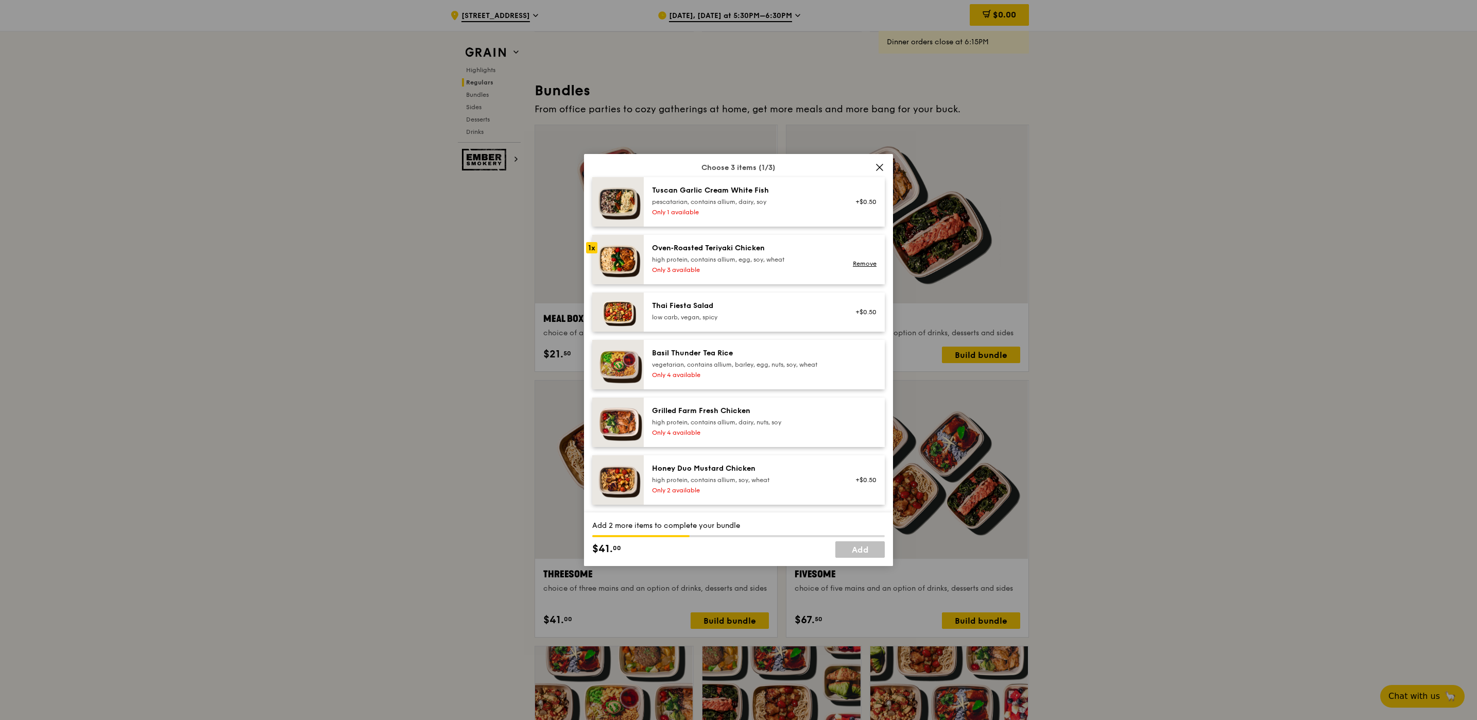
scroll to position [232, 0]
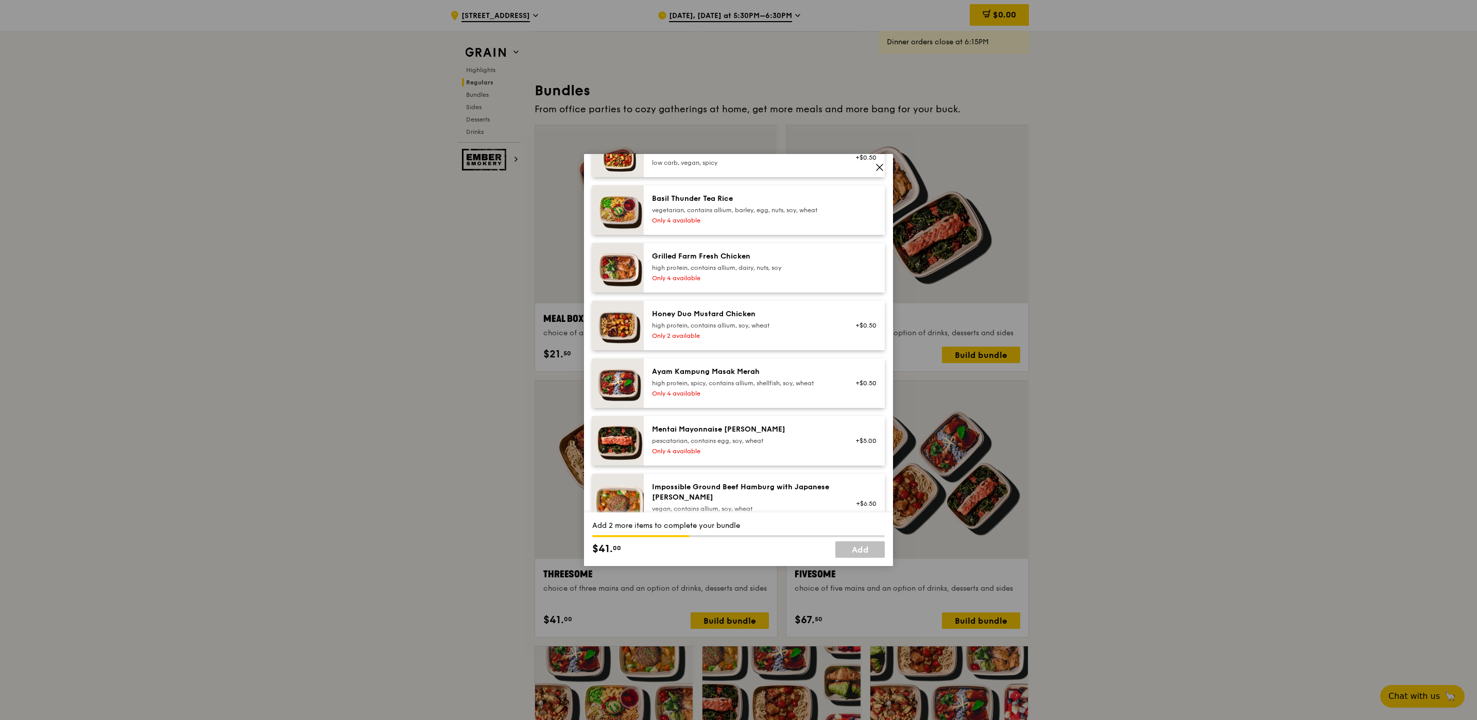
click at [682, 335] on div "Only 2 available" at bounding box center [744, 336] width 185 height 8
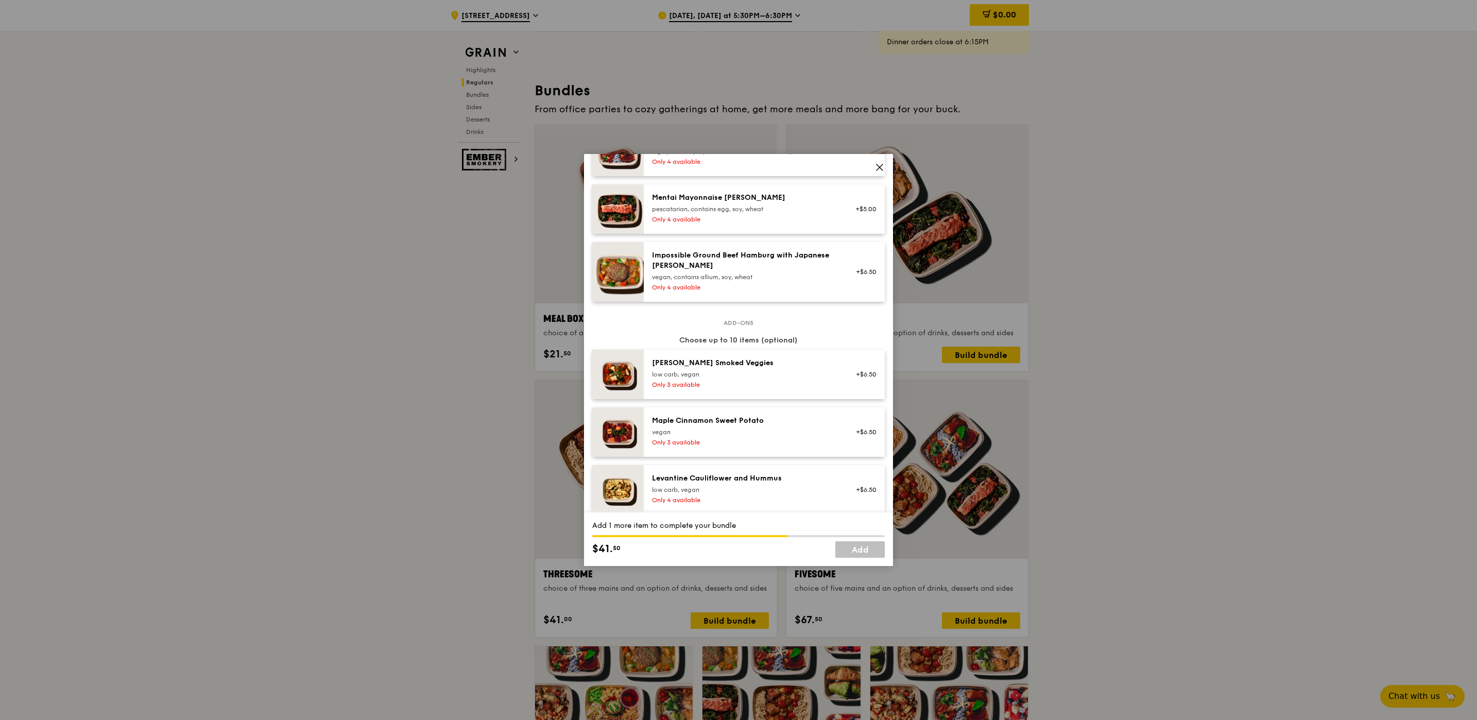
scroll to position [386, 0]
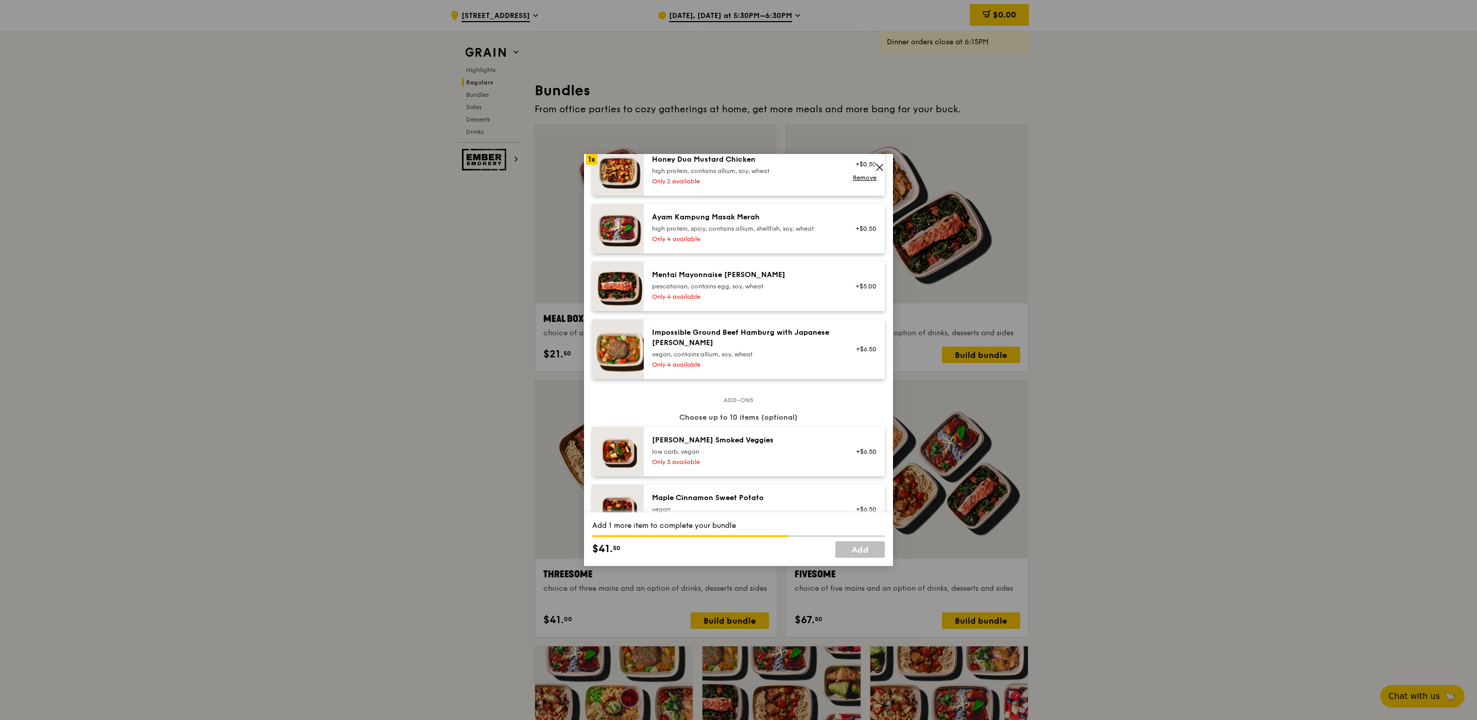
click at [698, 291] on div "Mentai Mayonnaise [PERSON_NAME] pescatarian, contains egg, soy, wheat Only 4 av…" at bounding box center [744, 286] width 197 height 33
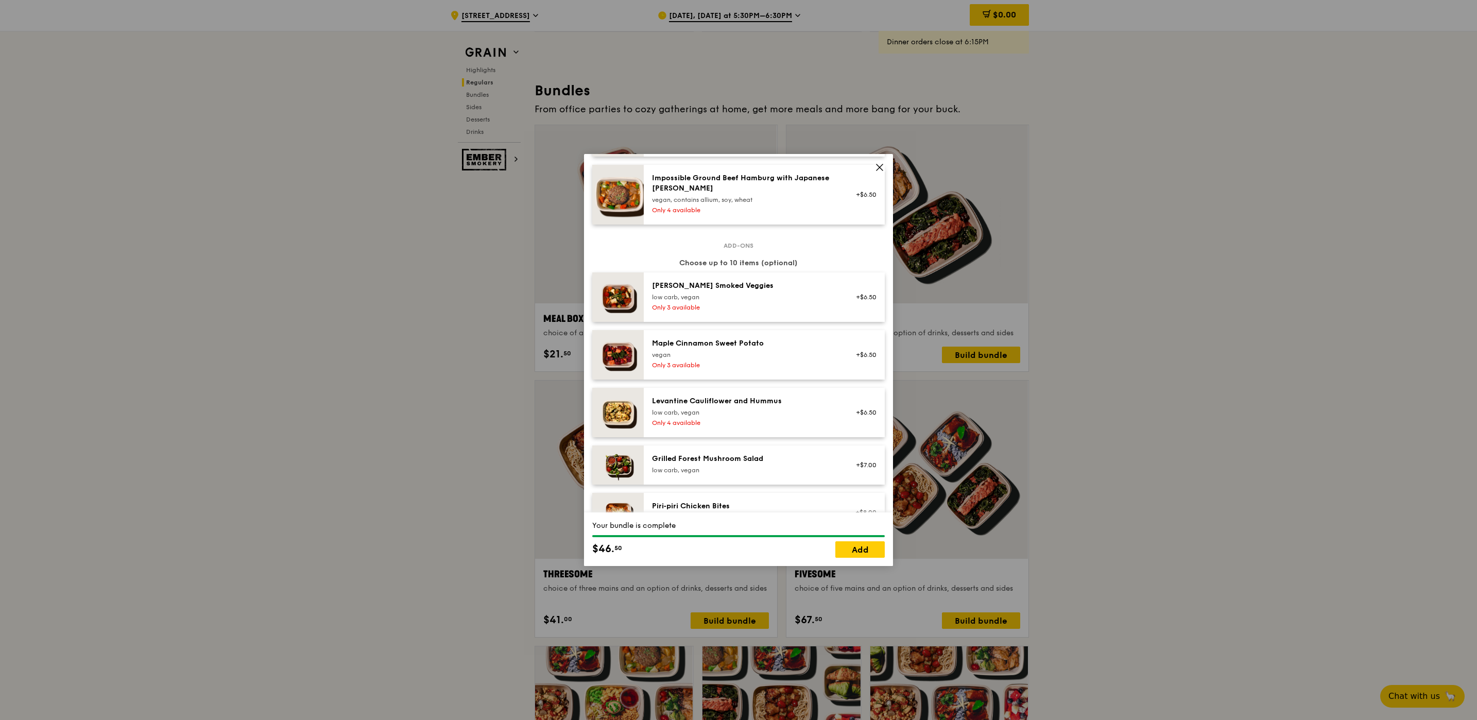
click at [686, 467] on div "low carb, vegan" at bounding box center [744, 470] width 185 height 8
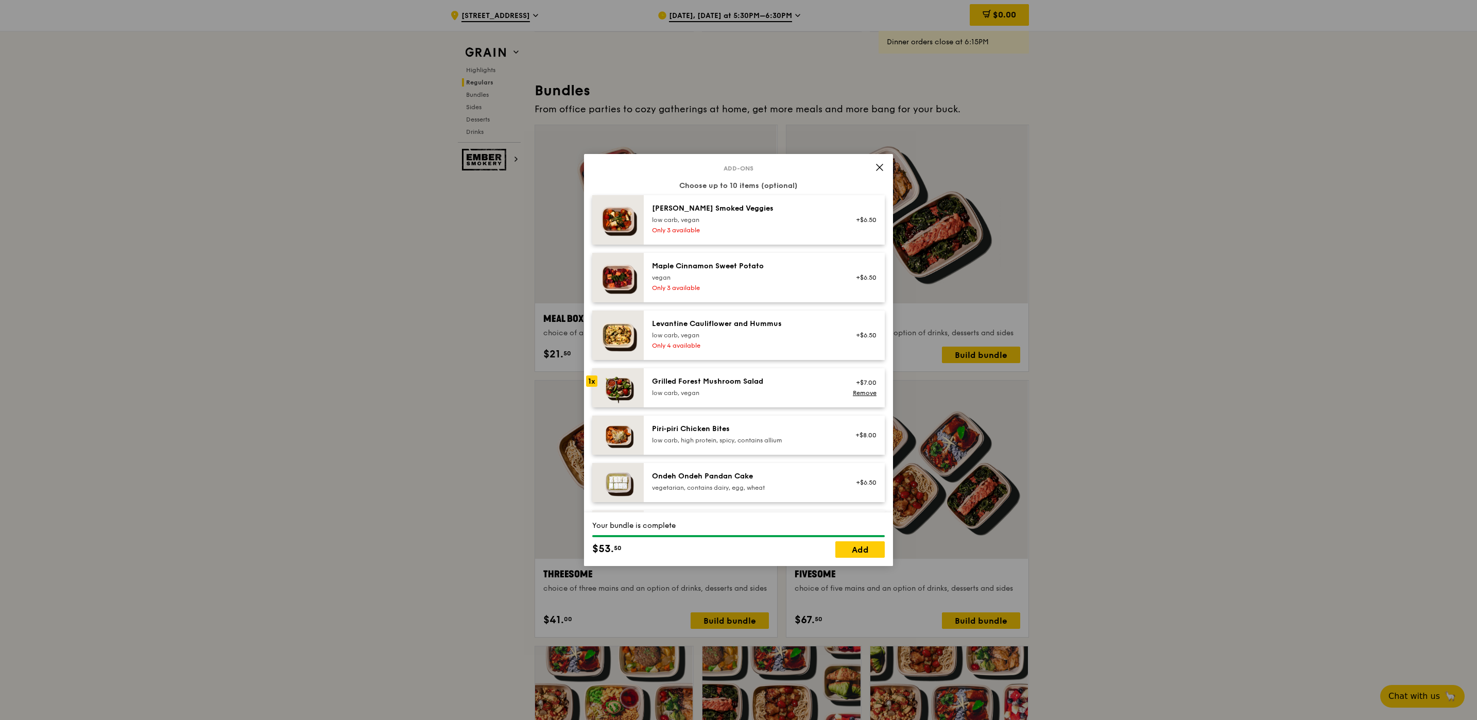
click at [677, 387] on div "Grilled Forest Mushroom Salad low carb, vegan" at bounding box center [744, 386] width 185 height 21
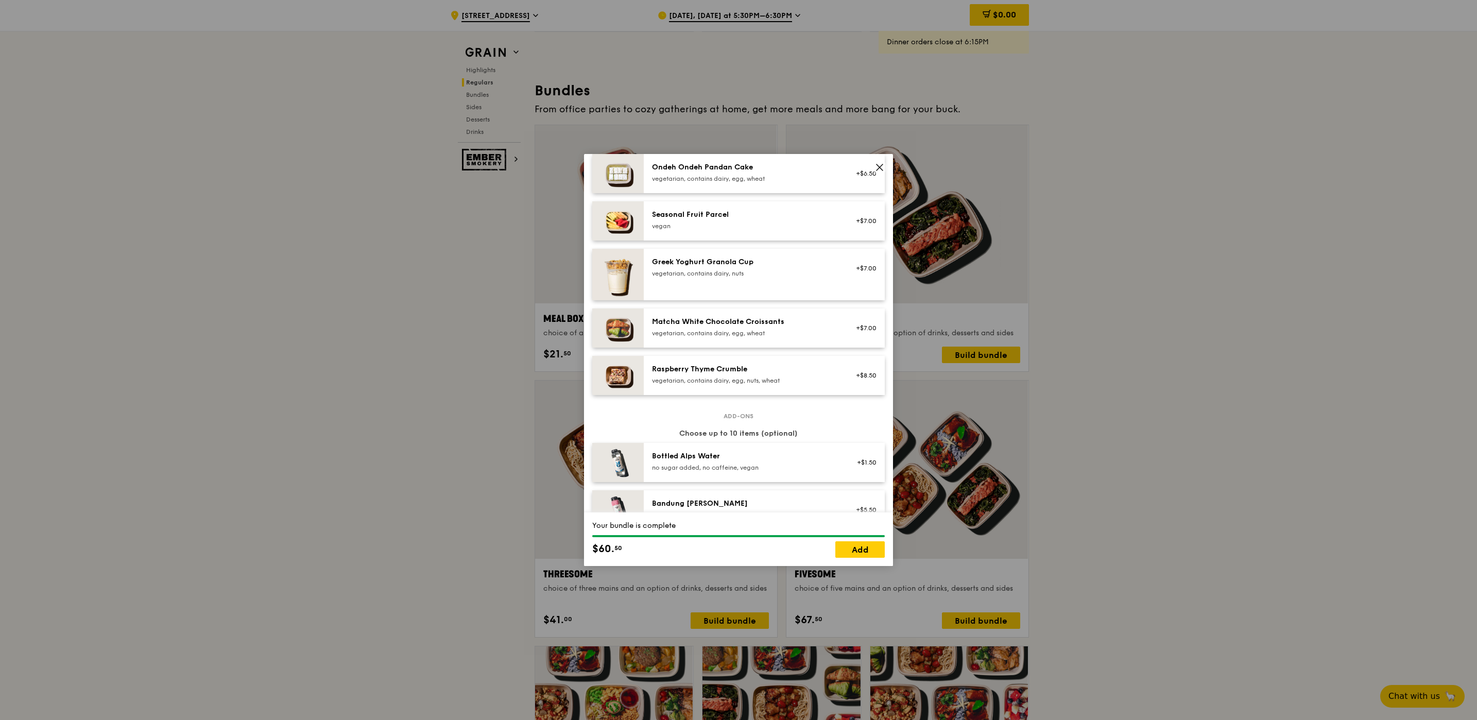
scroll to position [1004, 0]
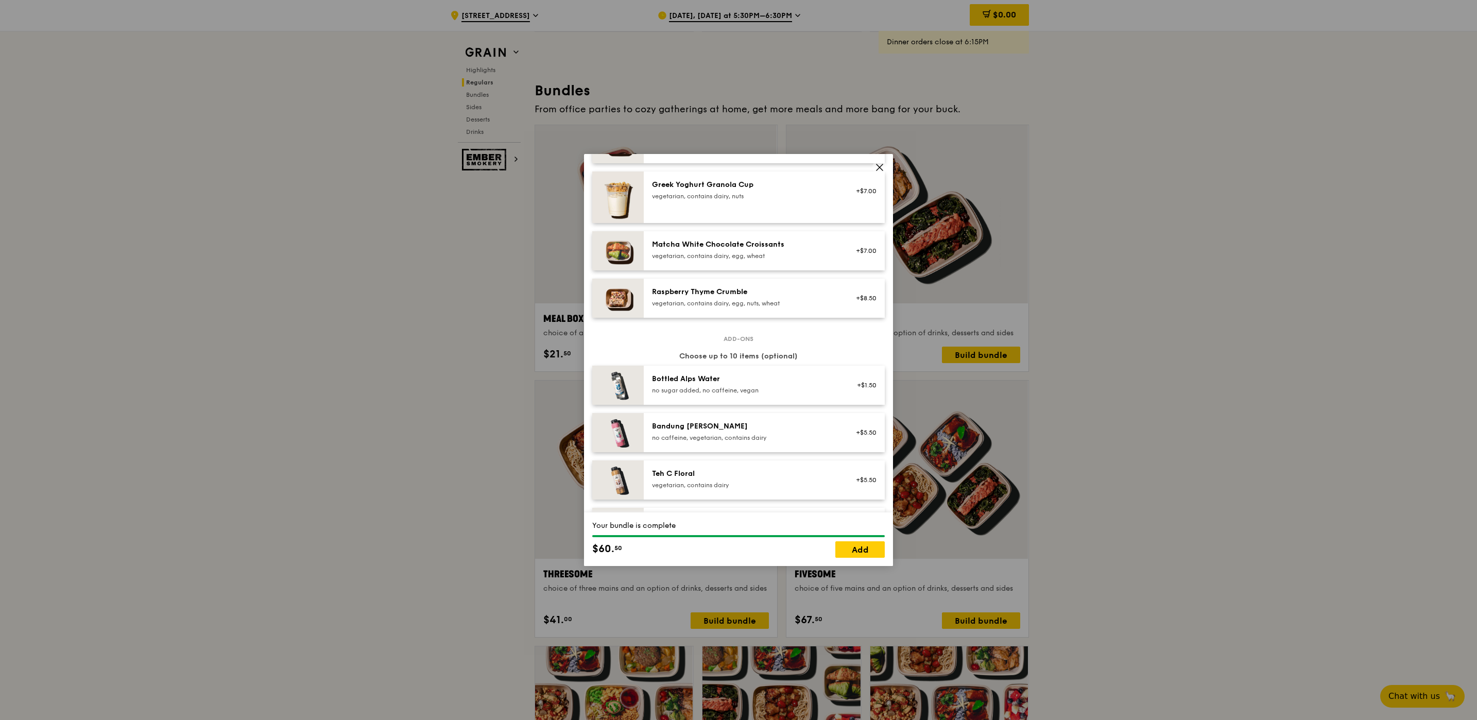
click at [689, 386] on div "no sugar added, no caffeine, vegan" at bounding box center [744, 390] width 185 height 8
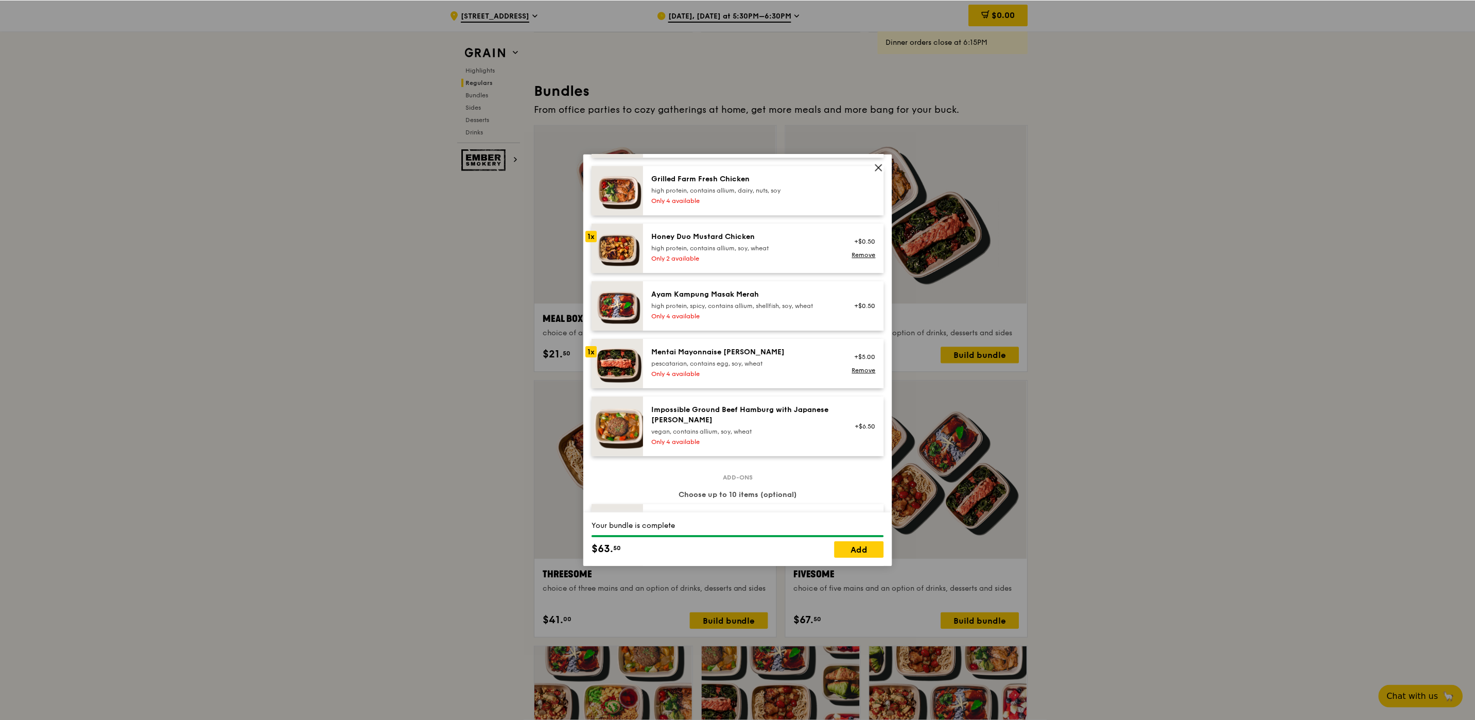
scroll to position [77, 0]
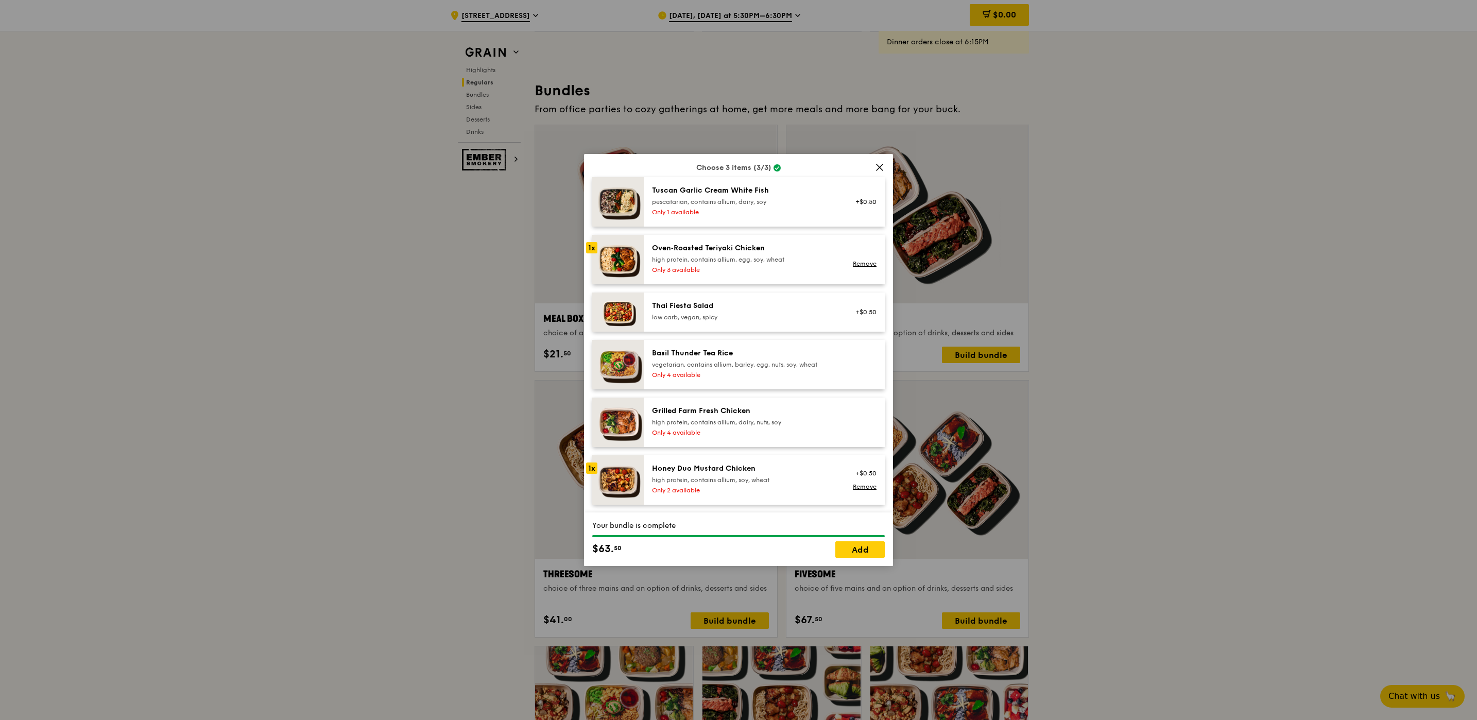
click at [879, 168] on icon at bounding box center [879, 167] width 9 height 9
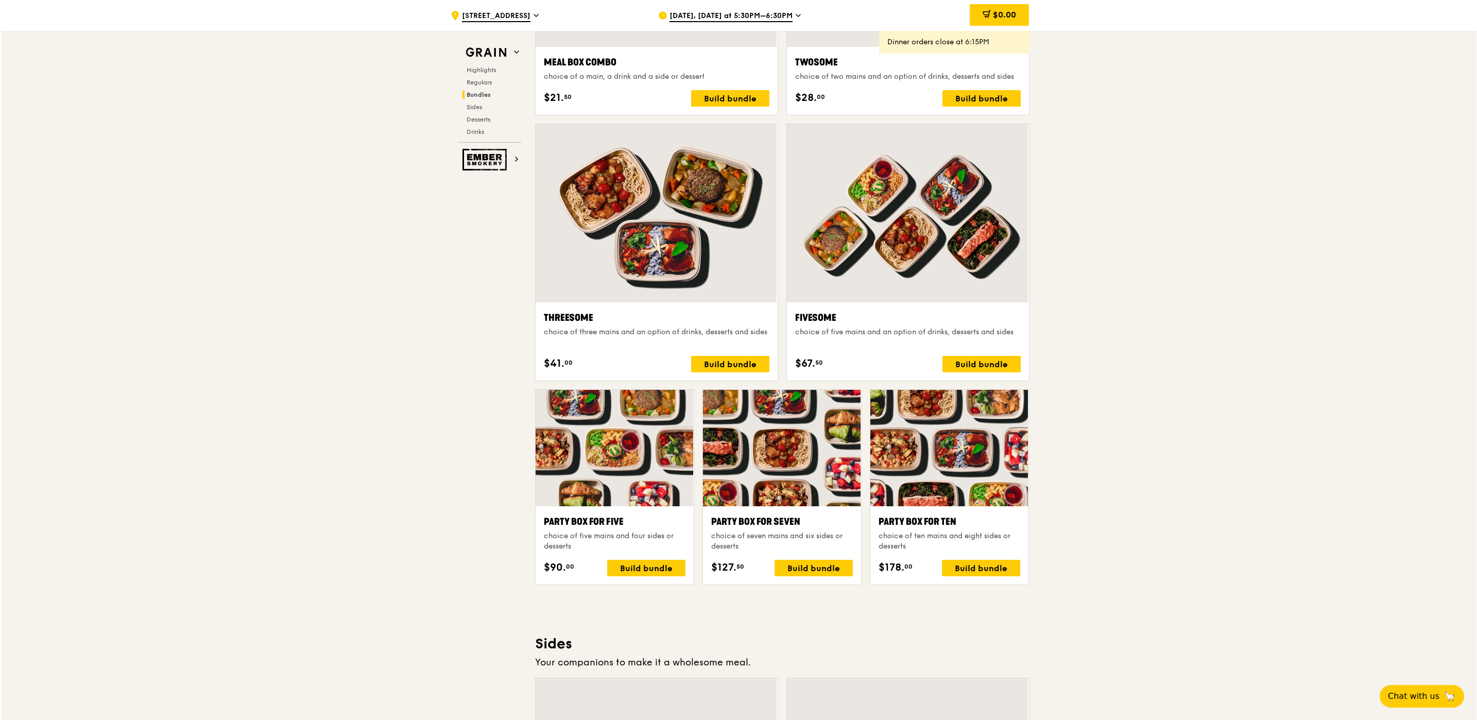
scroll to position [1622, 0]
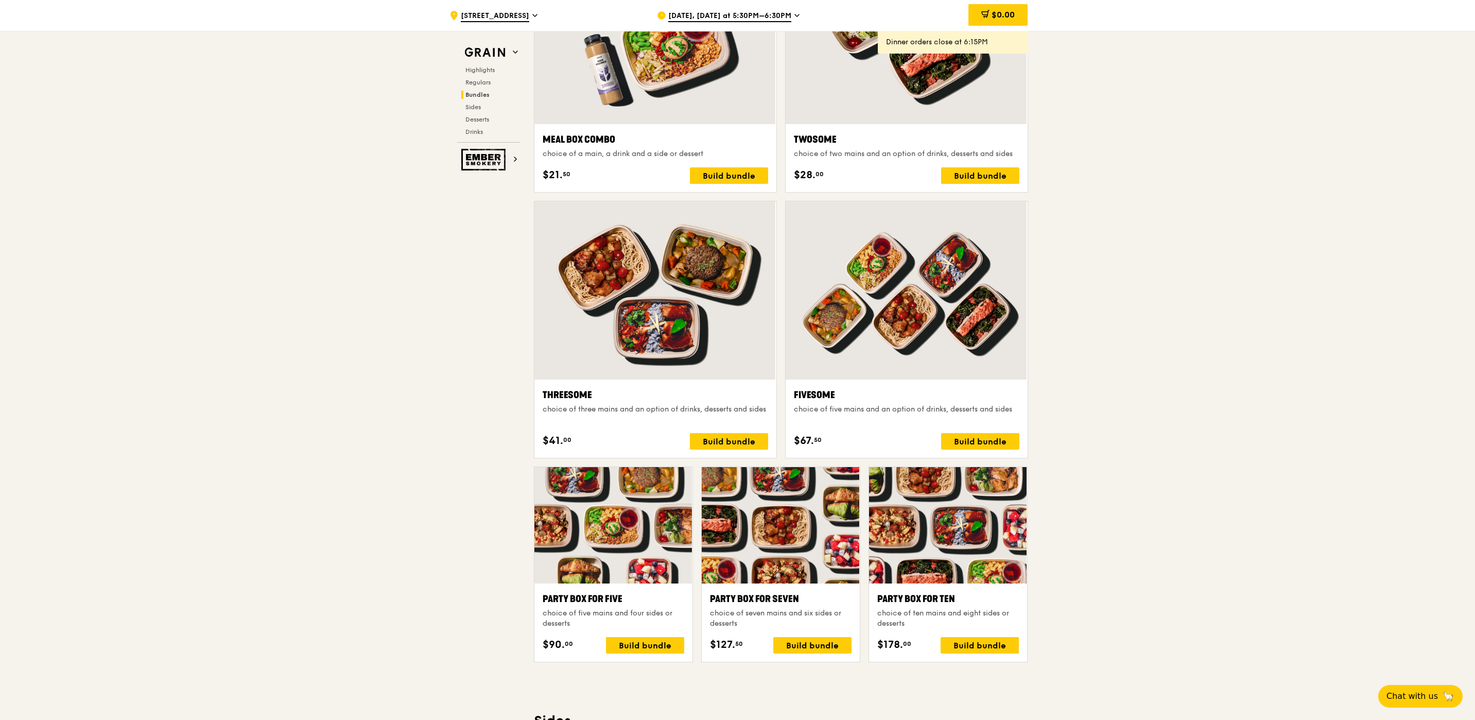
click at [663, 352] on div at bounding box center [655, 290] width 242 height 178
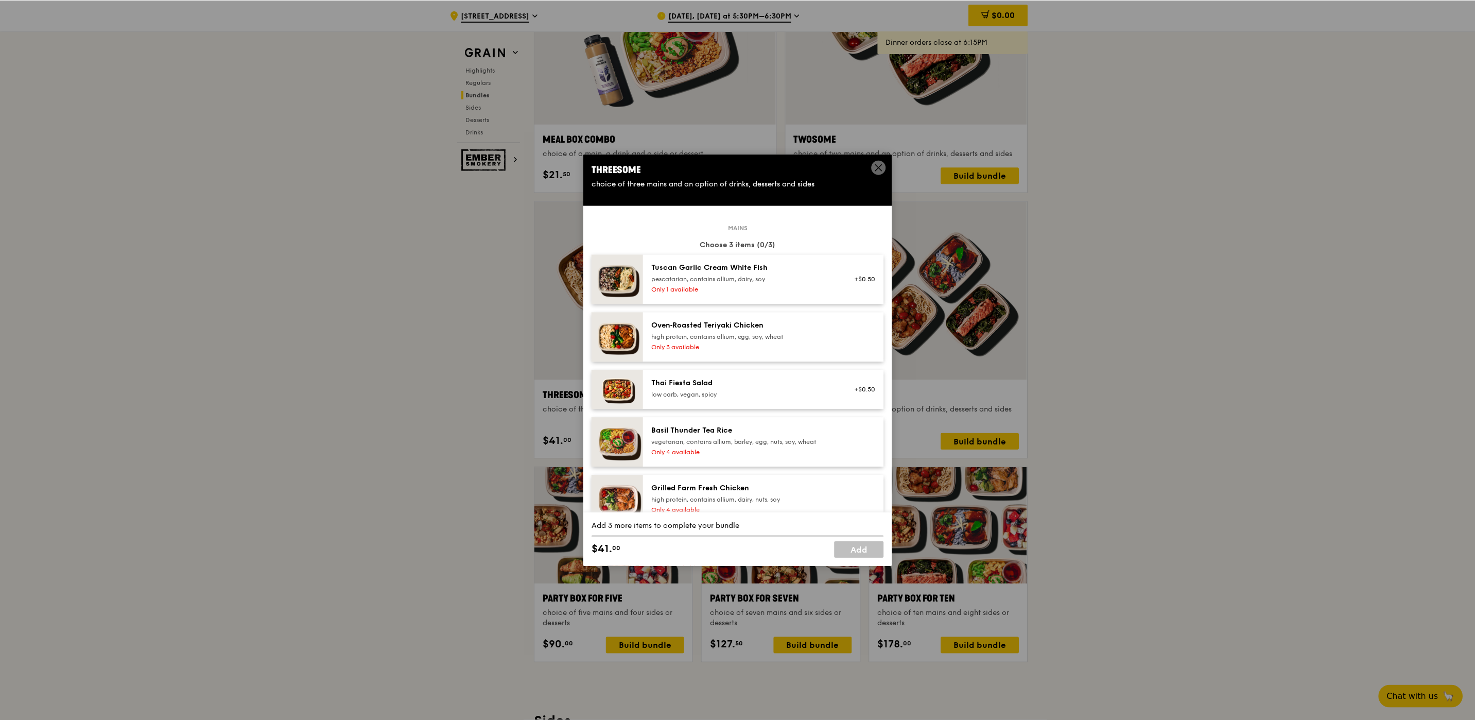
scroll to position [77, 0]
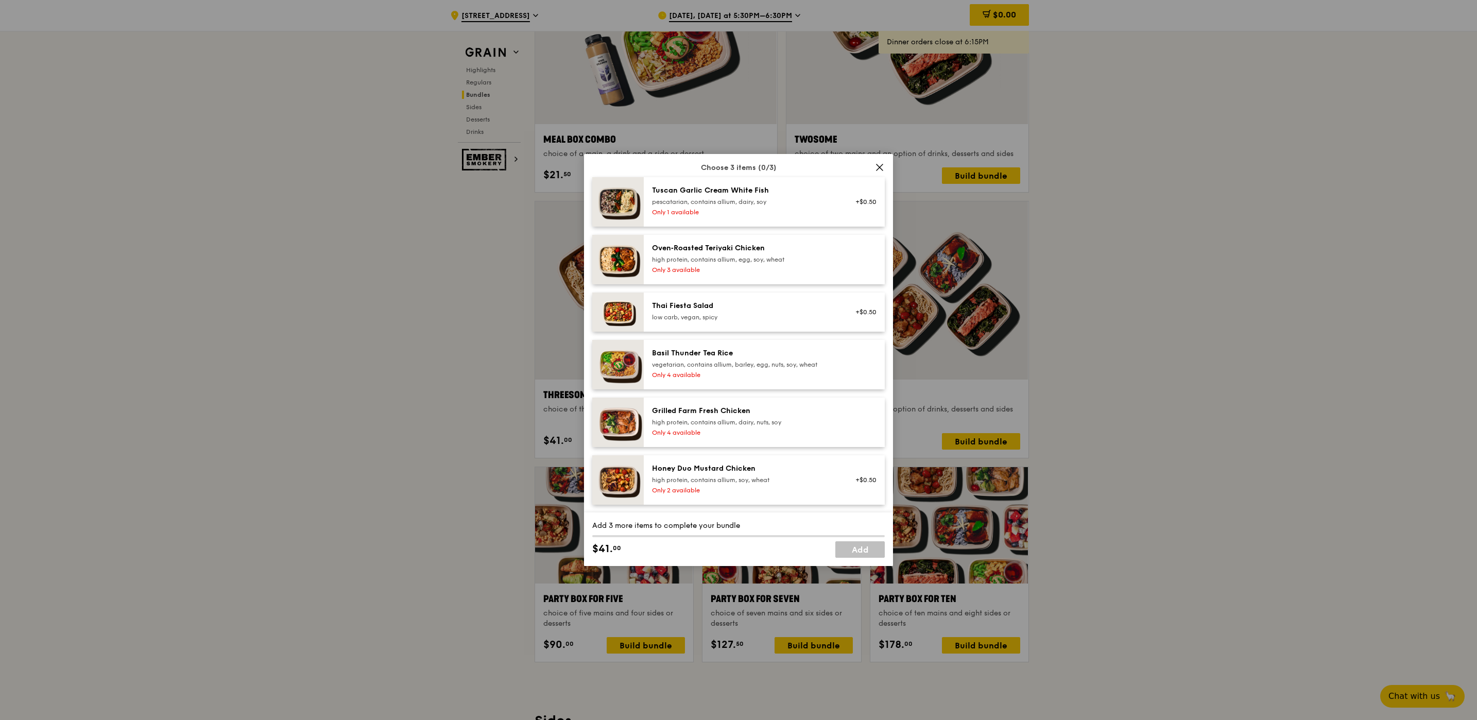
click at [880, 170] on icon at bounding box center [879, 167] width 9 height 9
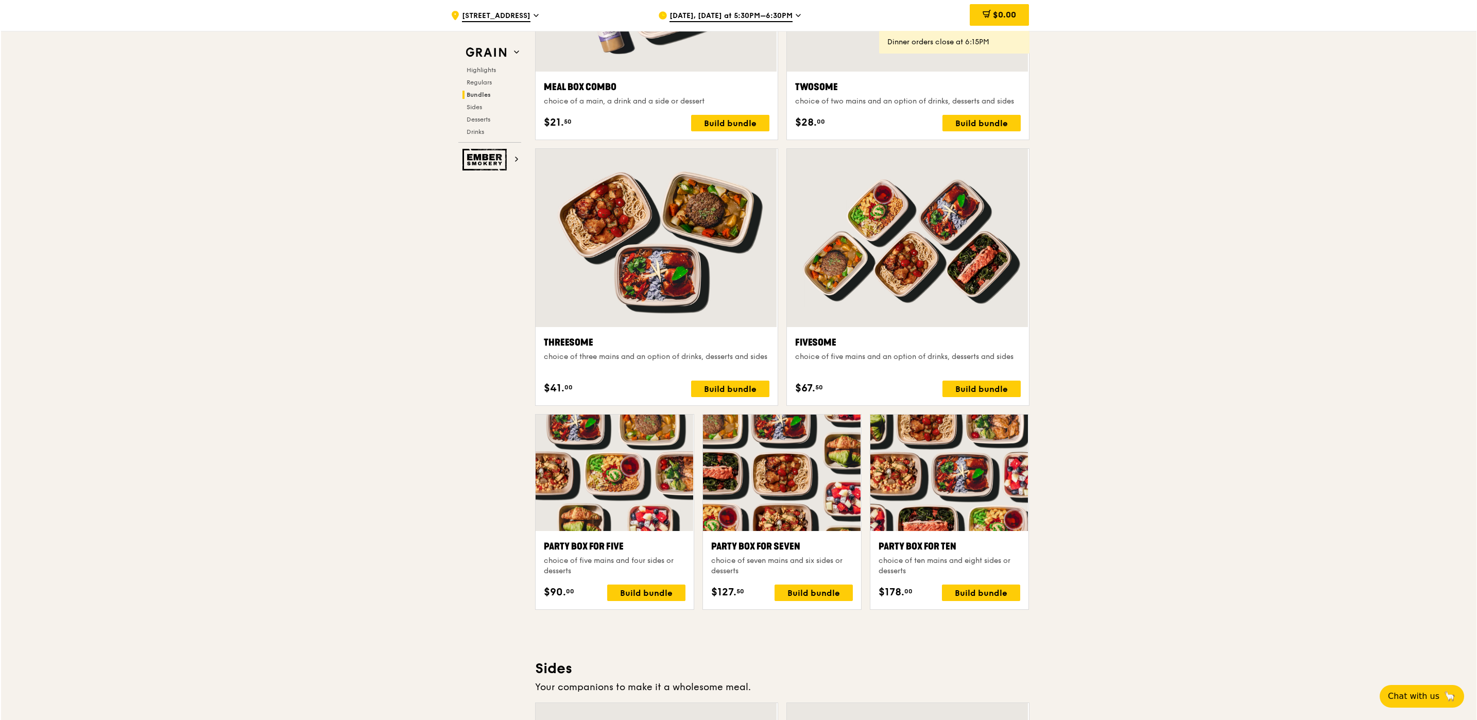
scroll to position [1597, 0]
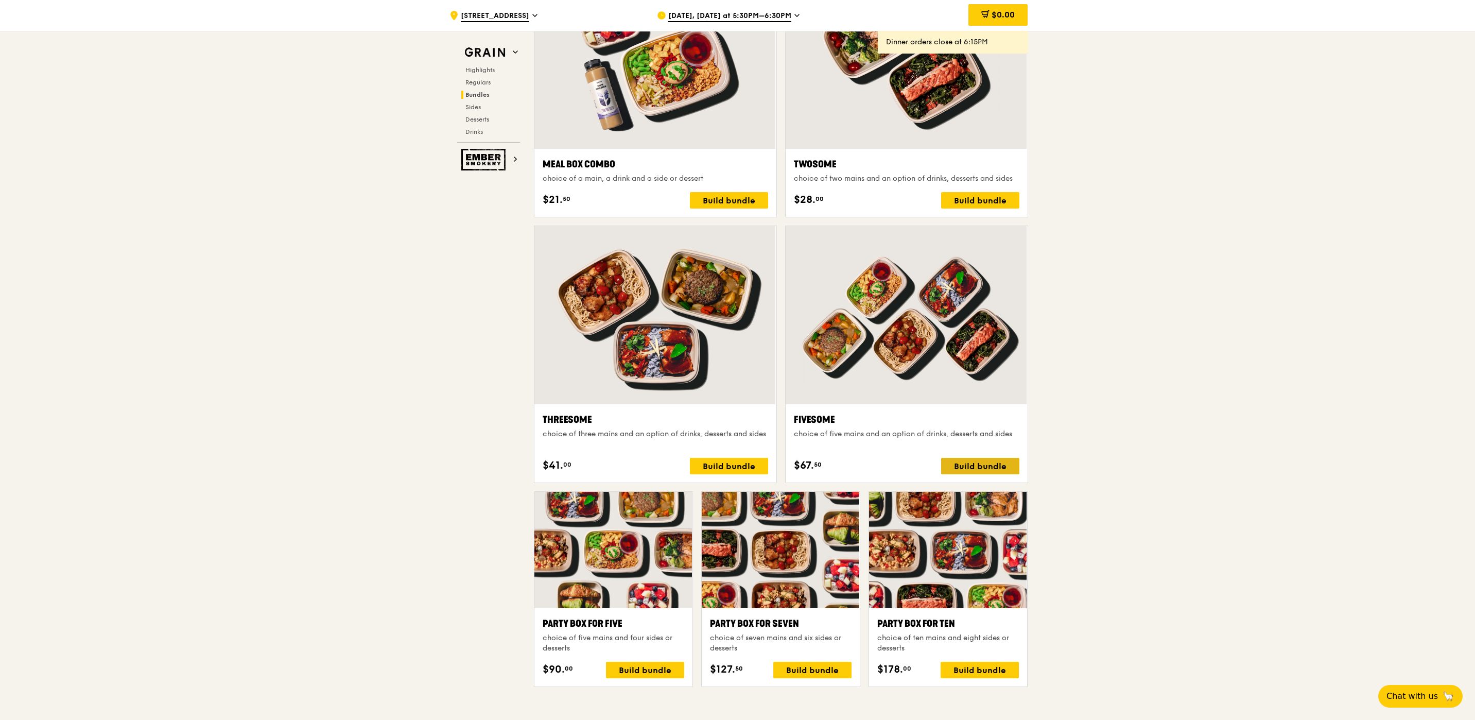
click at [967, 465] on div "Build bundle" at bounding box center [980, 466] width 78 height 16
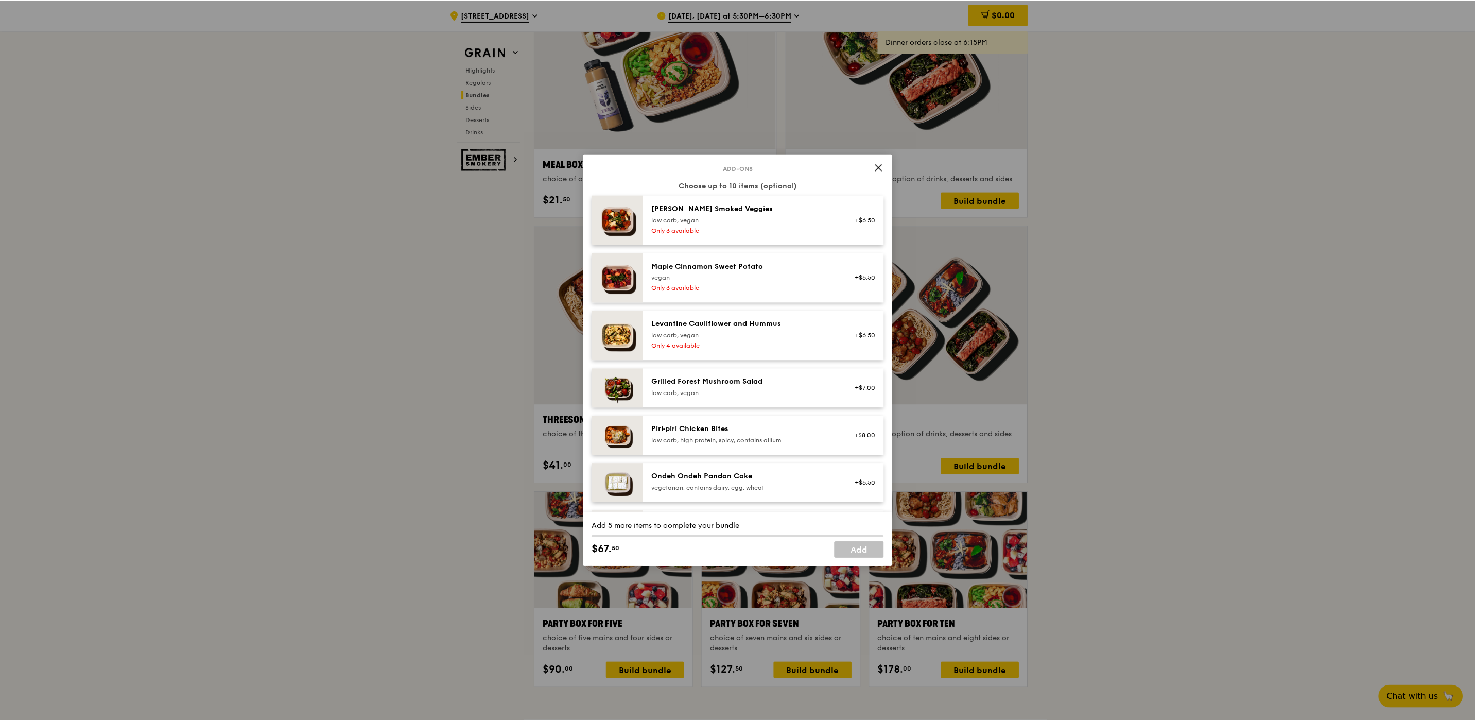
scroll to position [541, 0]
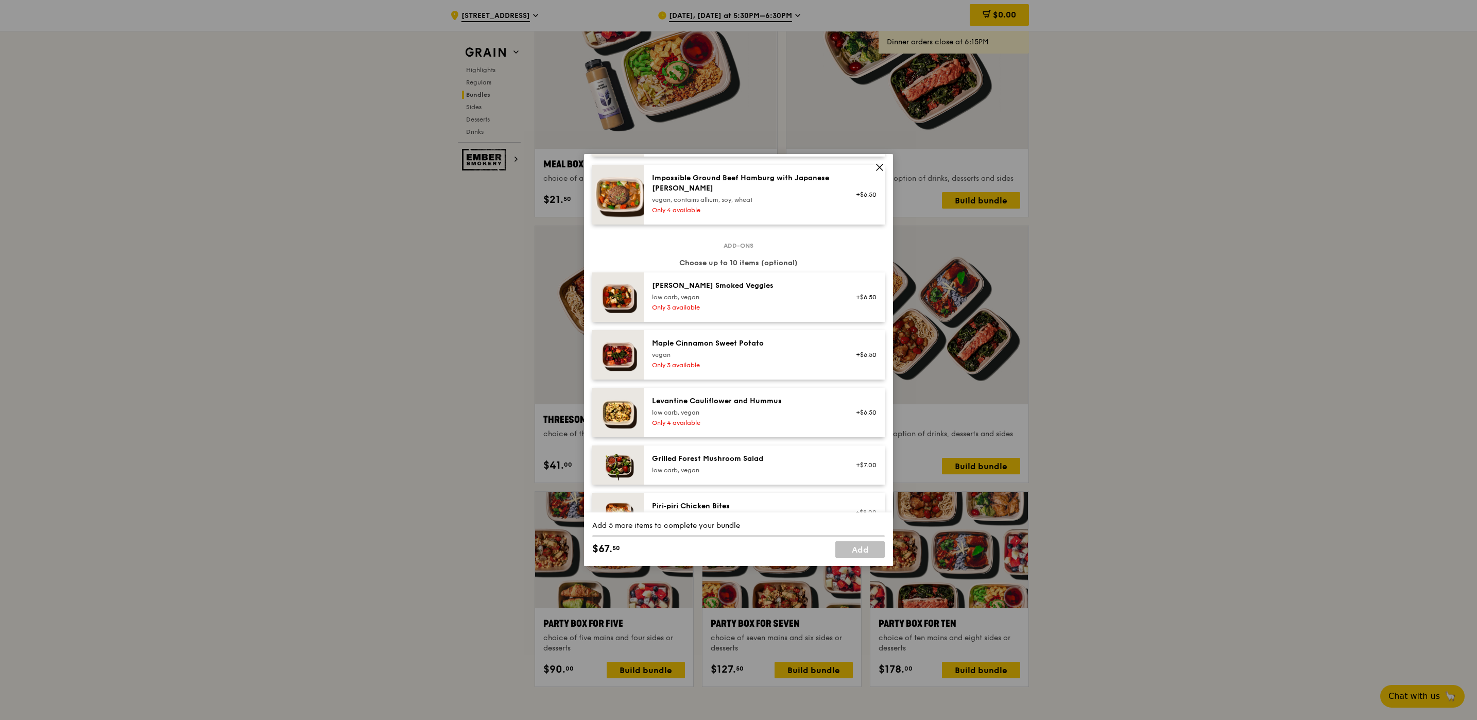
click at [885, 168] on span at bounding box center [879, 167] width 14 height 14
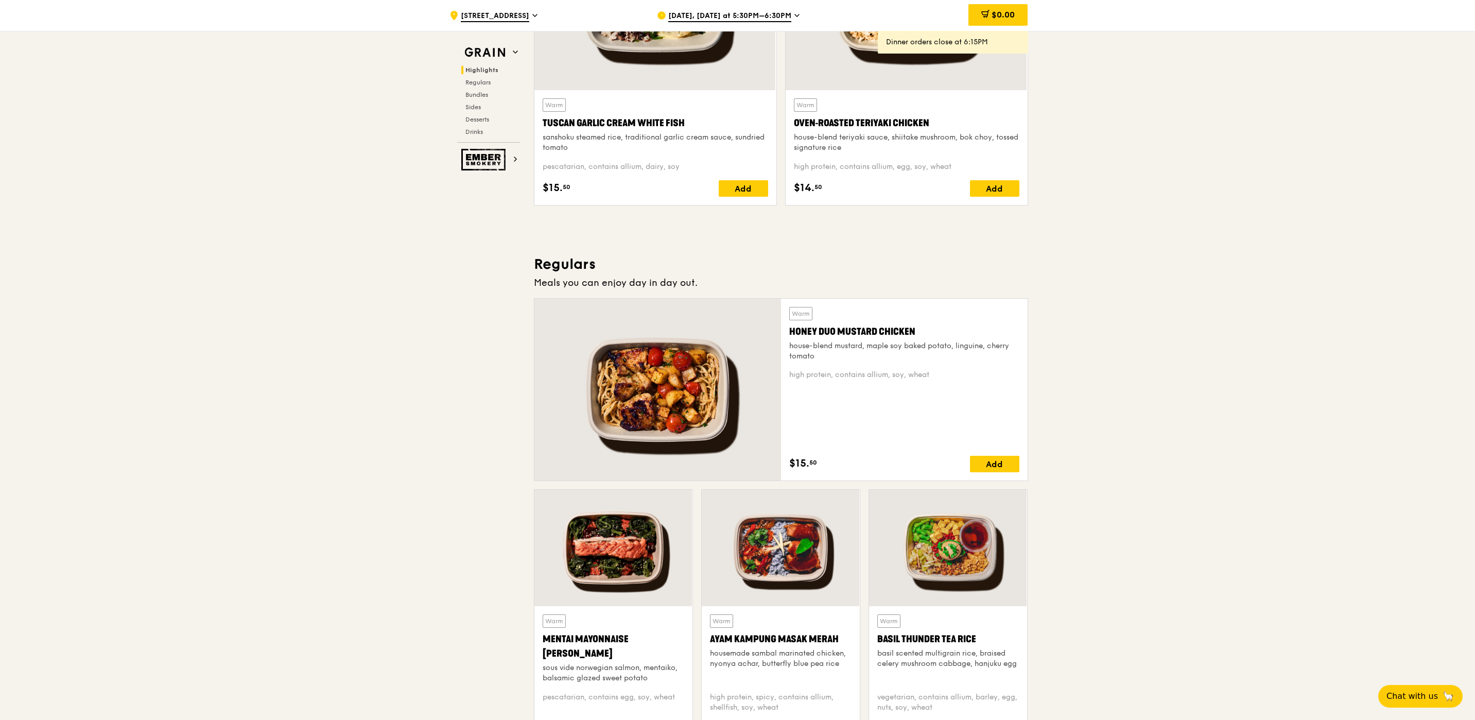
scroll to position [618, 0]
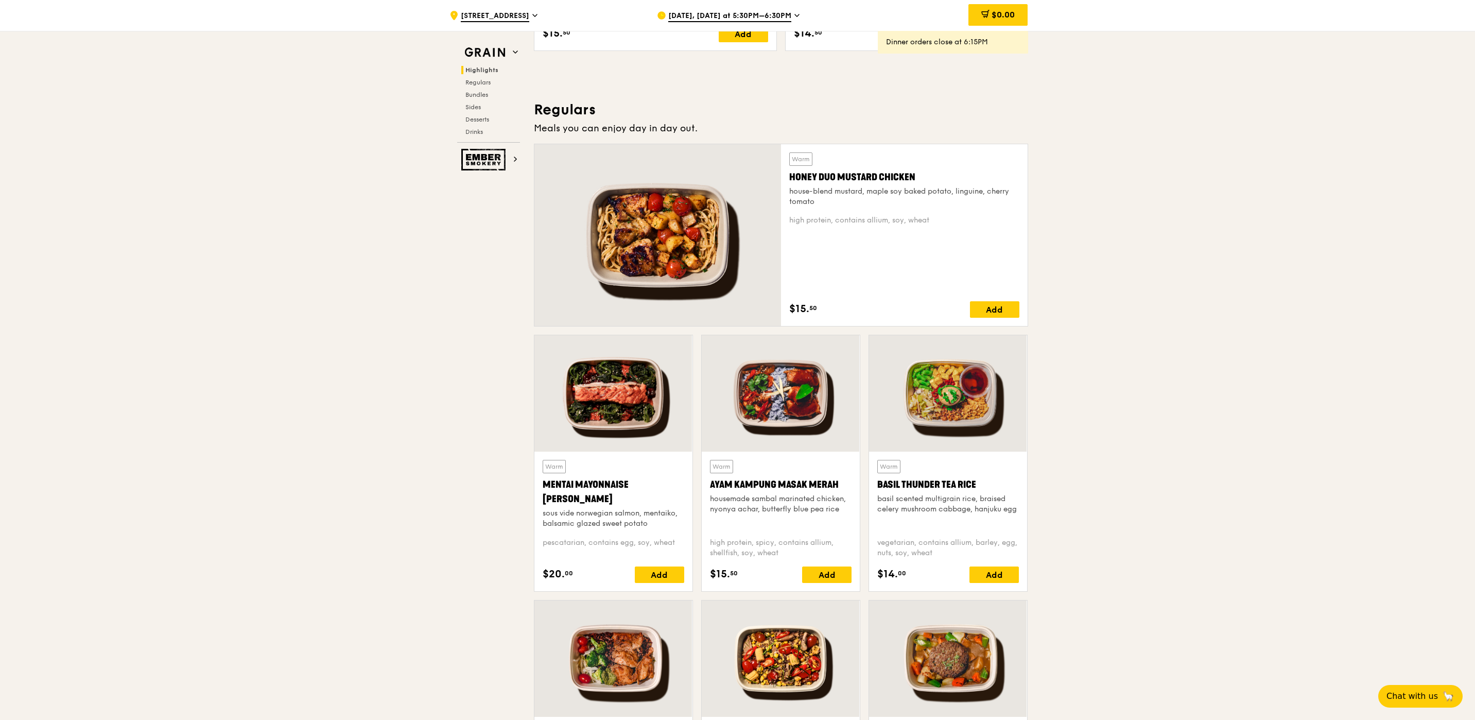
click at [947, 425] on div at bounding box center [948, 393] width 158 height 116
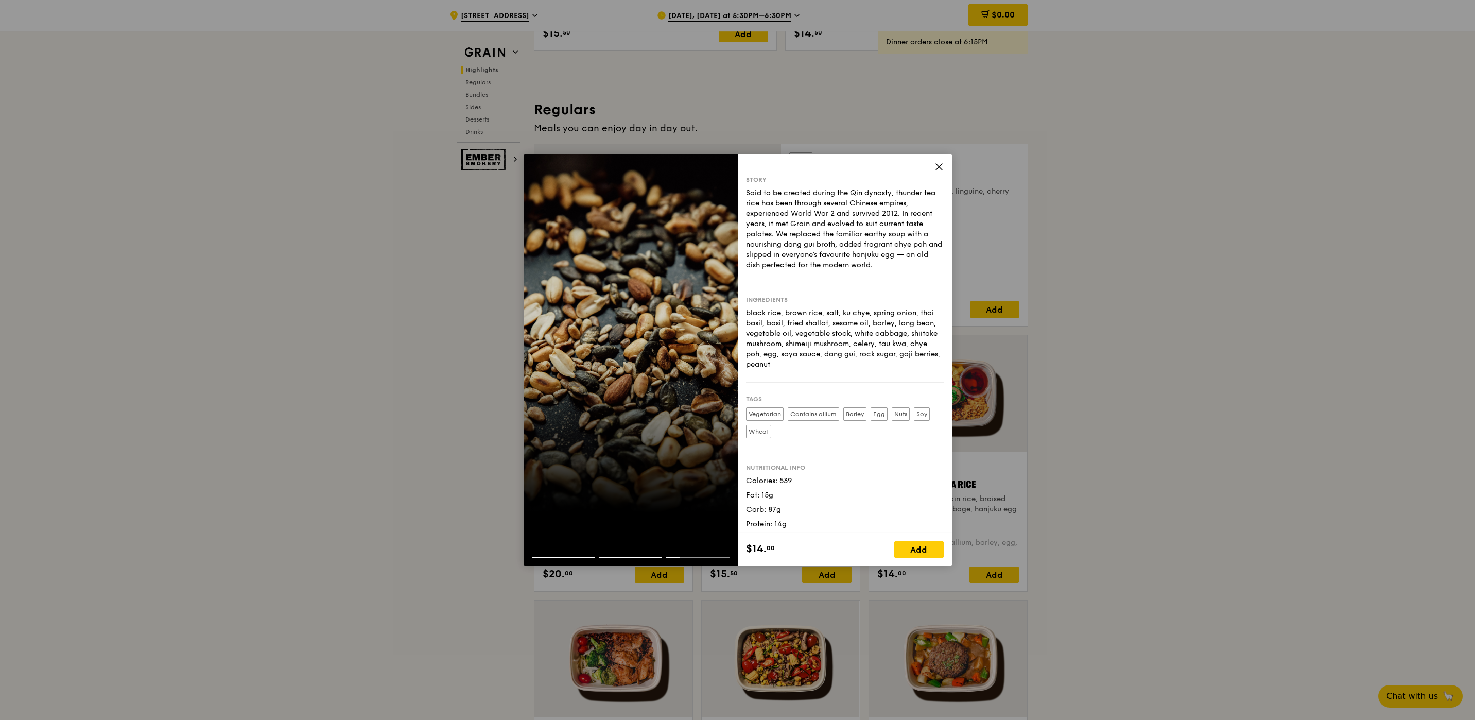
click at [941, 165] on icon at bounding box center [939, 167] width 6 height 6
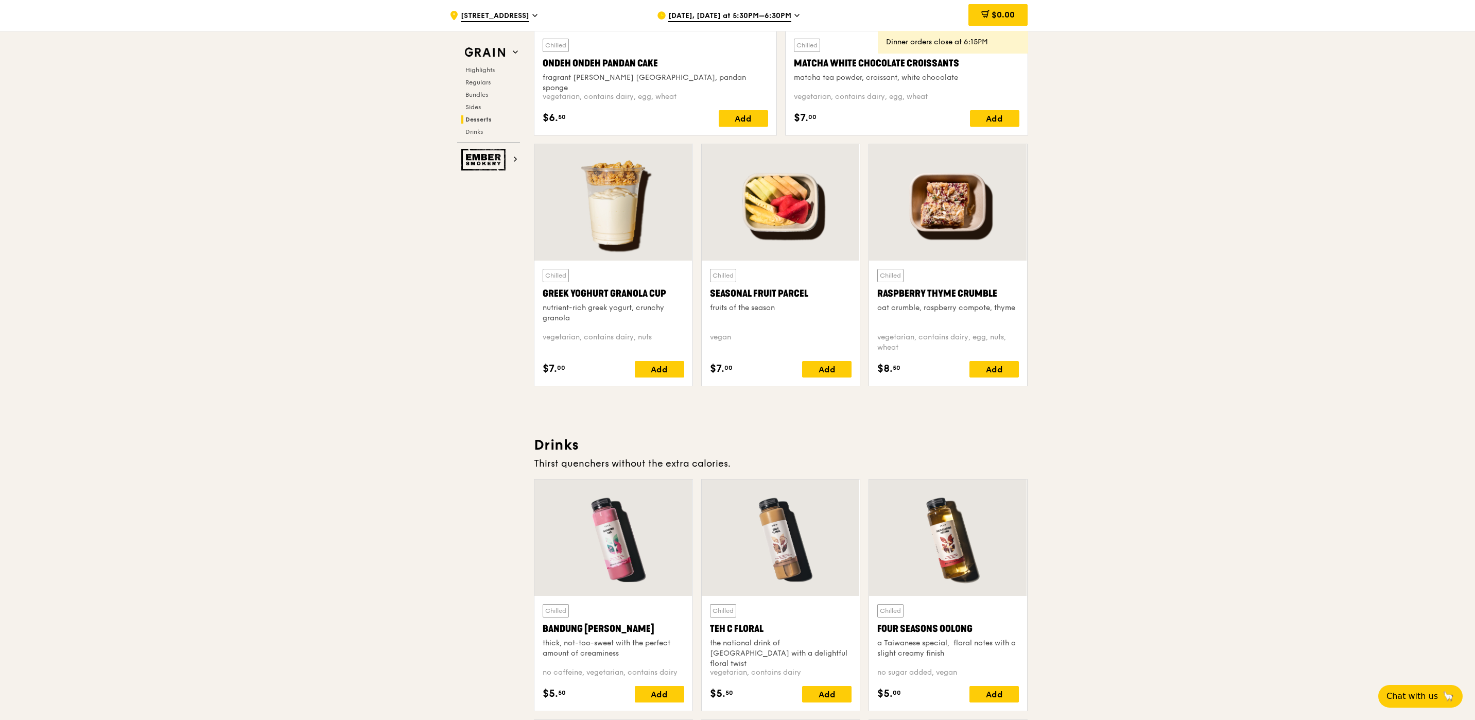
scroll to position [2703, 0]
